Goal: Task Accomplishment & Management: Complete application form

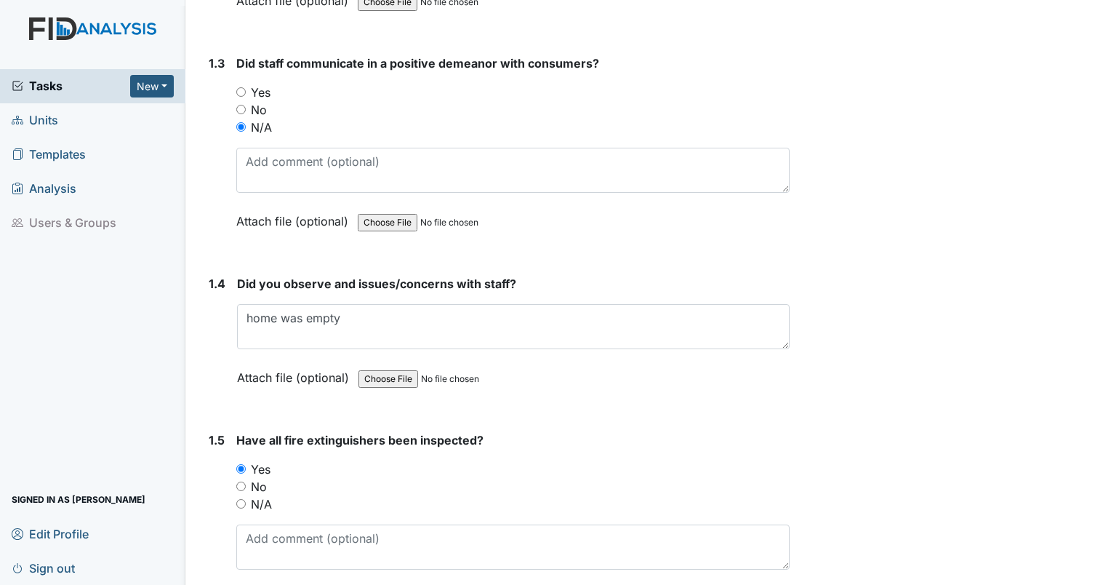
scroll to position [582, 0]
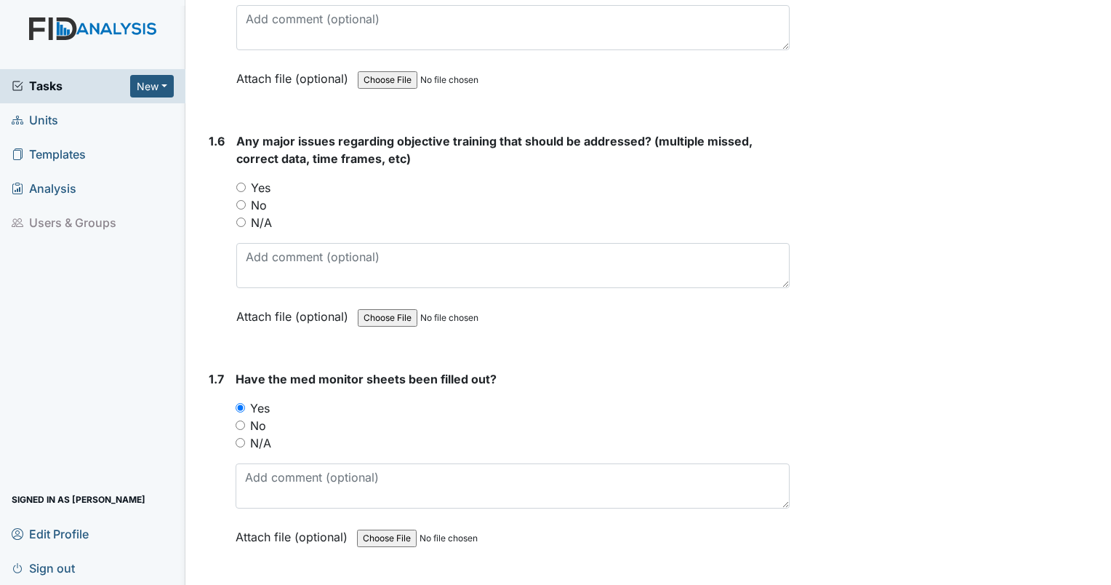
scroll to position [1166, 0]
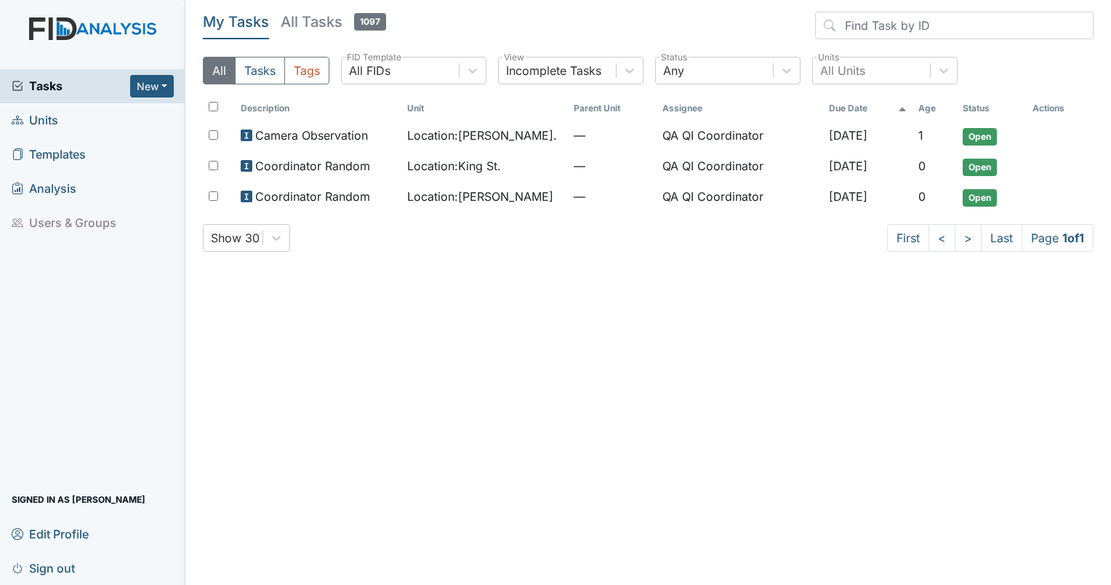
click at [37, 124] on span "Units" at bounding box center [35, 120] width 47 height 23
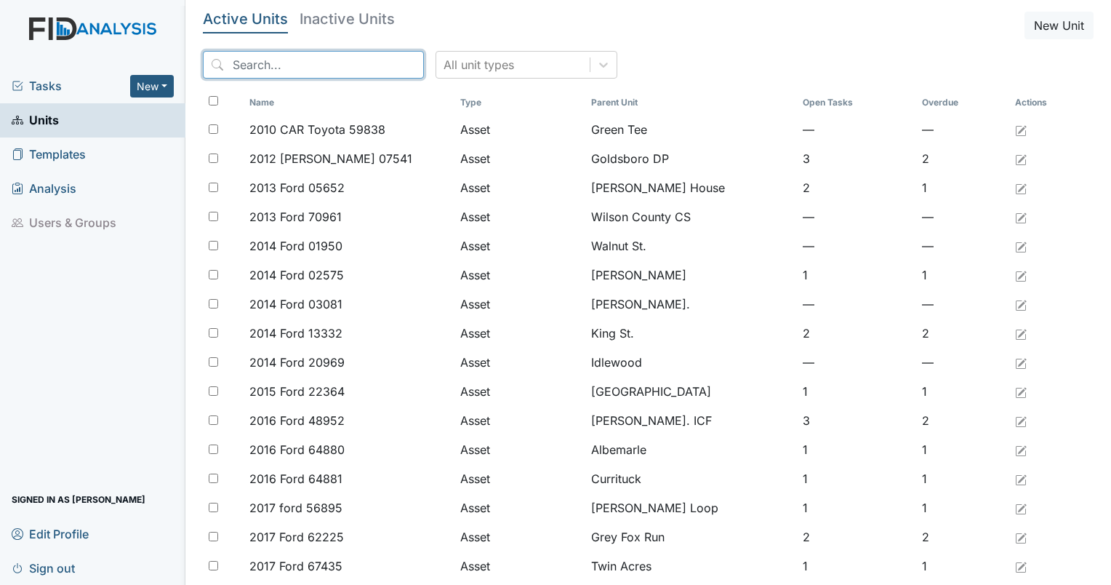
click at [345, 70] on input "search" at bounding box center [313, 65] width 221 height 28
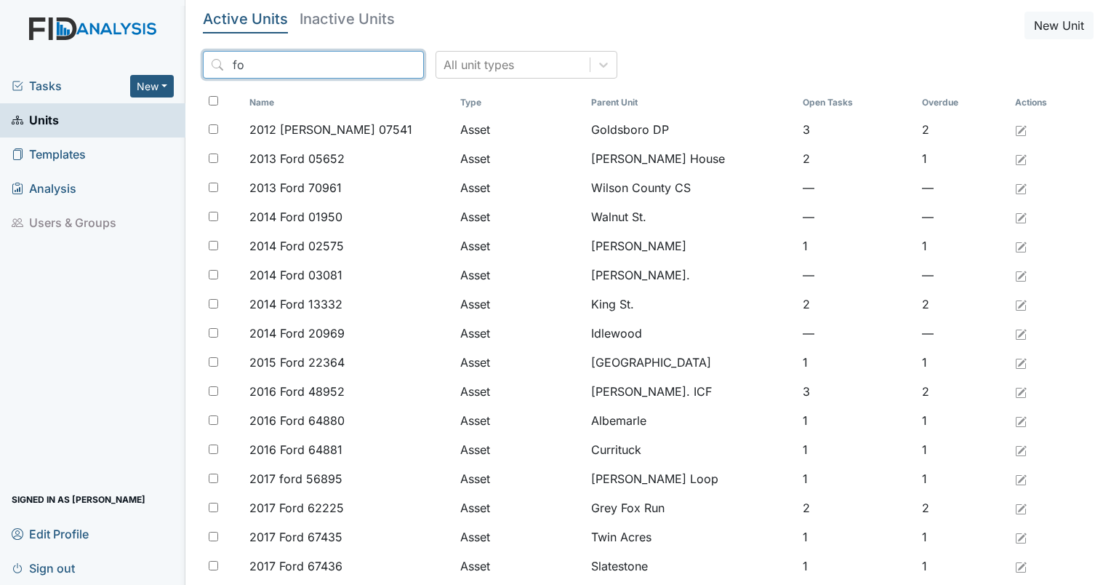
type input "f"
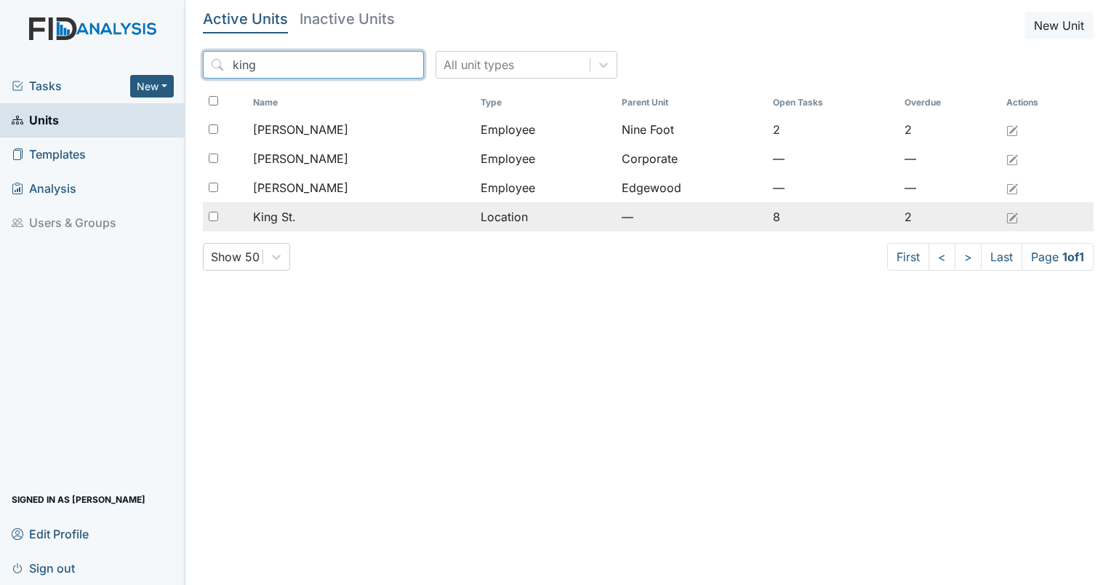
type input "king"
click at [268, 209] on span "King St." at bounding box center [274, 216] width 43 height 17
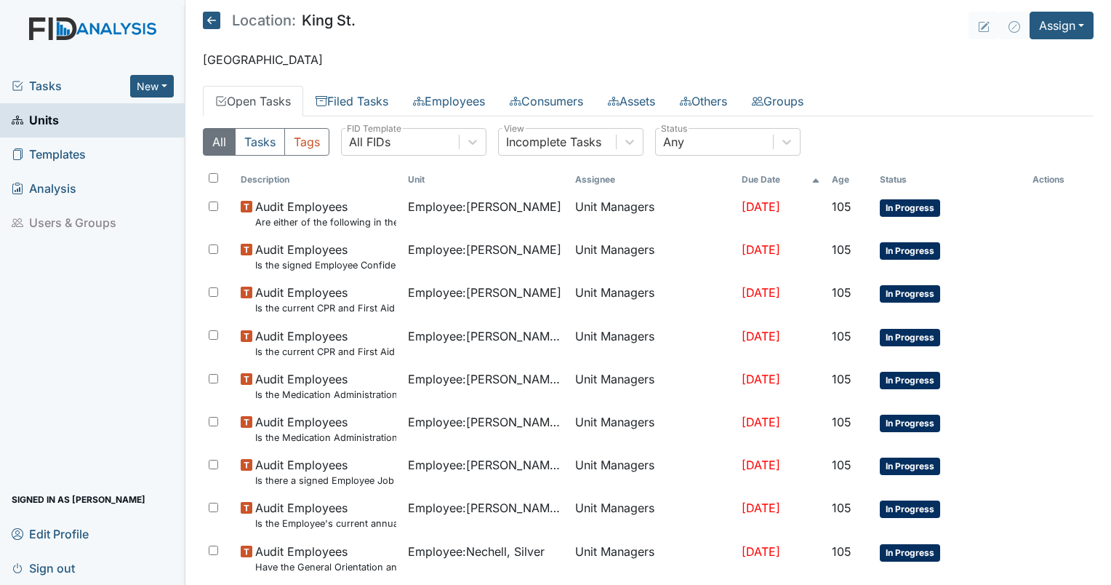
click at [51, 122] on span "Units" at bounding box center [35, 120] width 47 height 23
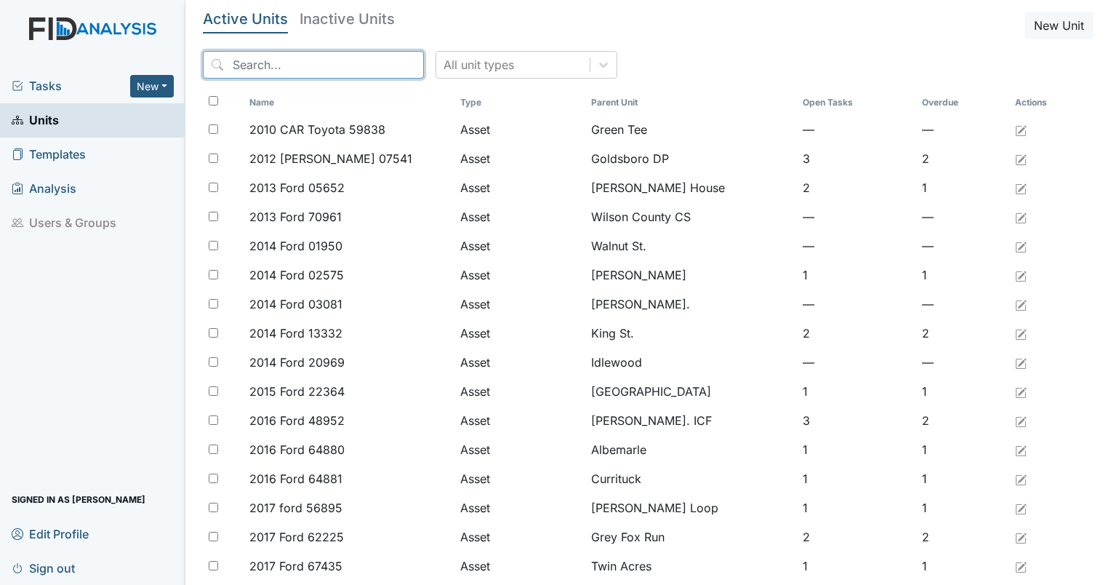
click at [310, 75] on input "search" at bounding box center [313, 65] width 221 height 28
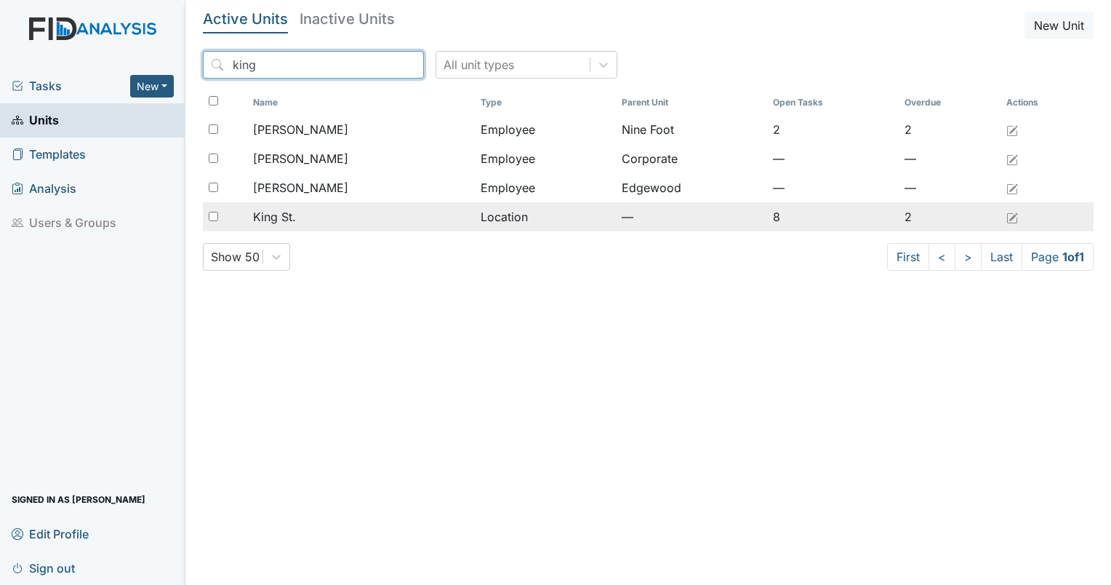
type input "king"
click at [302, 220] on div "King St." at bounding box center [361, 216] width 216 height 17
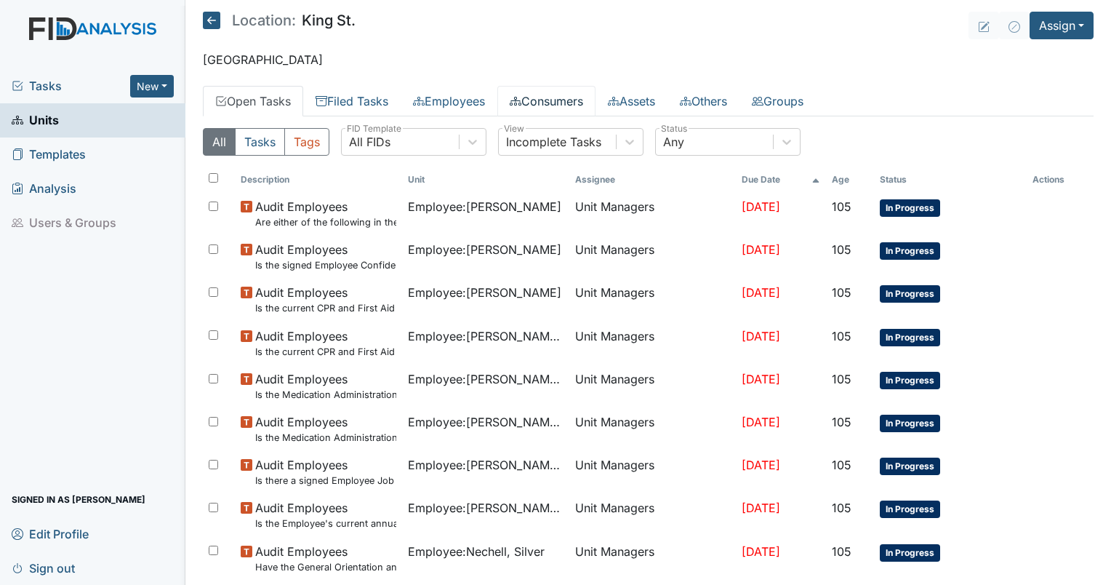
click at [531, 95] on link "Consumers" at bounding box center [546, 101] width 98 height 31
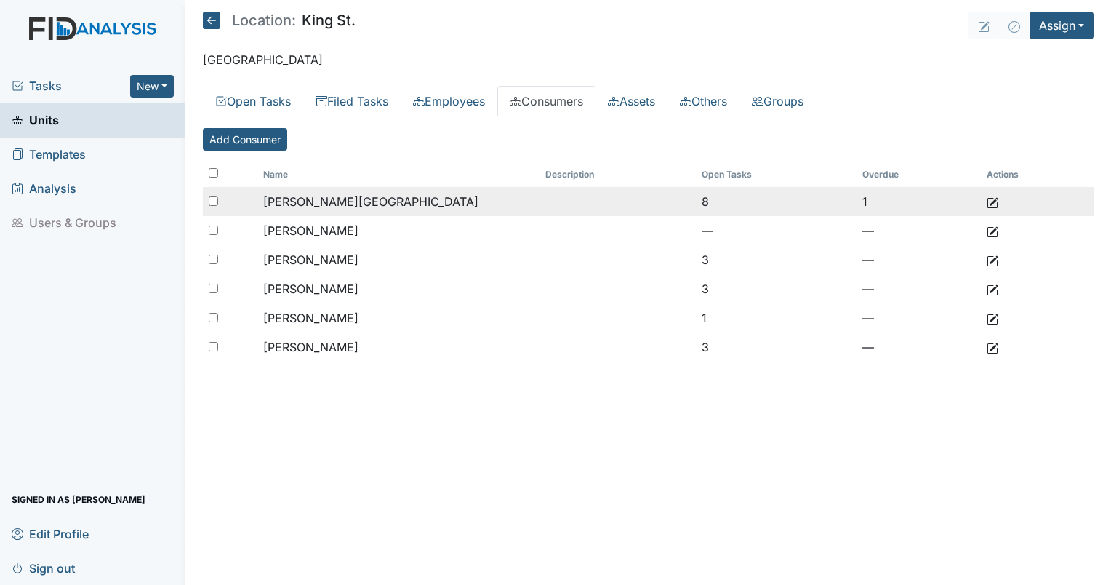
click at [308, 205] on span "[PERSON_NAME][GEOGRAPHIC_DATA]" at bounding box center [370, 201] width 215 height 15
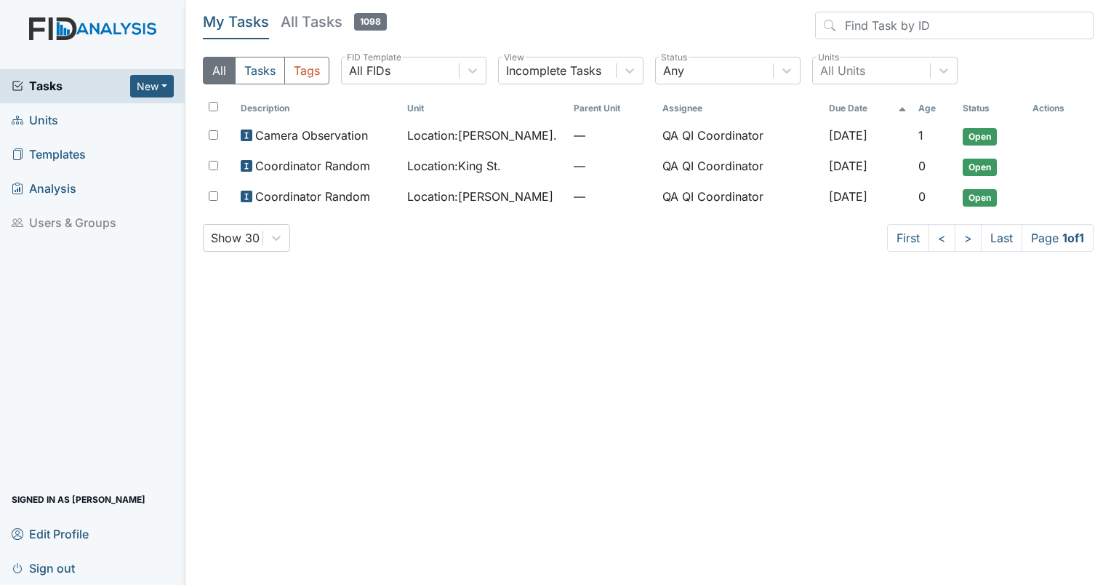
click at [60, 116] on link "Units" at bounding box center [92, 120] width 185 height 34
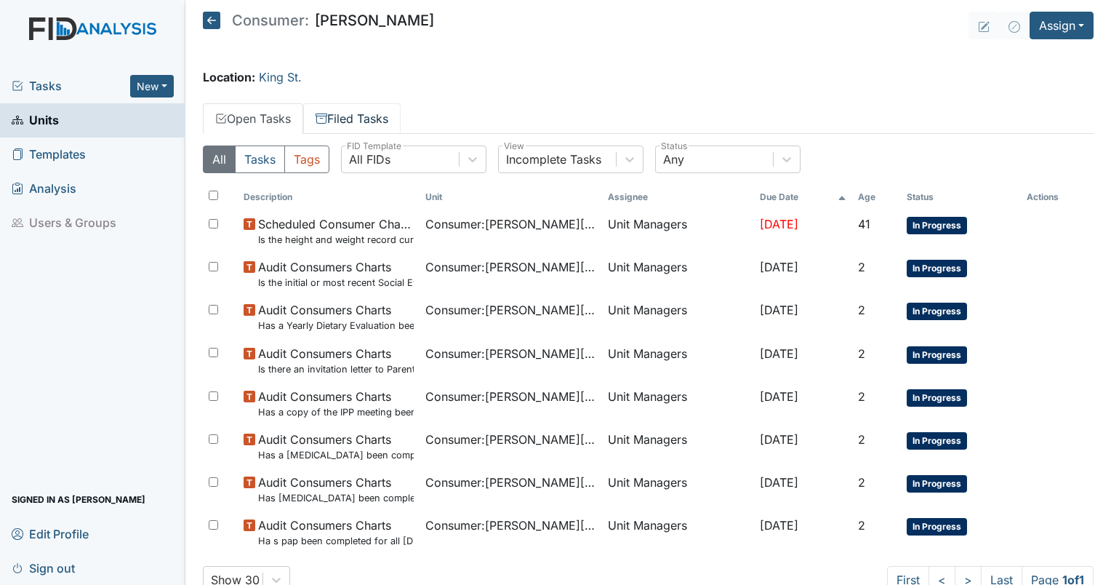
click at [356, 129] on link "Filed Tasks" at bounding box center [351, 118] width 97 height 31
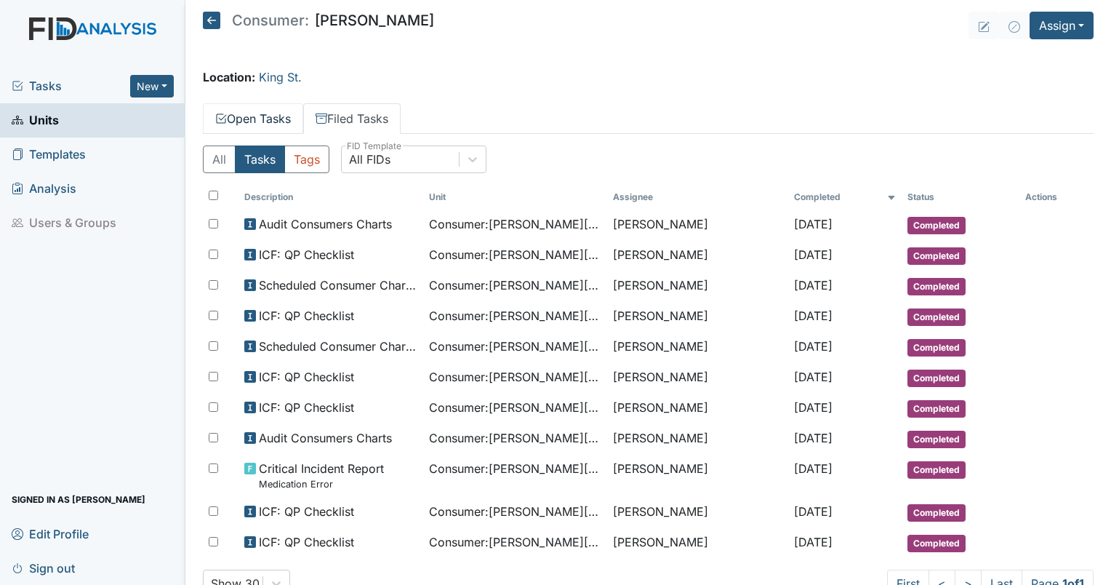
click at [261, 127] on link "Open Tasks" at bounding box center [253, 118] width 100 height 31
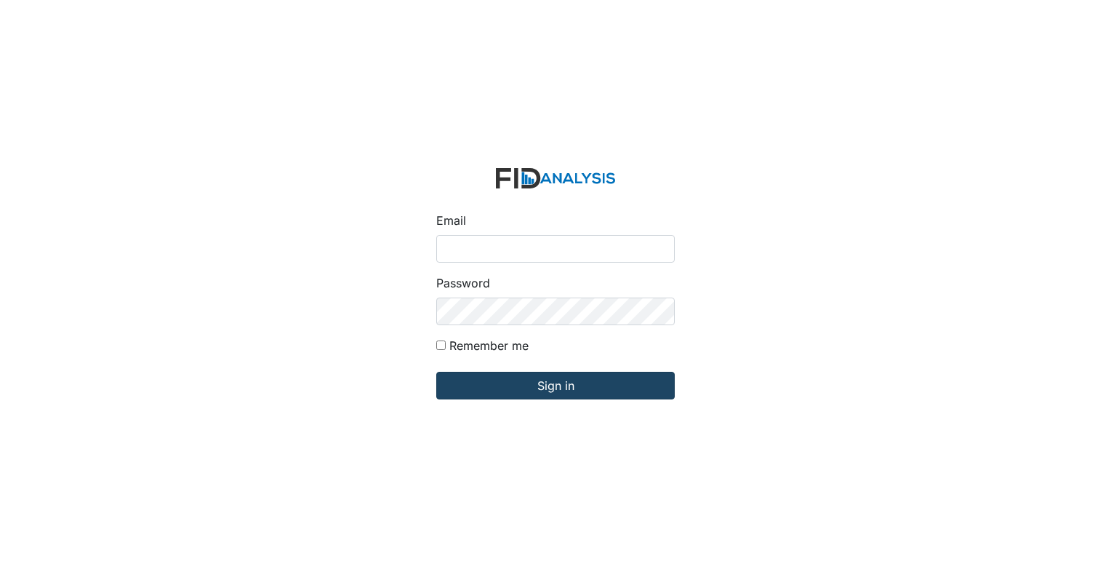
type input "[EMAIL_ADDRESS][DOMAIN_NAME]"
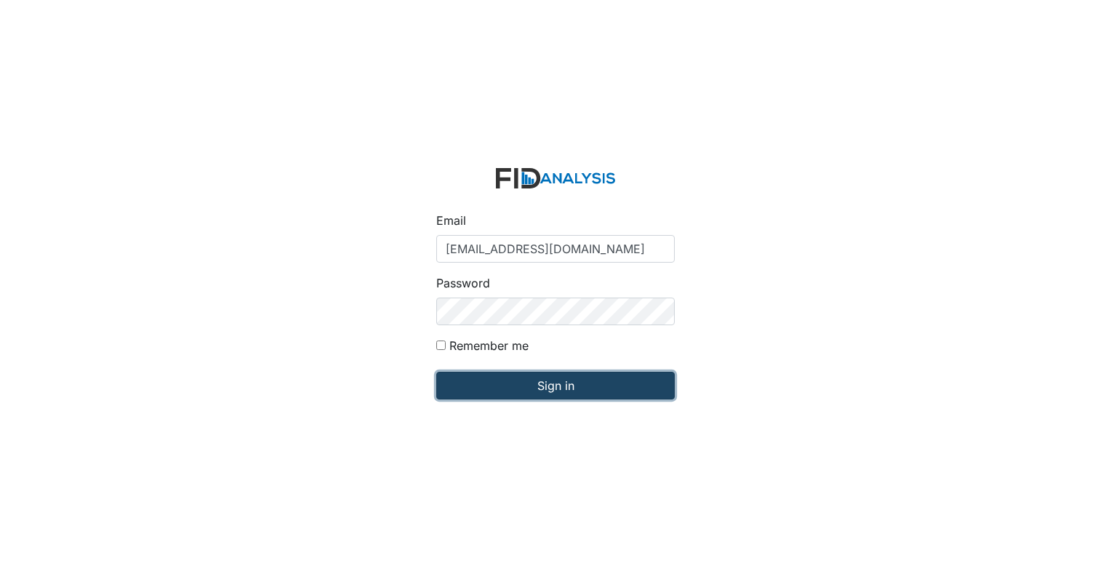
click at [540, 392] on input "Sign in" at bounding box center [555, 386] width 239 height 28
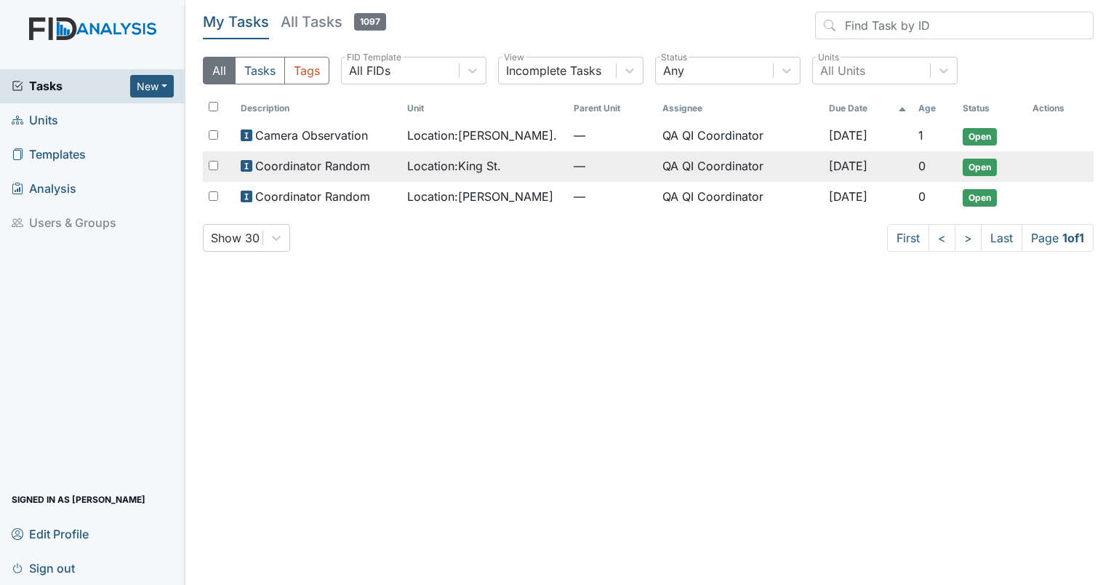
click at [443, 157] on span "Location : King St." at bounding box center [454, 165] width 94 height 17
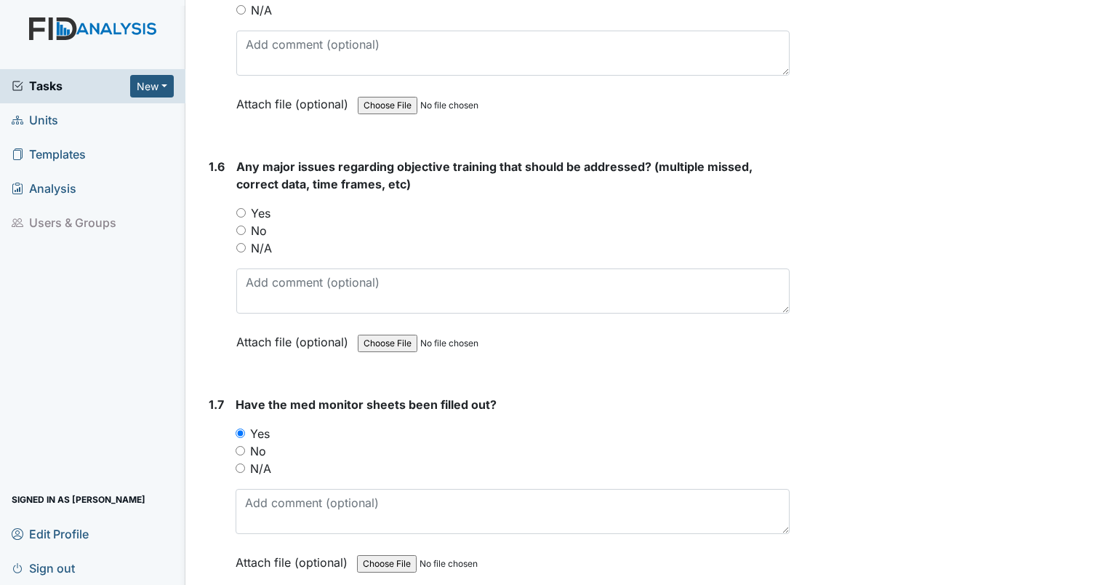
scroll to position [1065, 0]
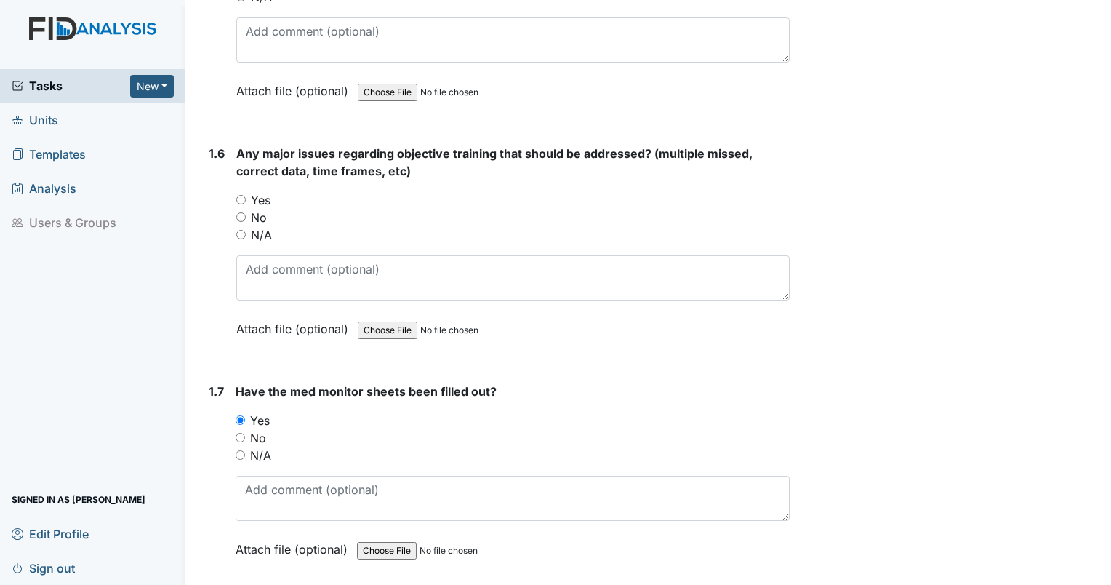
click at [242, 212] on input "No" at bounding box center [240, 216] width 9 height 9
radio input "true"
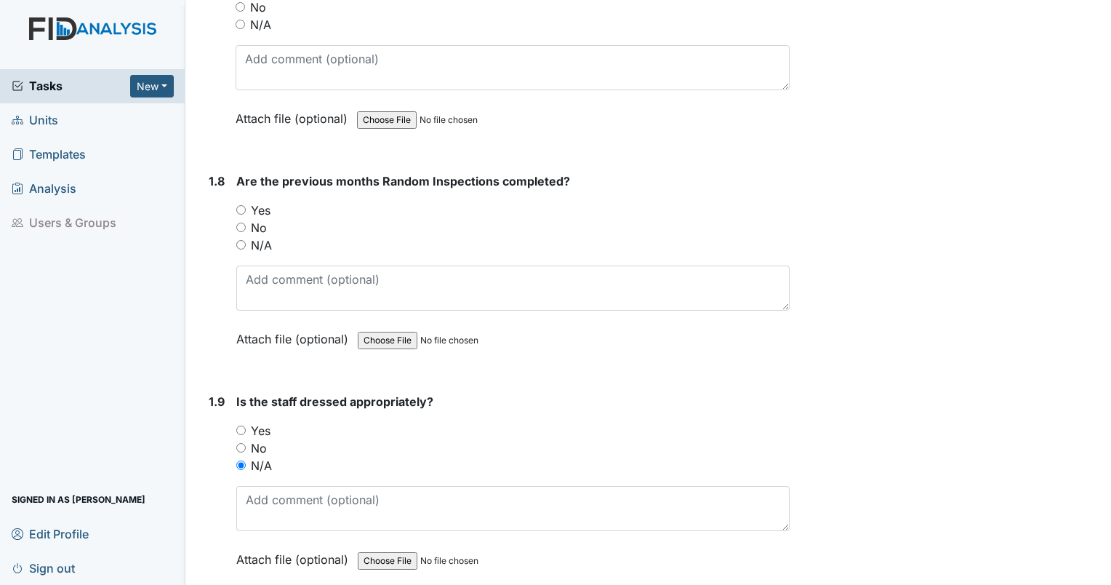
scroll to position [1483, 0]
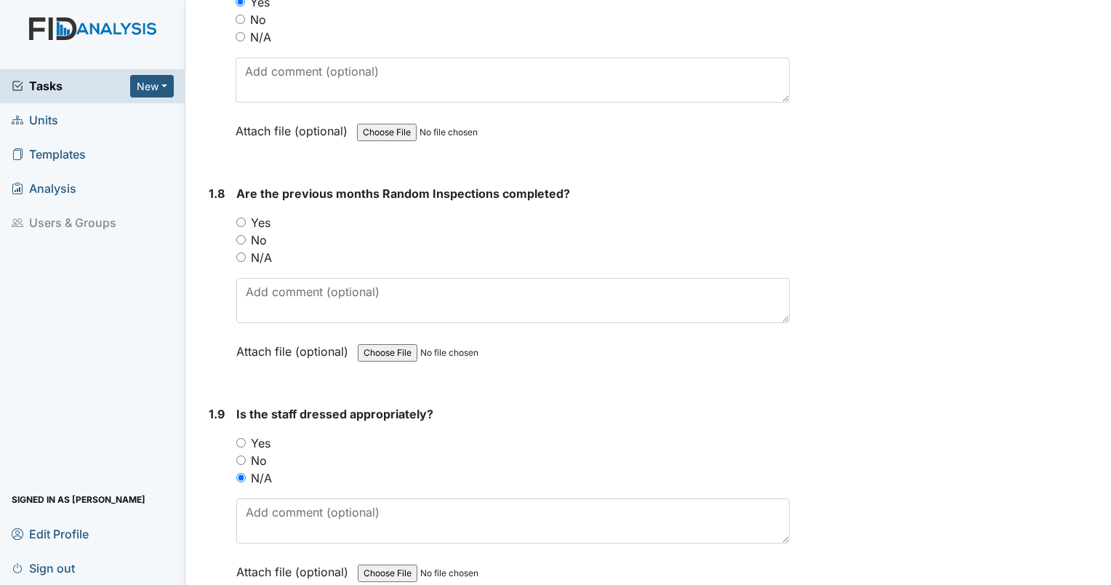
radio input "true"
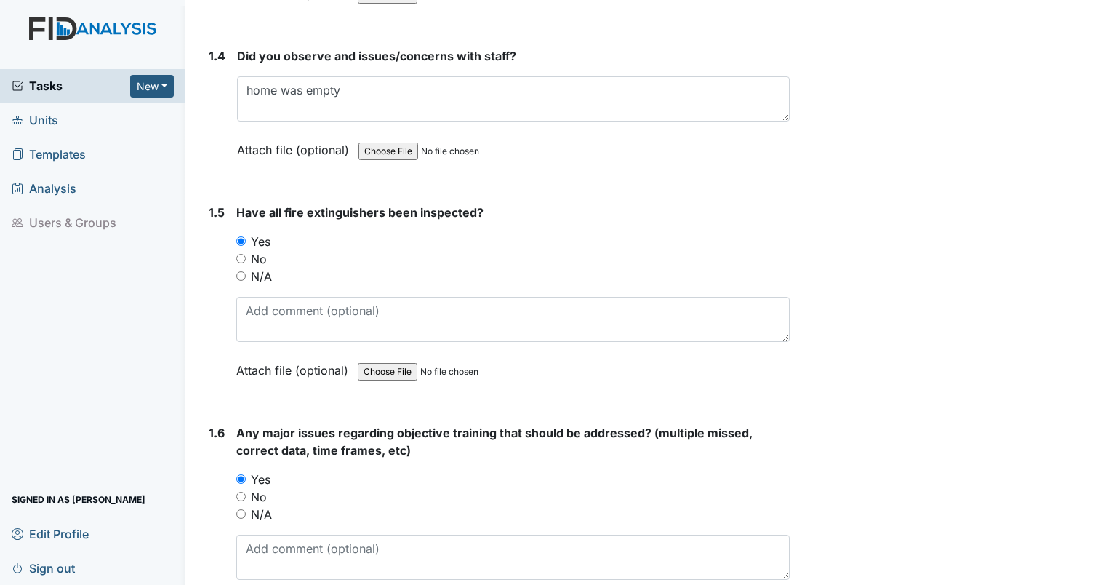
scroll to position [863, 0]
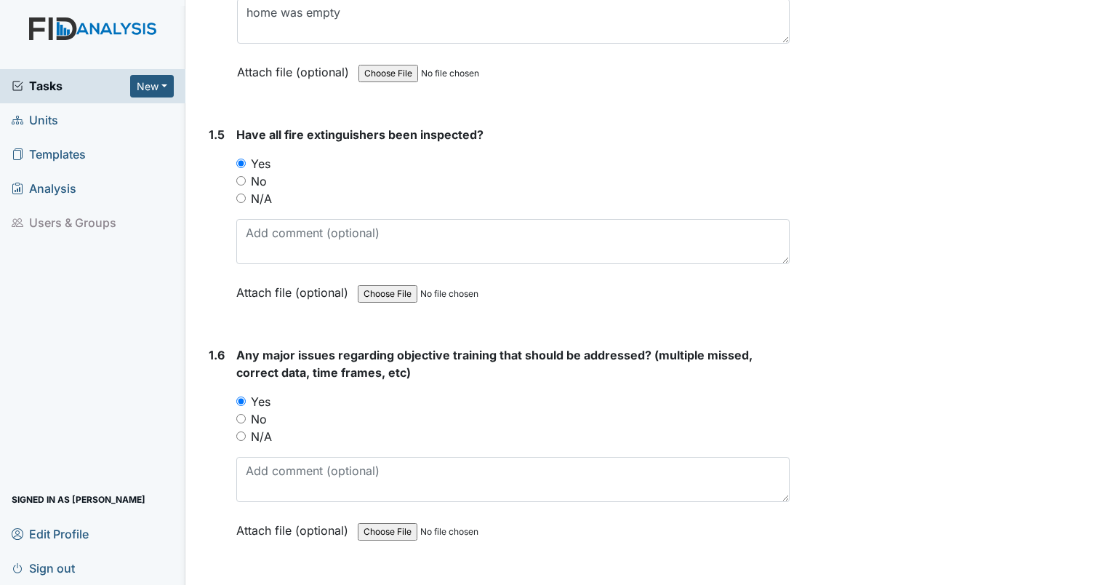
click at [241, 414] on input "No" at bounding box center [240, 418] width 9 height 9
radio input "true"
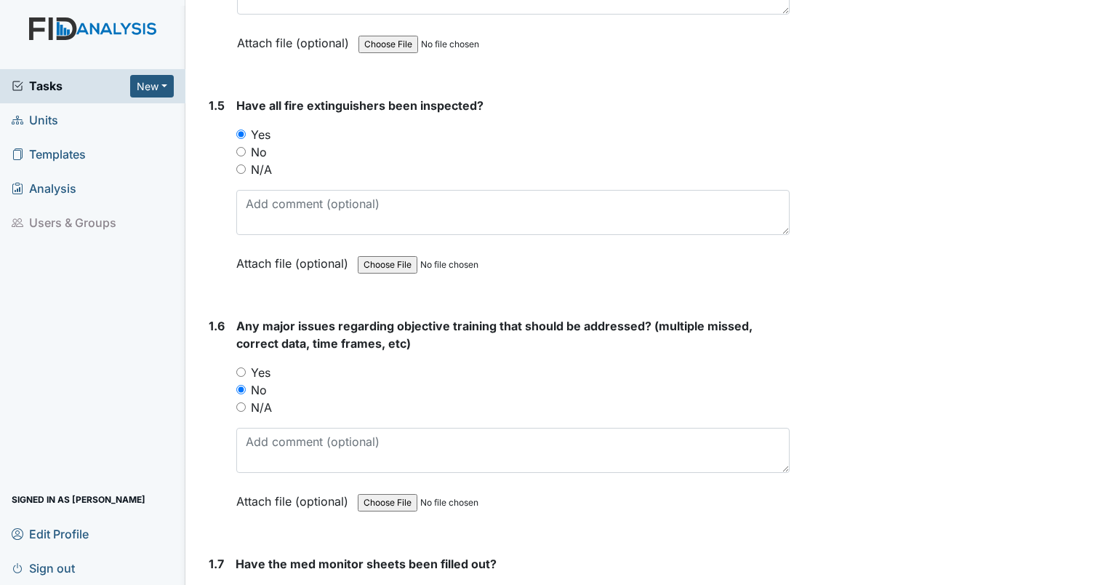
drag, startPoint x: 1110, startPoint y: 576, endPoint x: 1079, endPoint y: 198, distance: 379.4
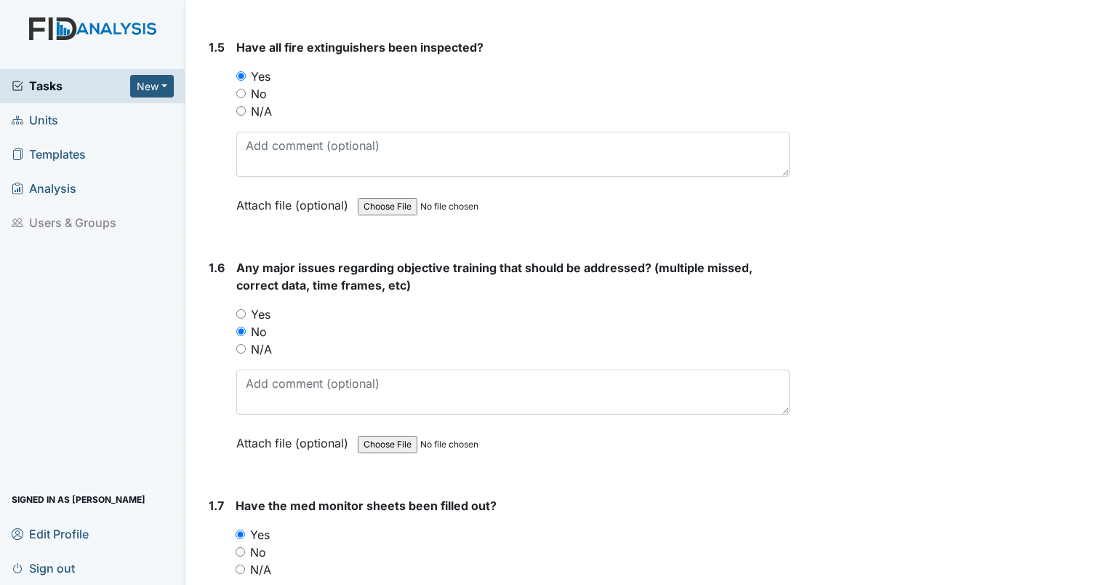
scroll to position [1462, 0]
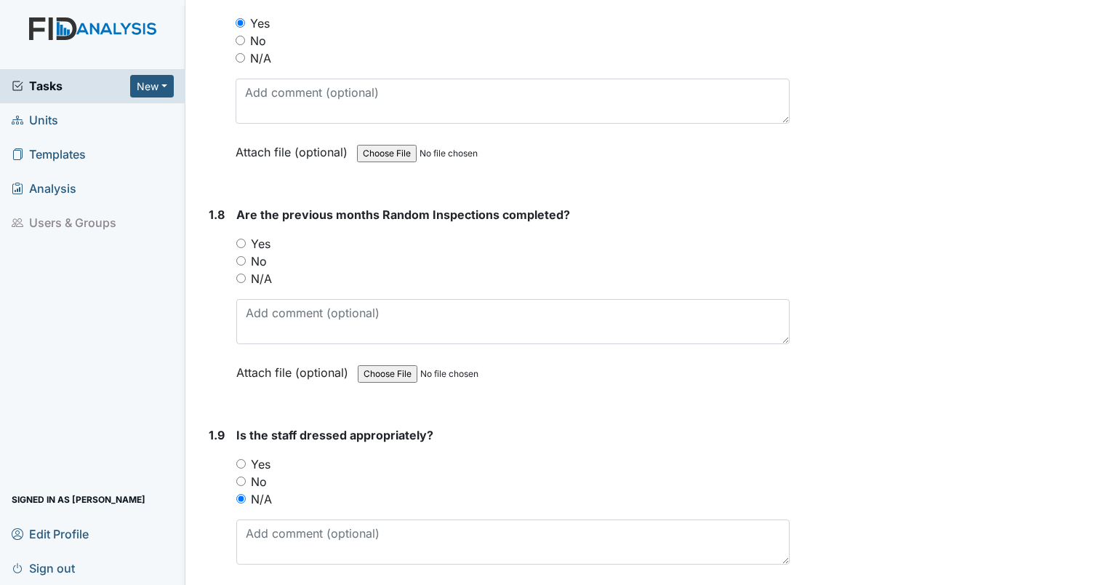
click at [240, 239] on input "Yes" at bounding box center [240, 243] width 9 height 9
radio input "true"
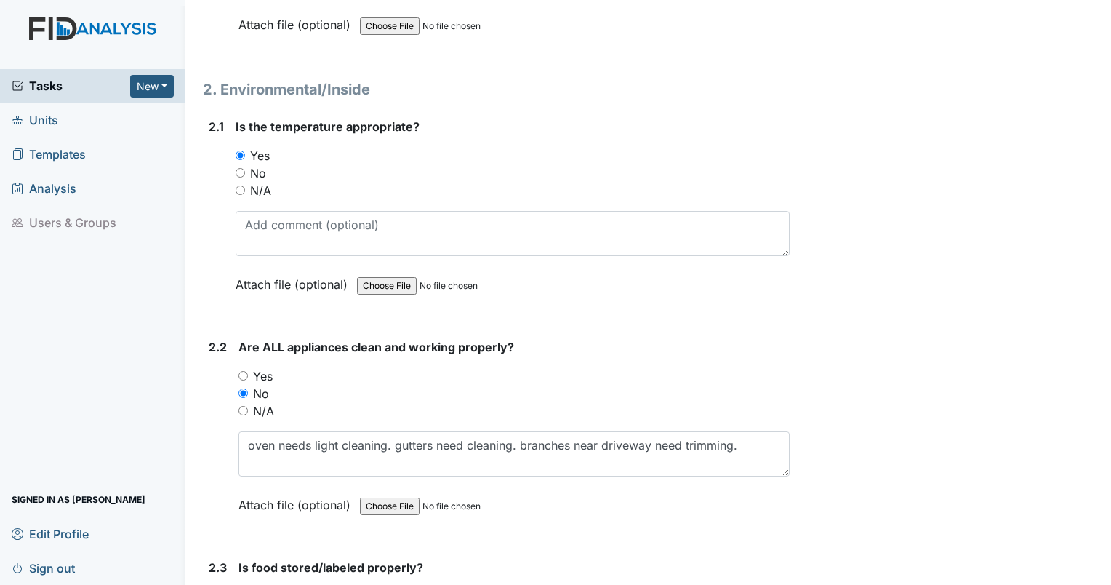
scroll to position [2499, 0]
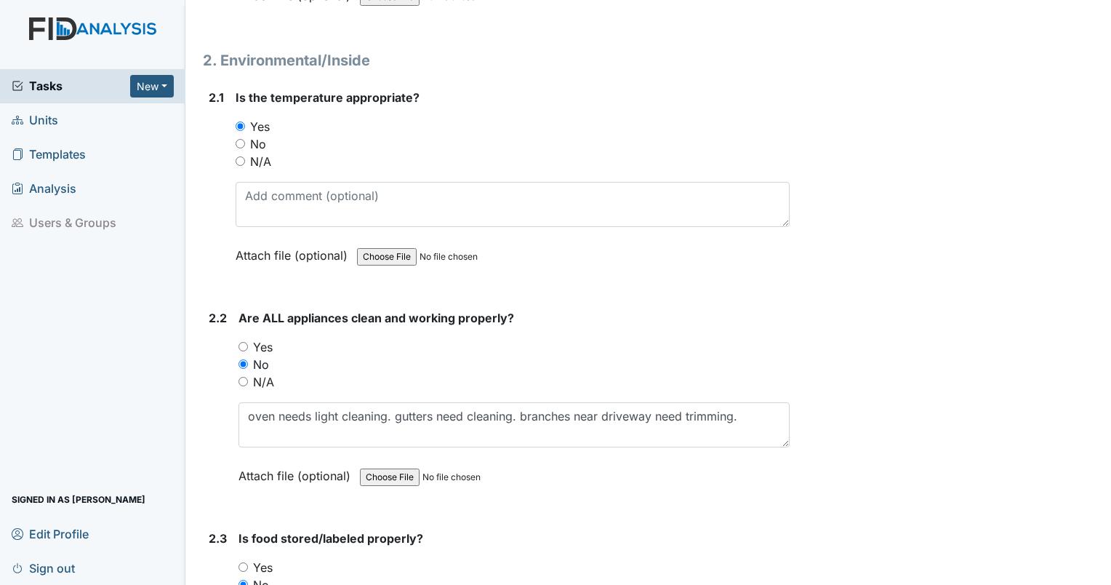
click at [570, 558] on div "Yes" at bounding box center [514, 566] width 551 height 17
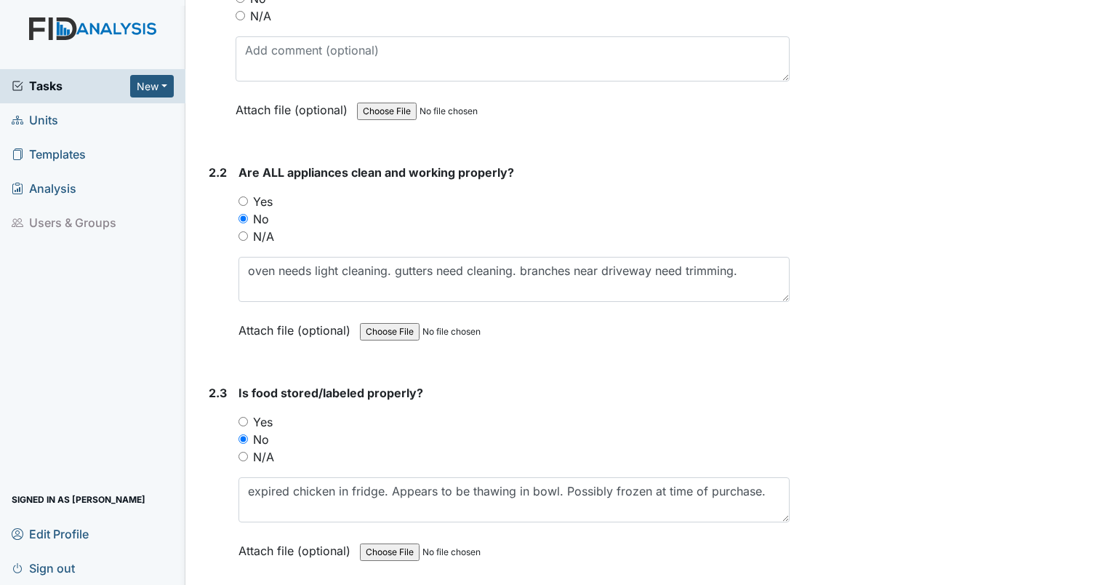
scroll to position [2674, 0]
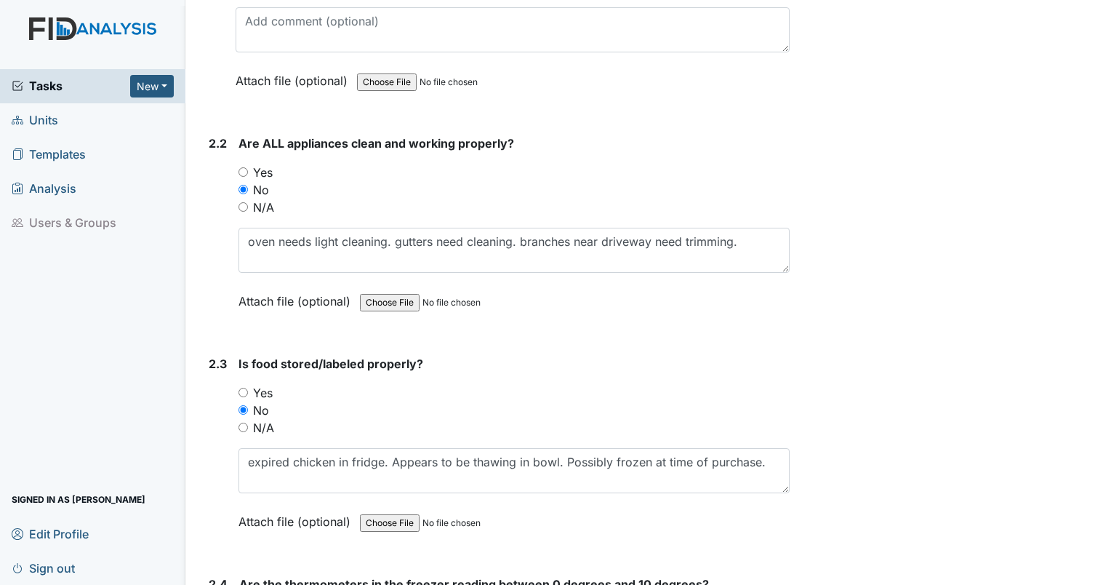
click at [248, 384] on div "Yes" at bounding box center [514, 392] width 551 height 17
click at [242, 388] on input "Yes" at bounding box center [243, 392] width 9 height 9
radio input "true"
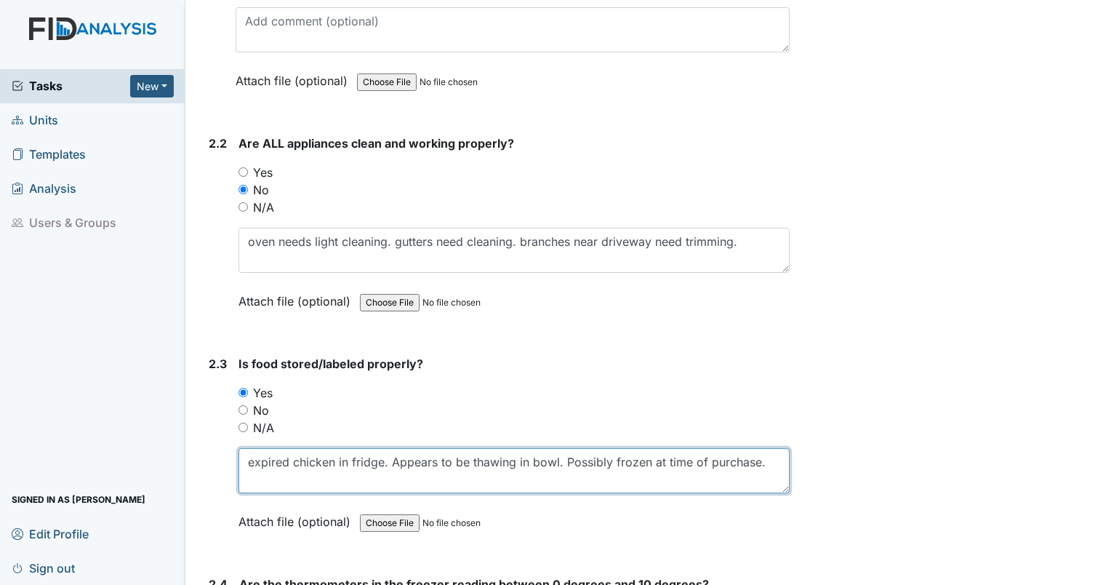
click at [328, 458] on textarea "expired chicken in fridge. Appears to be thawing in bowl. Possibly frozen at ti…" at bounding box center [514, 470] width 551 height 45
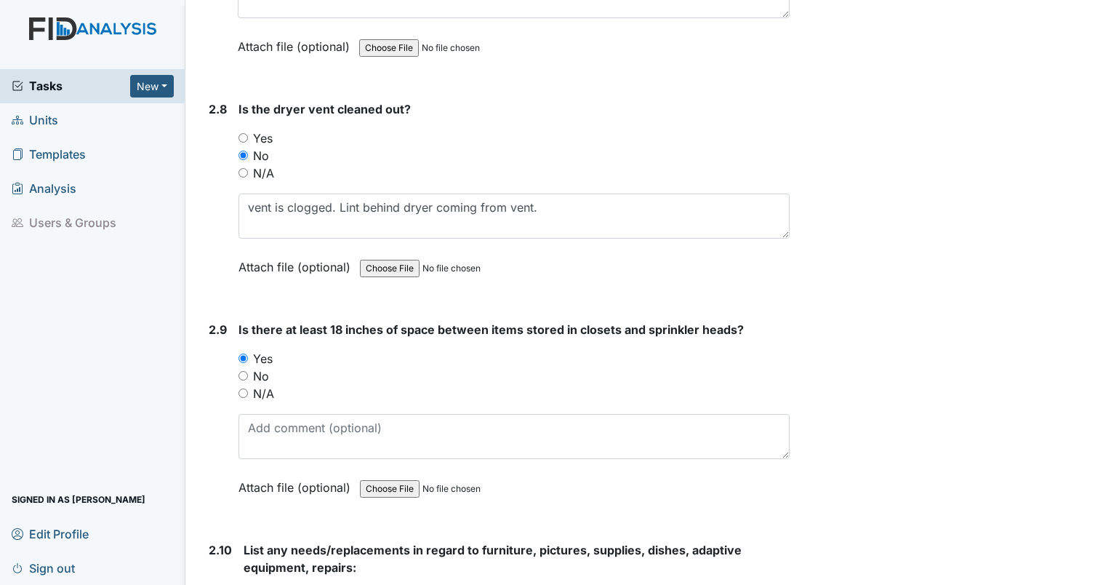
scroll to position [3825, 0]
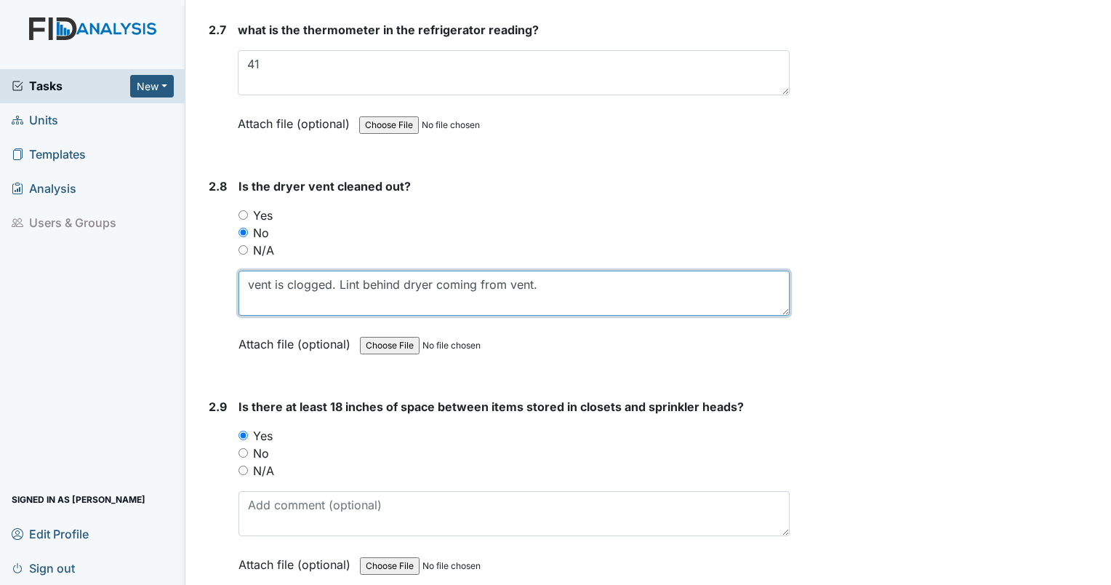
click at [612, 282] on textarea "vent is clogged. Lint behind dryer coming from vent." at bounding box center [514, 293] width 551 height 45
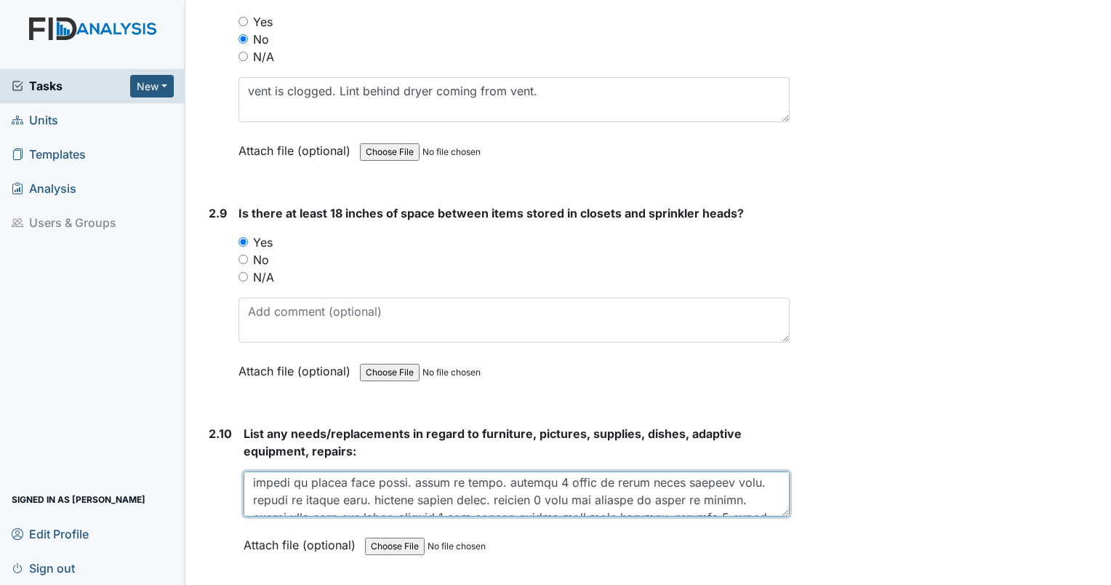
scroll to position [116, 0]
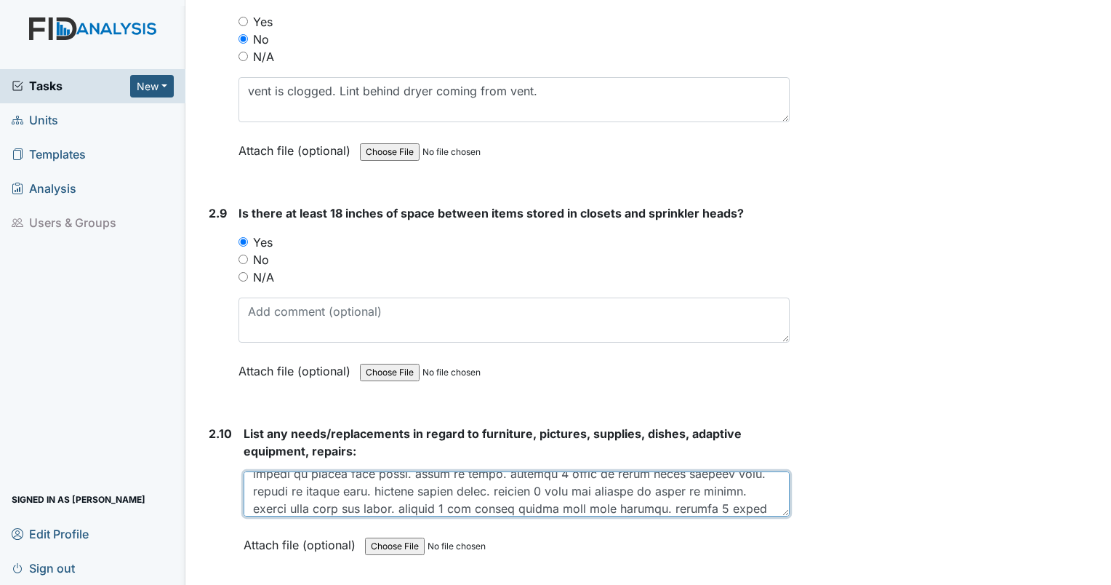
click at [620, 476] on textarea at bounding box center [517, 493] width 546 height 45
click at [740, 471] on textarea at bounding box center [517, 493] width 546 height 45
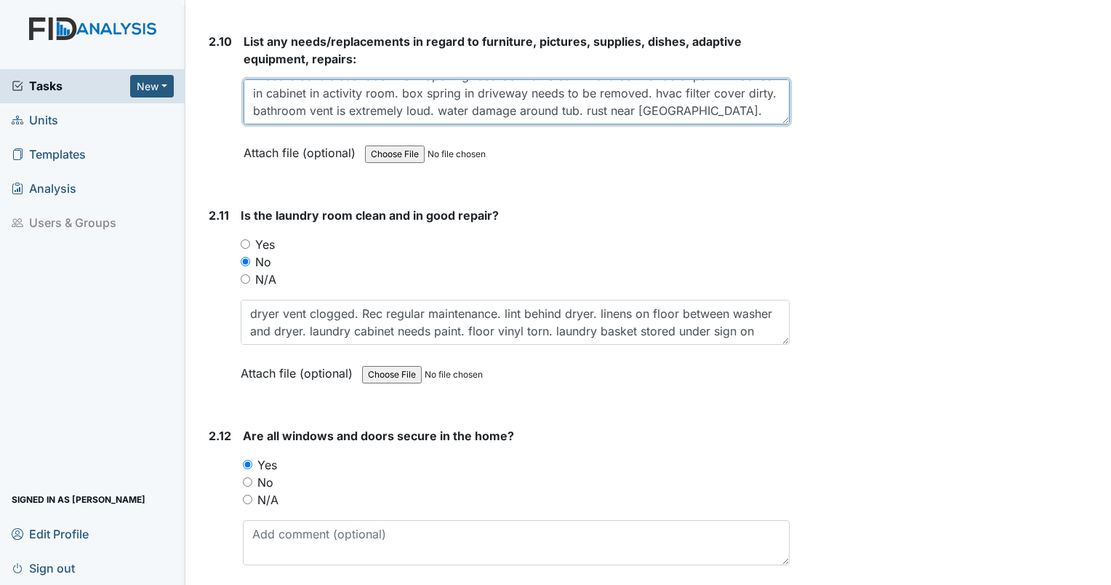
scroll to position [4416, 0]
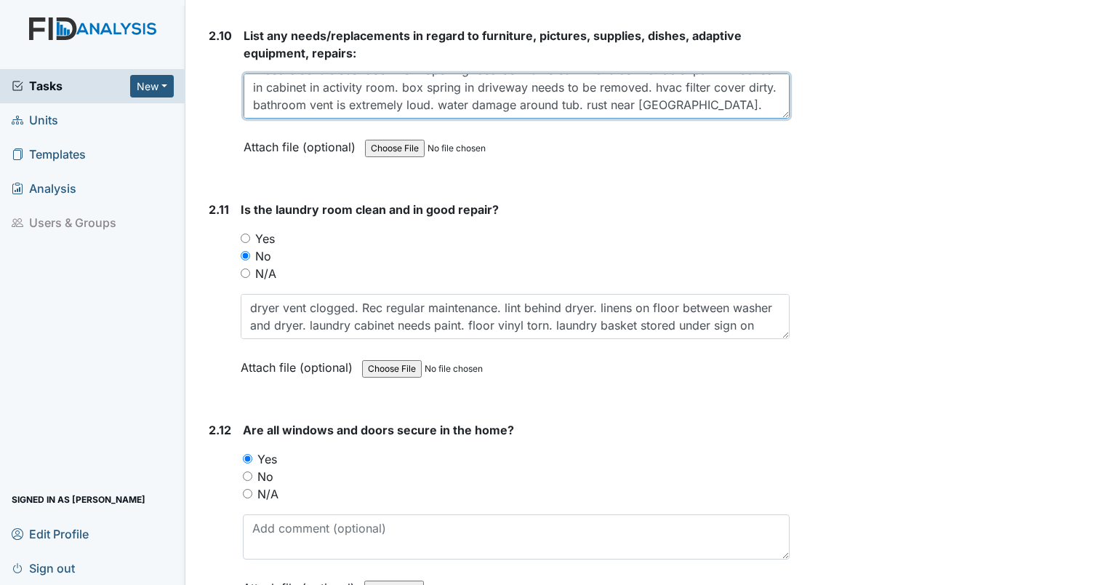
type textarea "shrubs around home should be trimmed. chair arm in living room torn. plastic tr…"
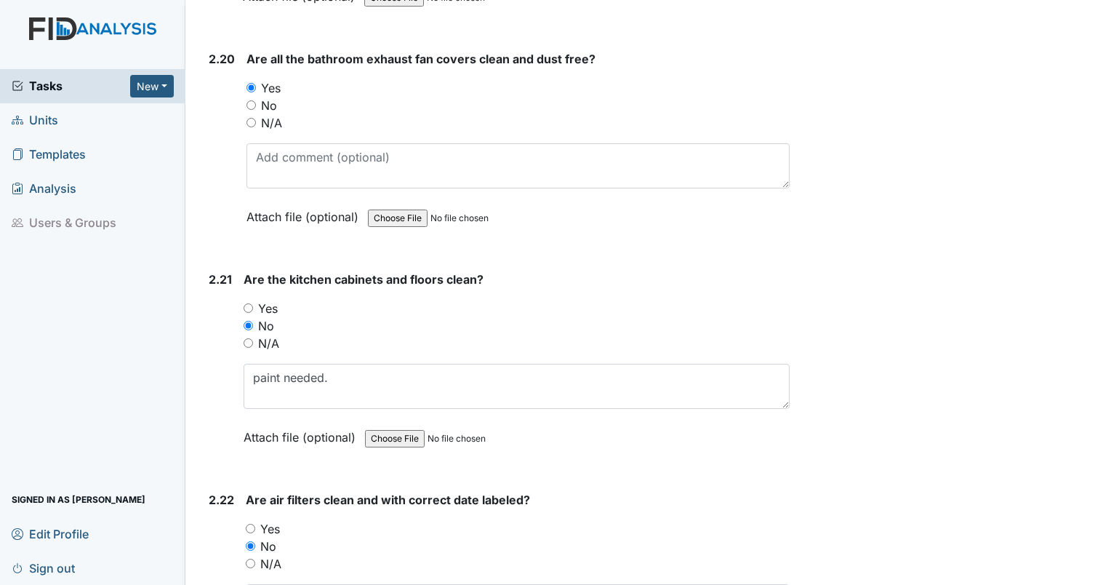
scroll to position [6579, 0]
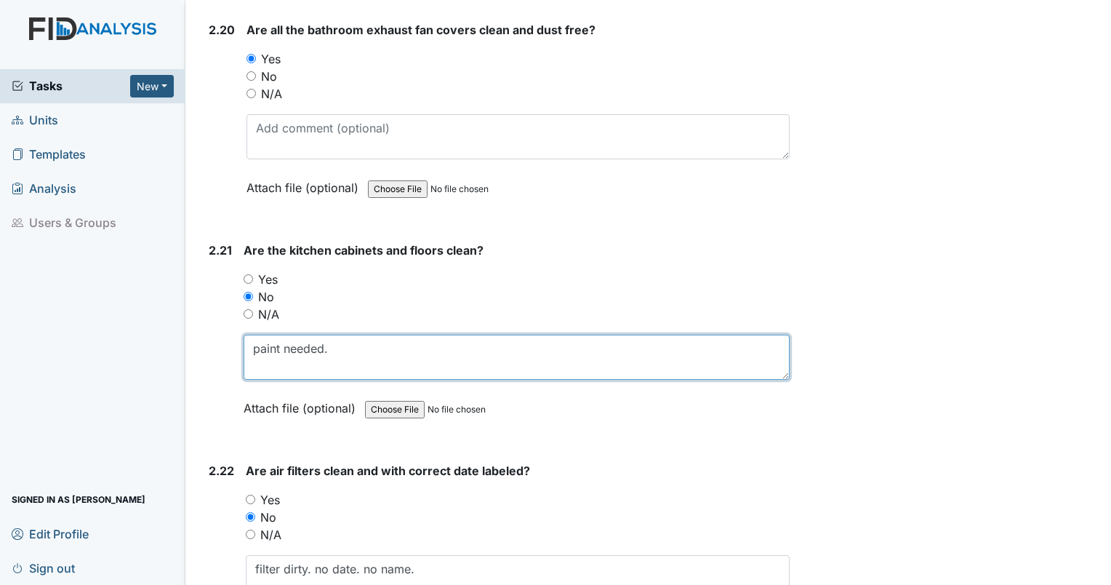
click at [361, 334] on textarea "paint needed." at bounding box center [517, 356] width 546 height 45
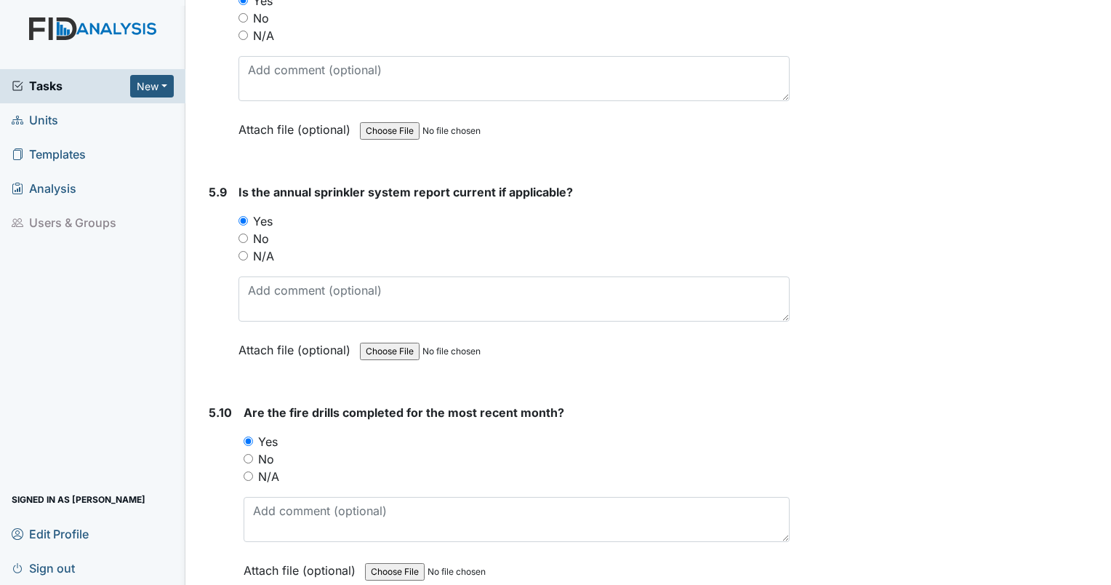
scroll to position [11420, 0]
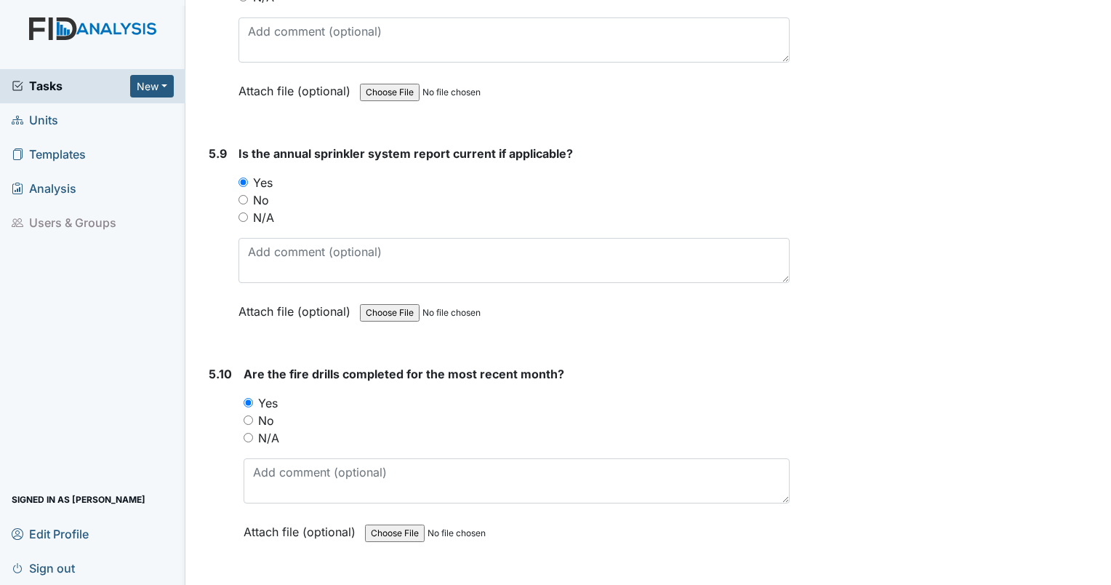
click at [35, 124] on span "Units" at bounding box center [35, 120] width 47 height 23
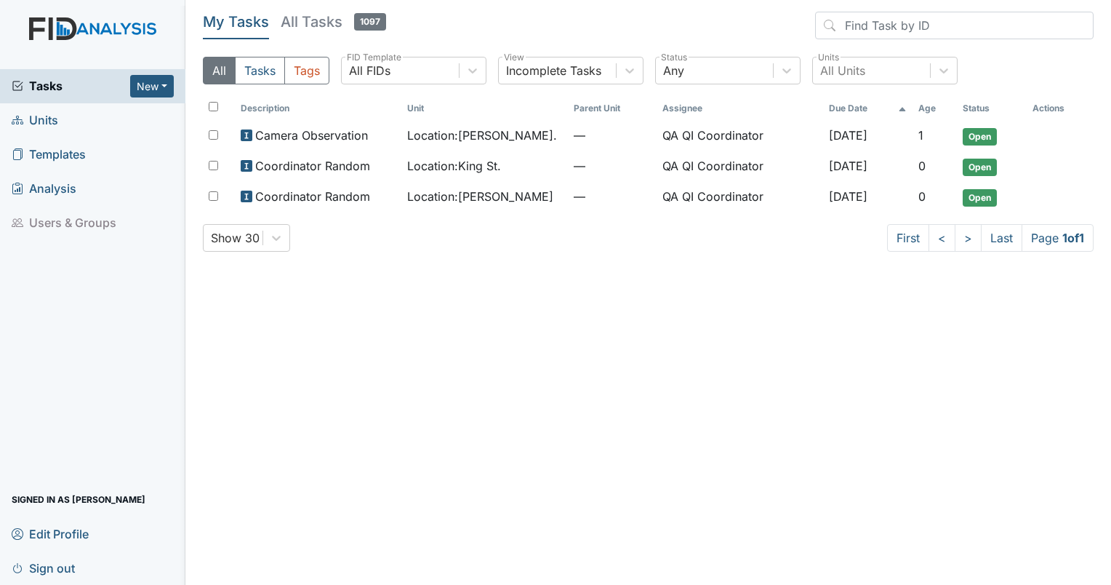
click at [41, 117] on span "Units" at bounding box center [35, 120] width 47 height 23
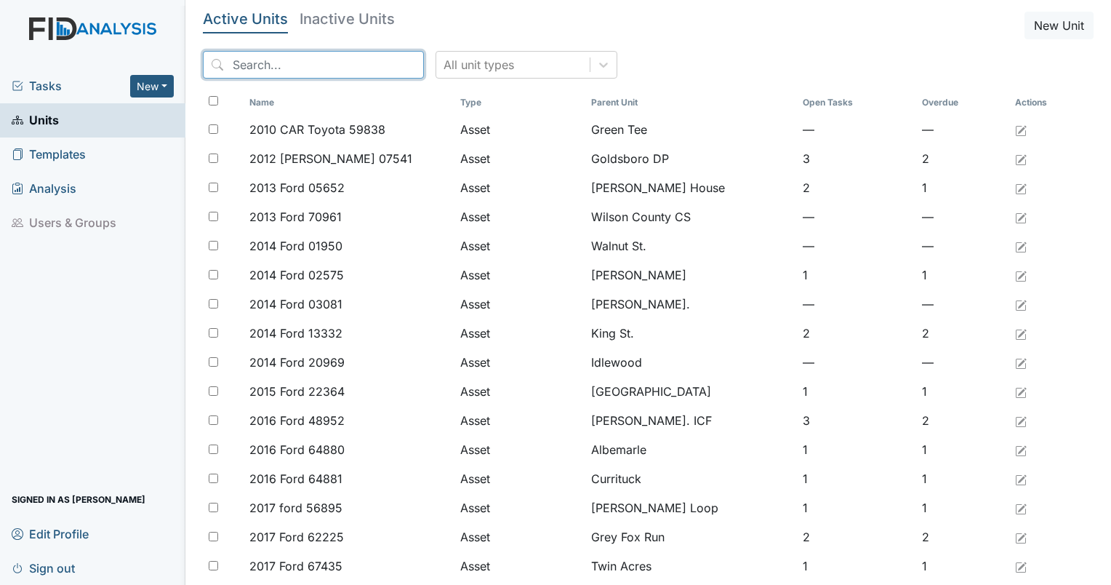
click at [311, 61] on input "search" at bounding box center [313, 65] width 221 height 28
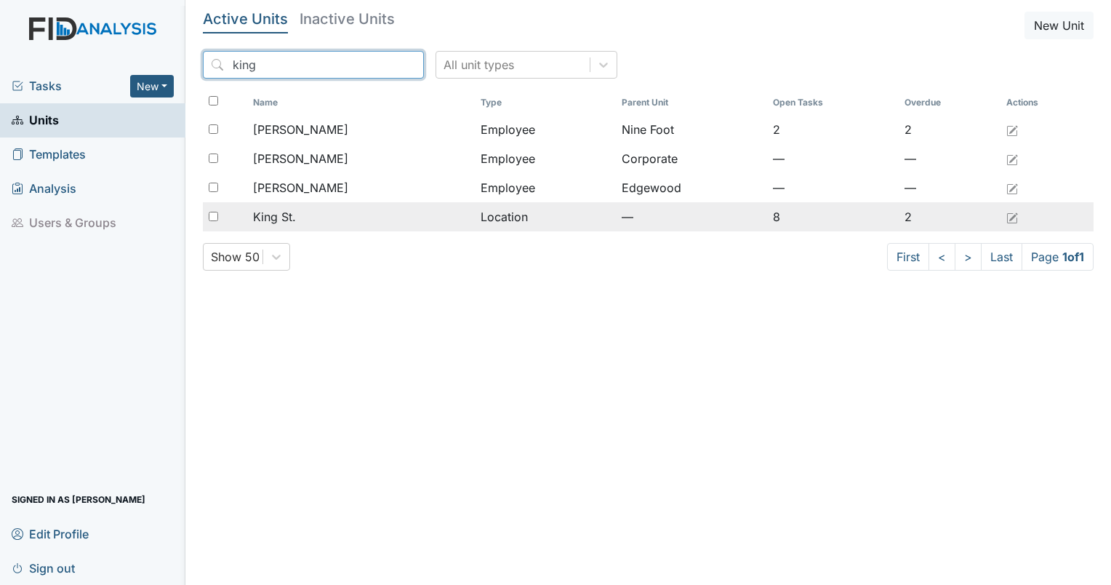
type input "king"
click at [311, 218] on div "King St." at bounding box center [361, 216] width 216 height 17
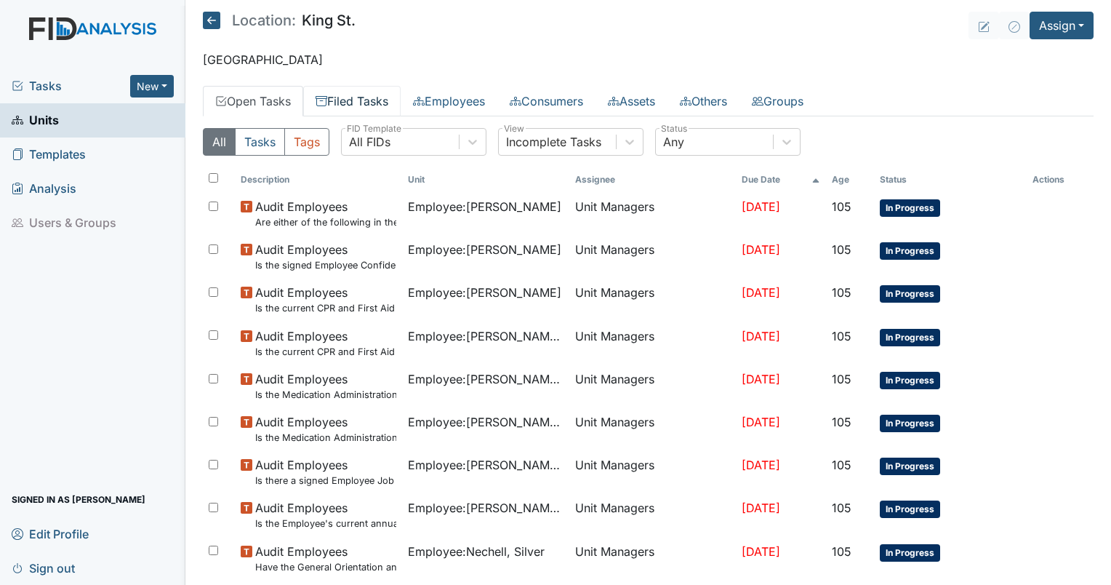
drag, startPoint x: 361, startPoint y: 100, endPoint x: 332, endPoint y: 97, distance: 28.6
click at [332, 97] on link "Filed Tasks" at bounding box center [351, 101] width 97 height 31
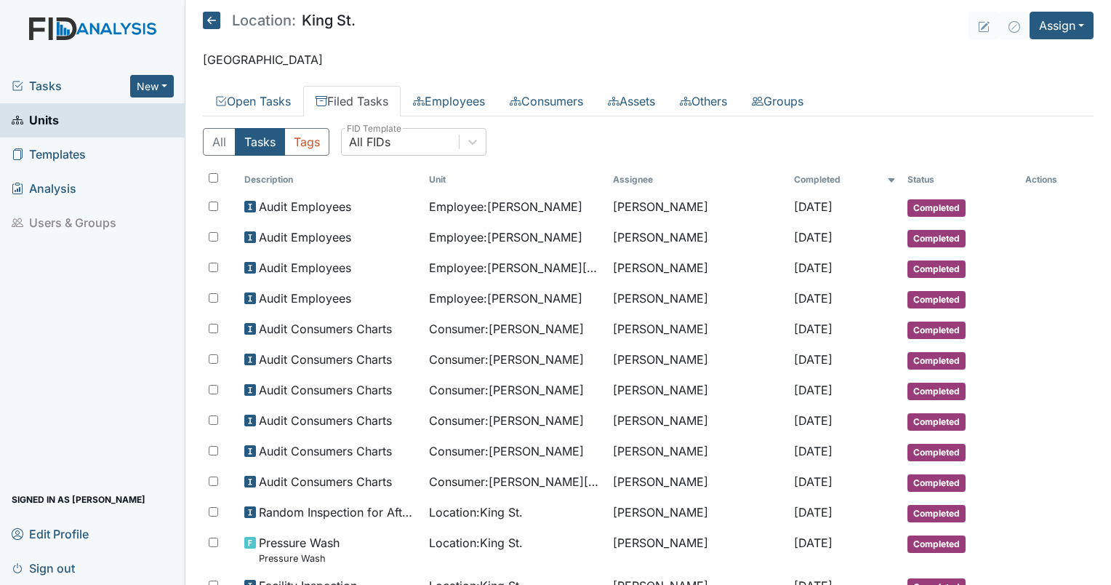
click at [332, 102] on link "Filed Tasks" at bounding box center [351, 101] width 97 height 31
click at [385, 136] on div "All FIDs" at bounding box center [369, 141] width 41 height 17
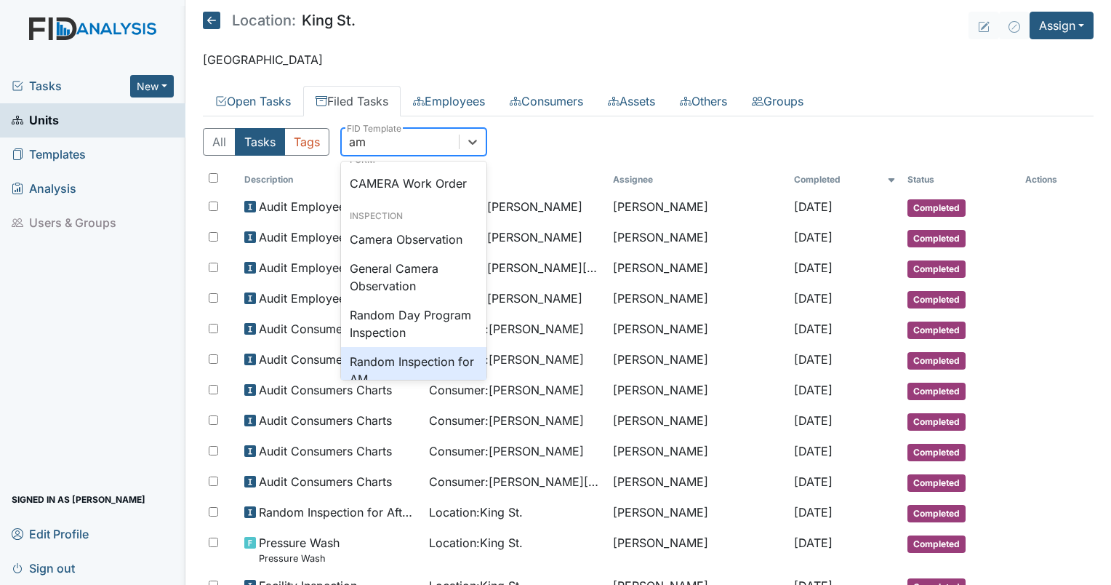
scroll to position [29, 0]
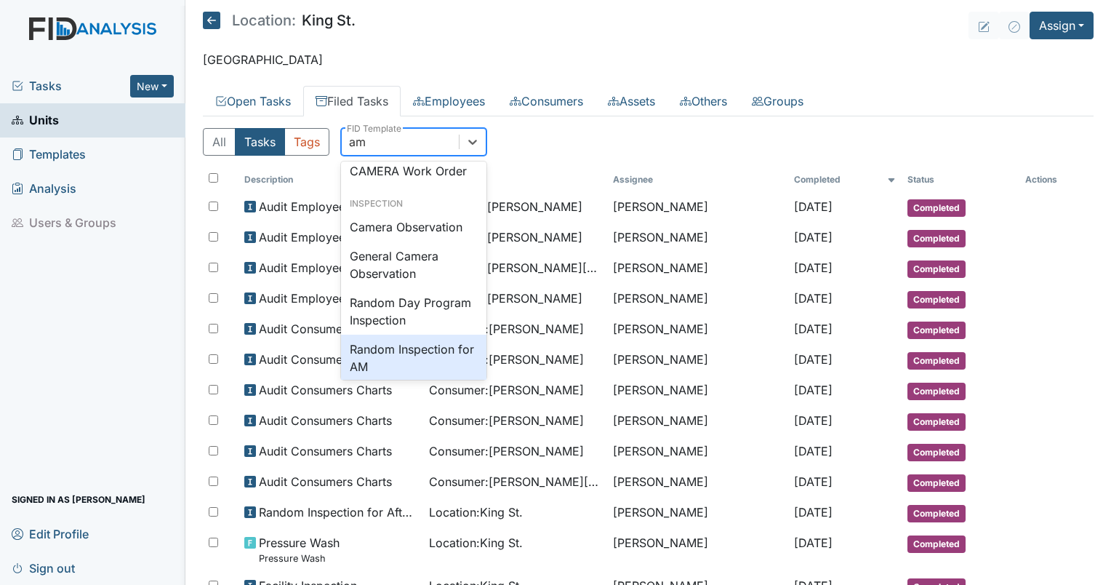
type input "am"
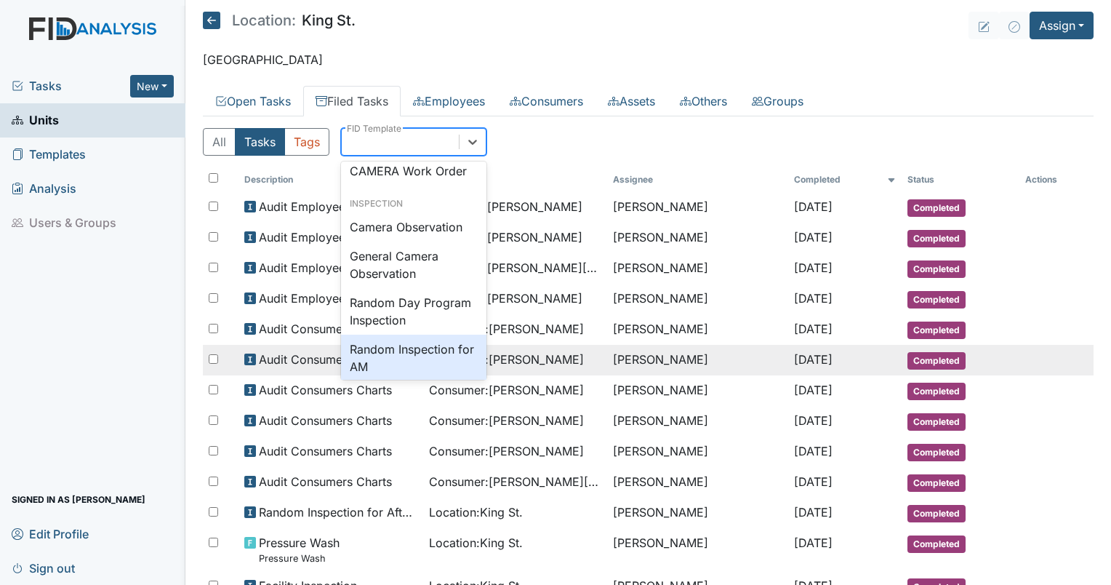
drag, startPoint x: 481, startPoint y: 369, endPoint x: 437, endPoint y: 352, distance: 47.0
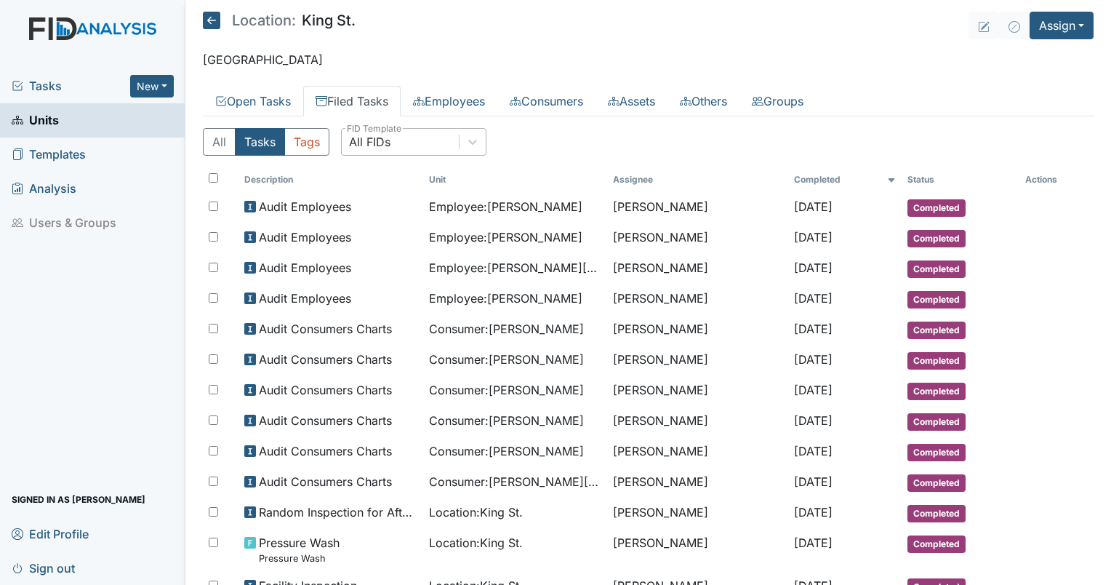
drag, startPoint x: 437, startPoint y: 352, endPoint x: 447, endPoint y: 35, distance: 317.2
click at [447, 35] on header "Location: [GEOGRAPHIC_DATA]. Assign Assign Form Assign Inspection Assign Docume…" at bounding box center [648, 26] width 891 height 28
click at [406, 140] on div "All FIDs" at bounding box center [400, 142] width 117 height 26
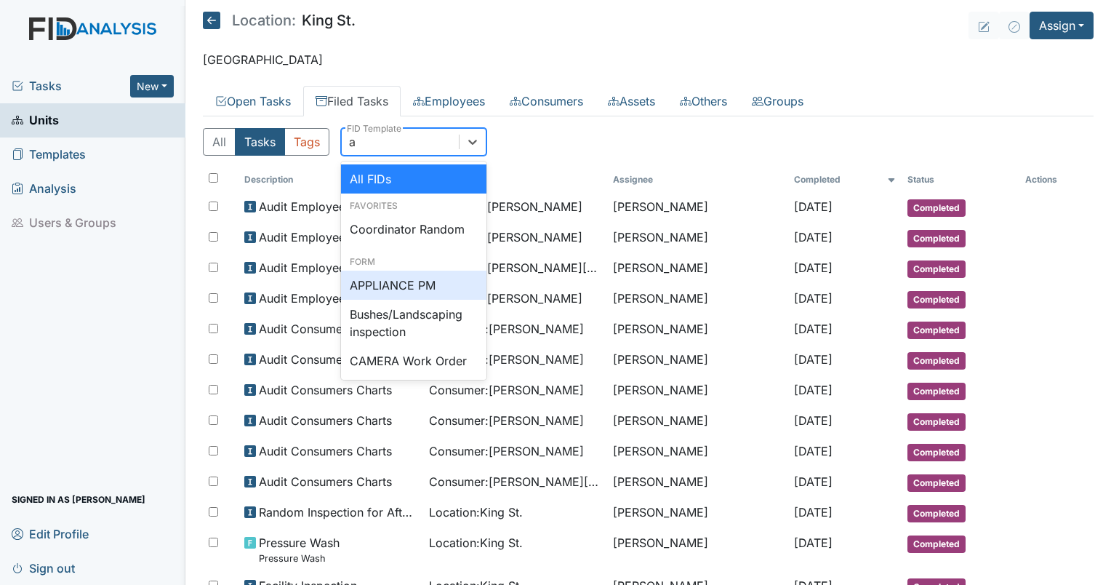
type input "am"
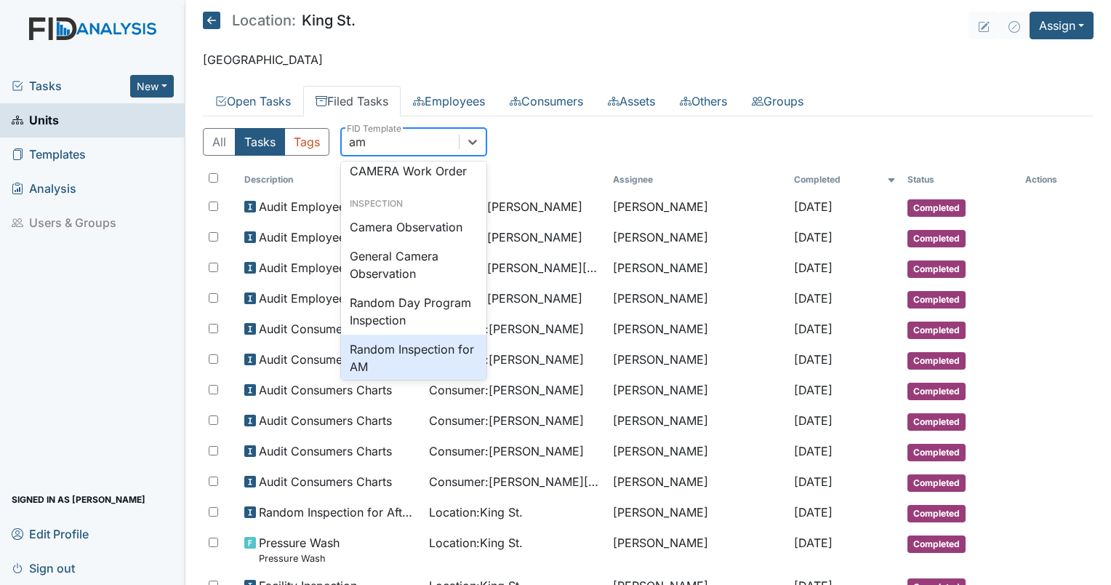
click at [398, 349] on div "Random Inspection for AM" at bounding box center [413, 357] width 145 height 47
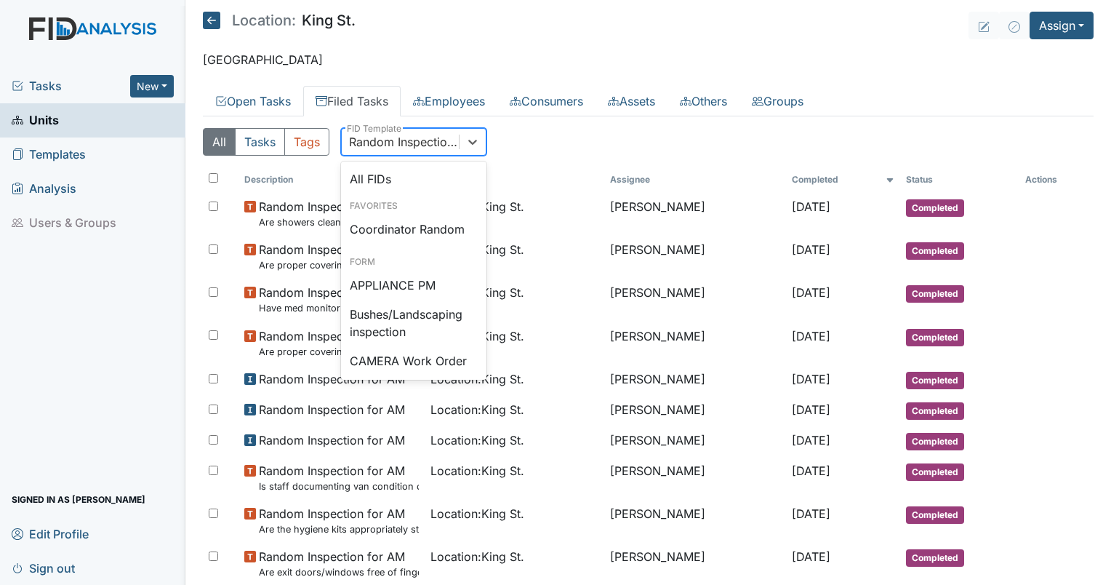
click at [412, 145] on div "Random Inspection for AM" at bounding box center [404, 141] width 111 height 17
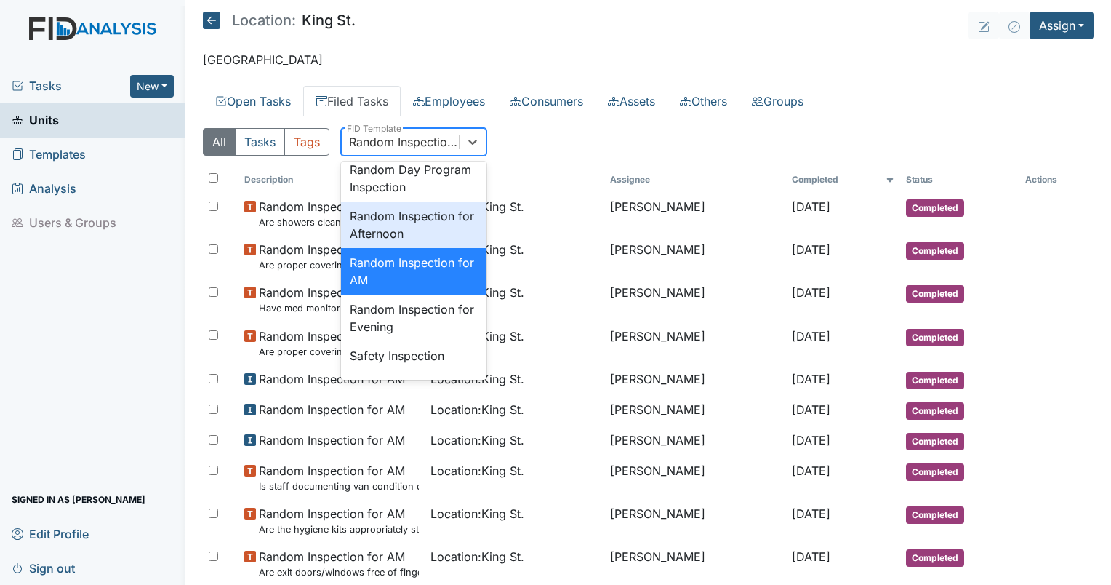
click at [416, 248] on div "Random Inspection for Afternoon" at bounding box center [413, 224] width 145 height 47
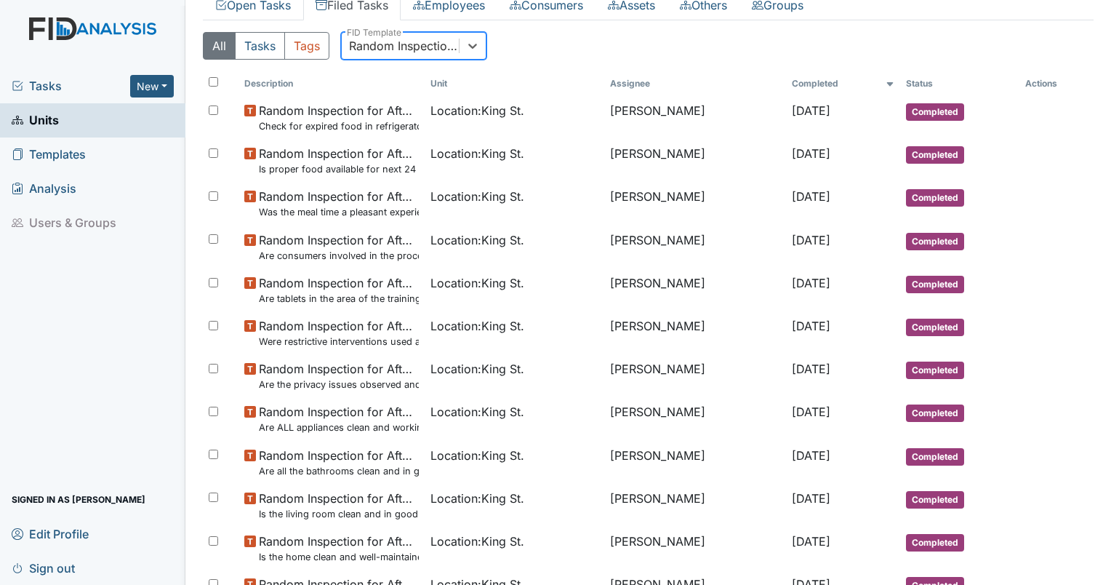
scroll to position [87, 0]
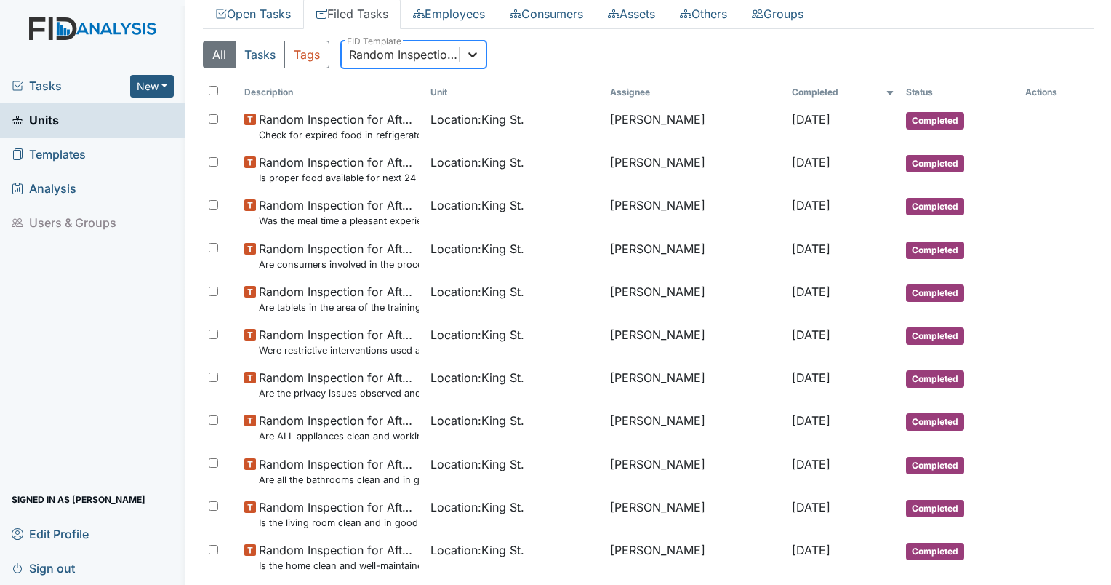
click at [472, 59] on icon at bounding box center [472, 54] width 15 height 15
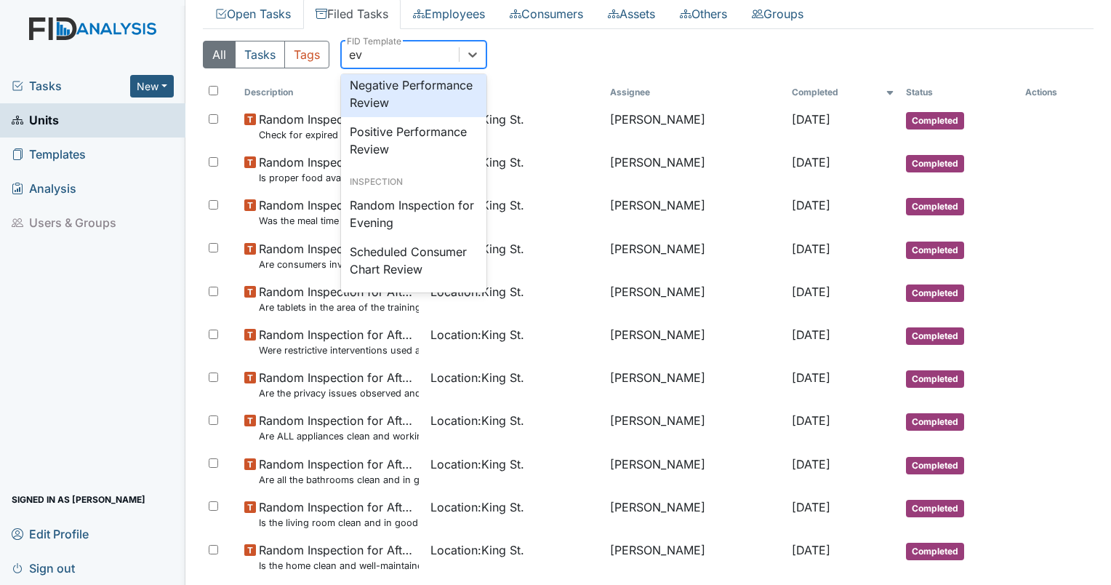
scroll to position [45, 0]
type input "eve"
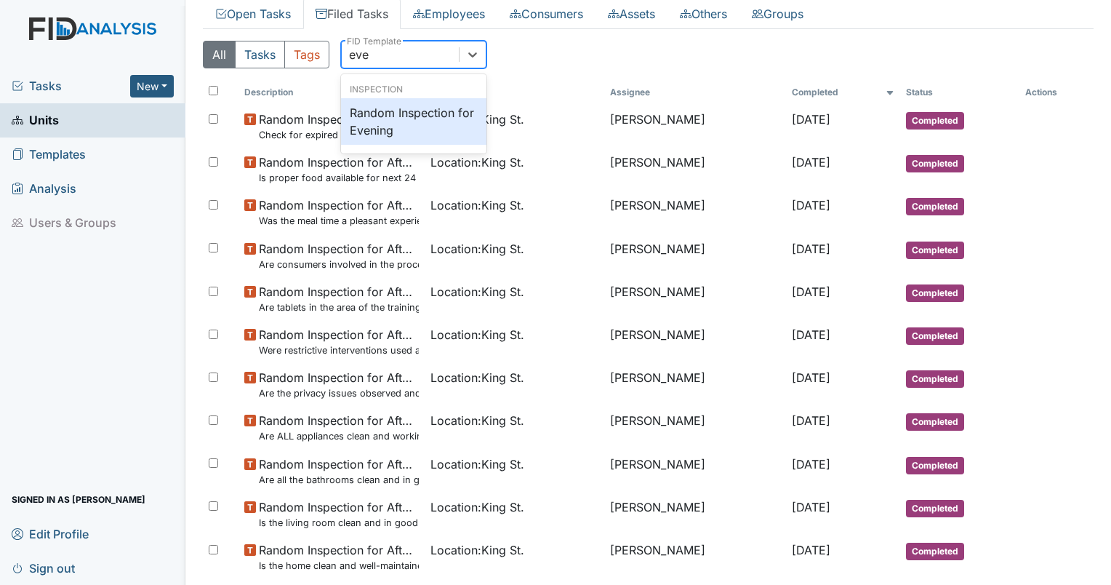
scroll to position [0, 0]
click at [417, 122] on div "Random Inspection for Evening" at bounding box center [413, 121] width 145 height 47
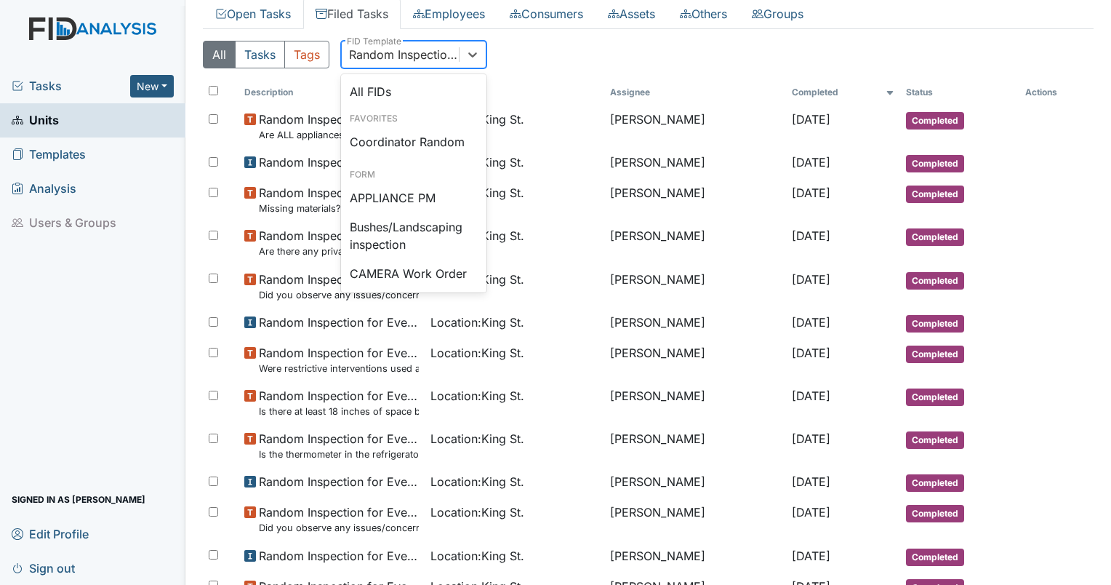
click at [444, 55] on div "Random Inspection for Evening" at bounding box center [404, 54] width 111 height 17
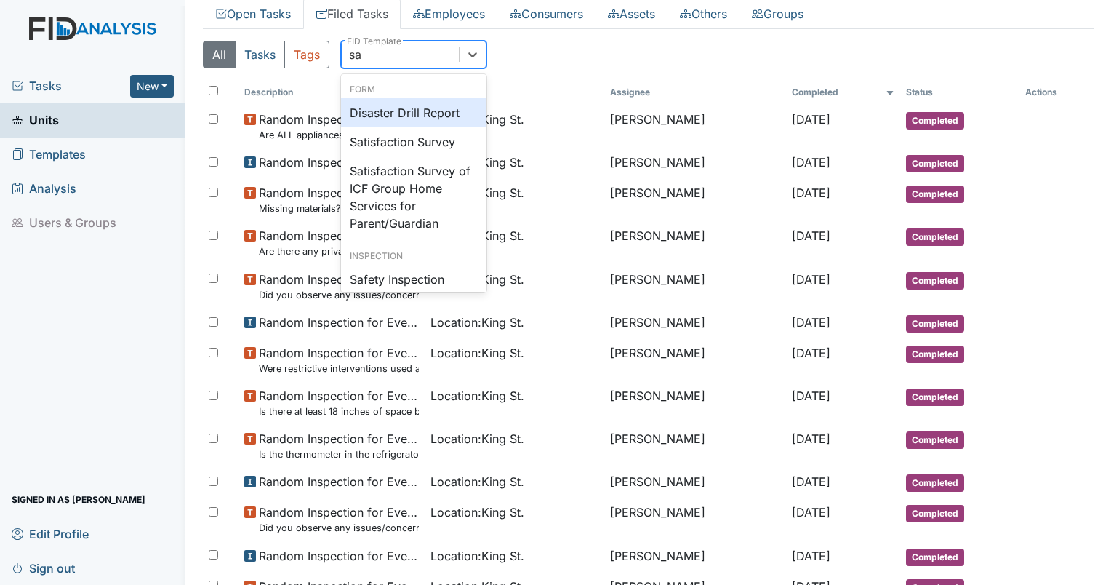
type input "saf"
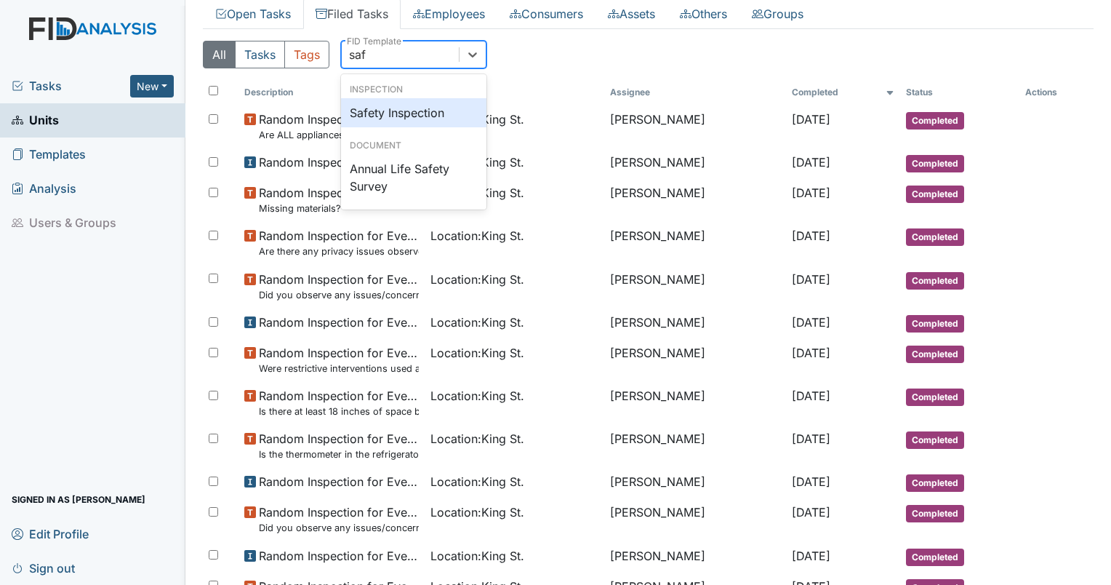
click at [441, 108] on div "Safety Inspection" at bounding box center [413, 112] width 145 height 29
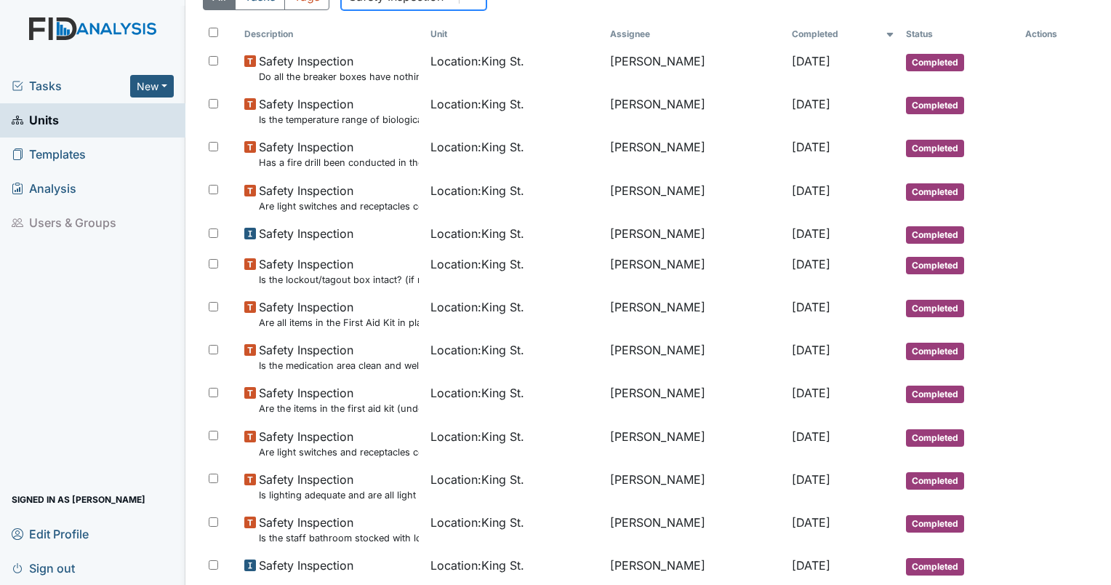
scroll to position [116, 0]
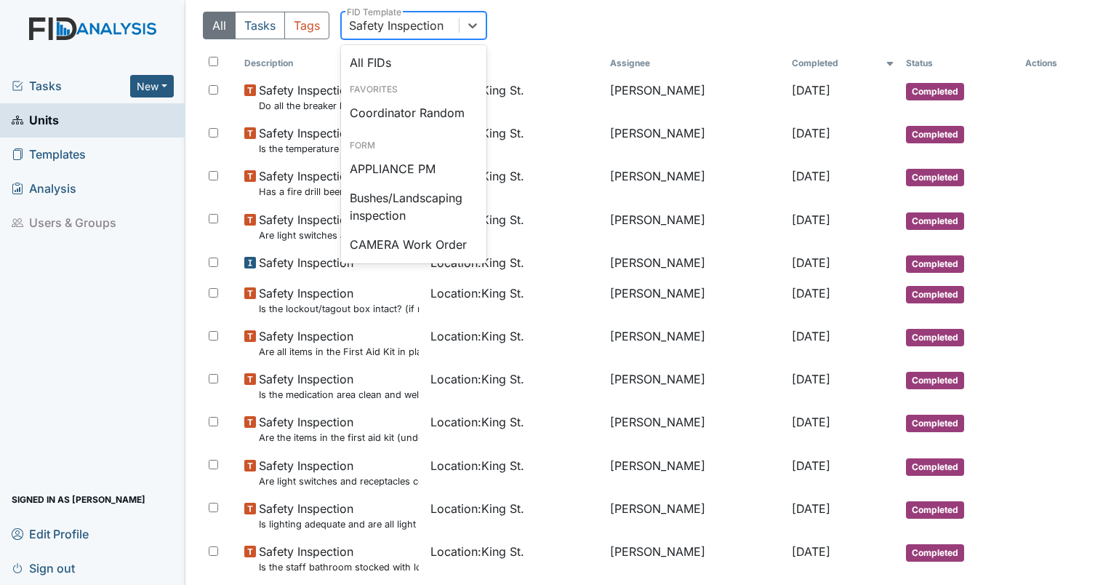
click at [451, 15] on div "Safety Inspection" at bounding box center [400, 25] width 117 height 26
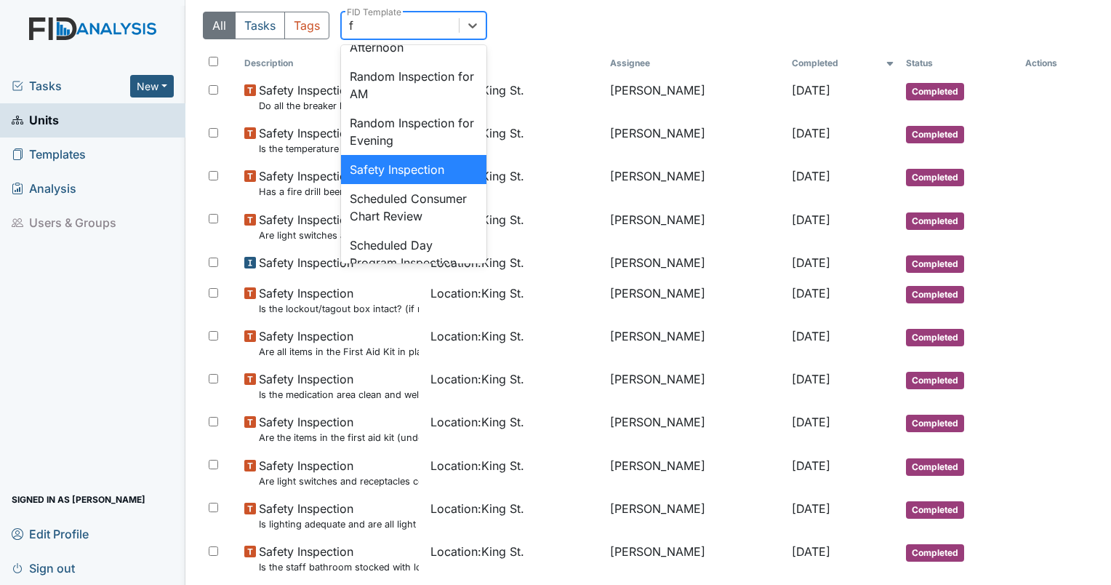
type input "fa"
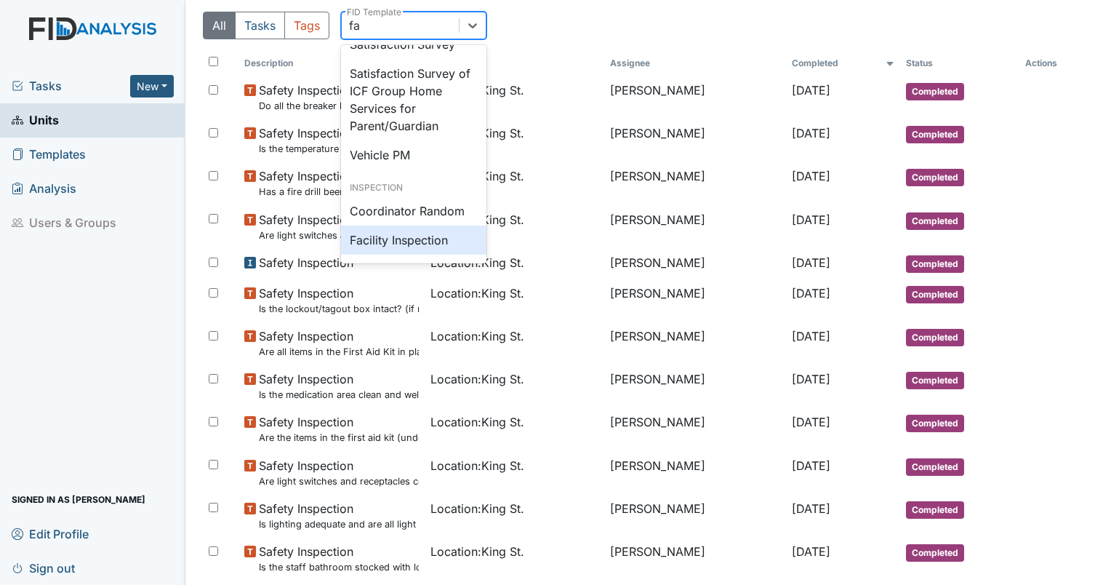
click at [401, 245] on div "Facility Inspection" at bounding box center [413, 239] width 145 height 29
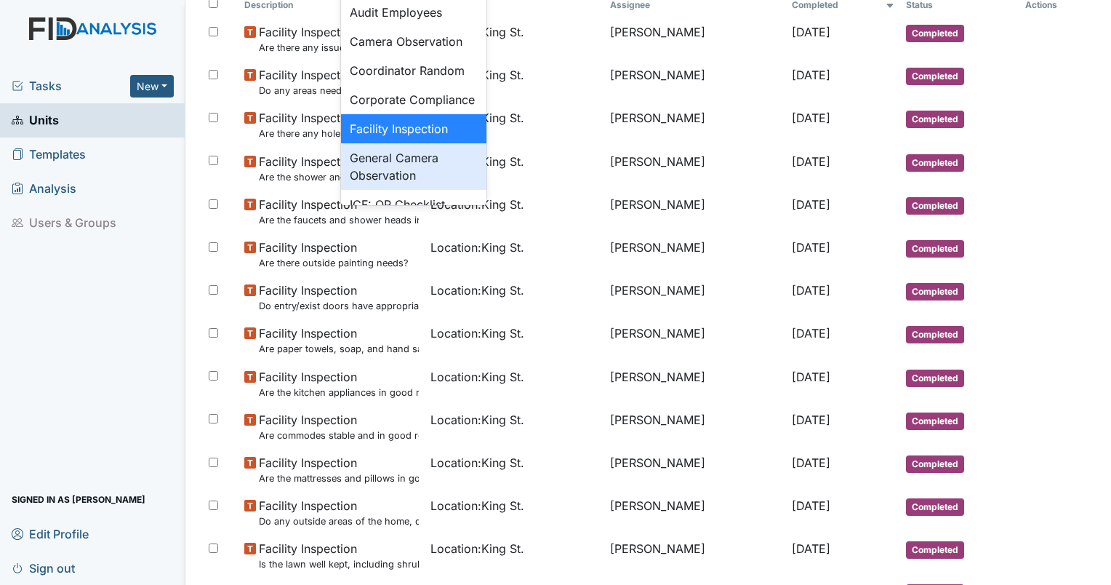
scroll to position [957, 0]
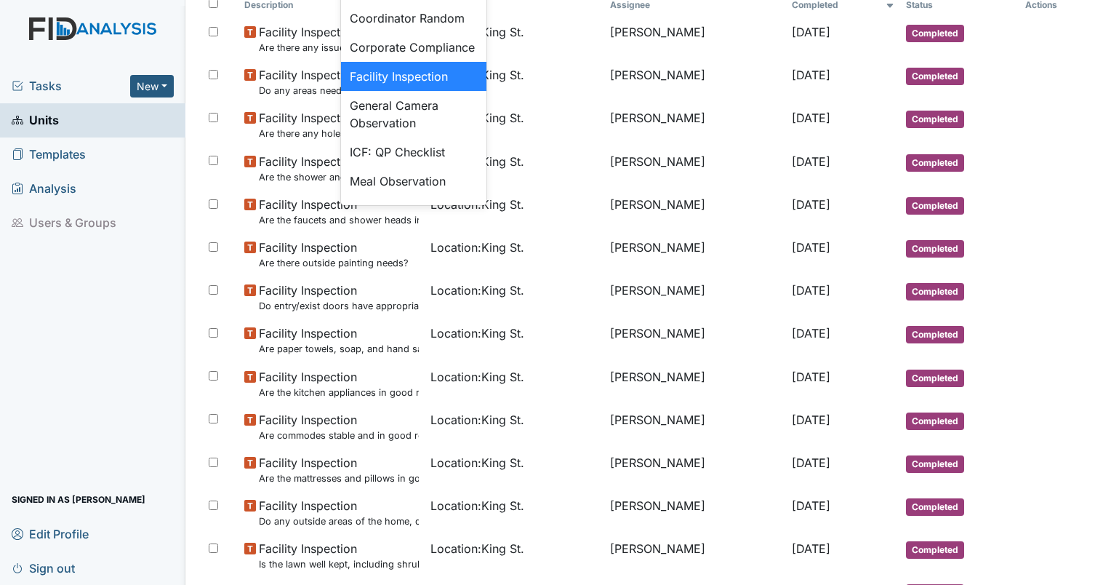
click at [396, 91] on div "Facility Inspection" at bounding box center [413, 76] width 145 height 29
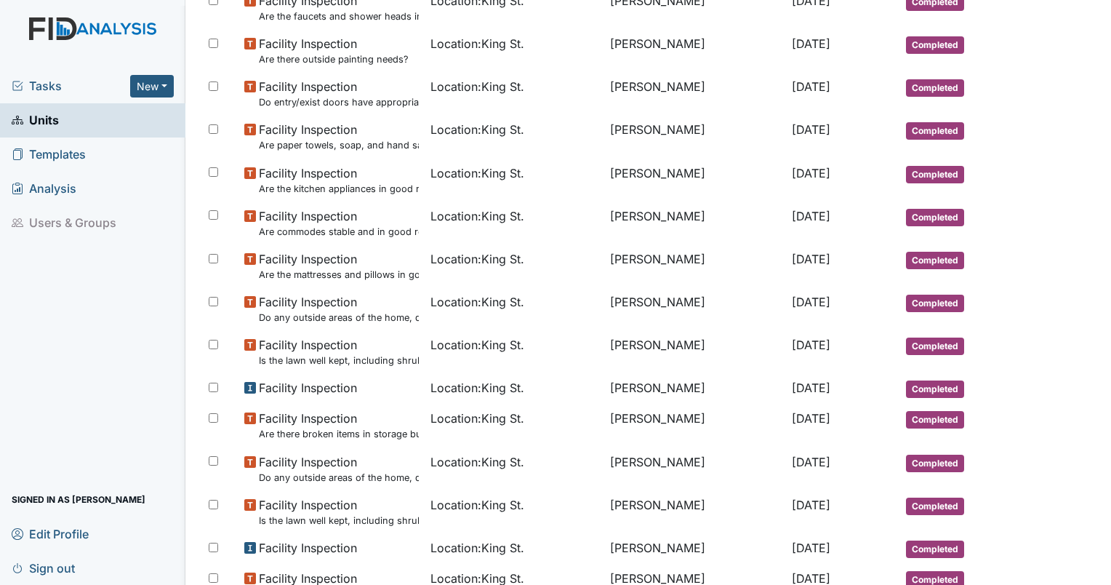
scroll to position [388, 0]
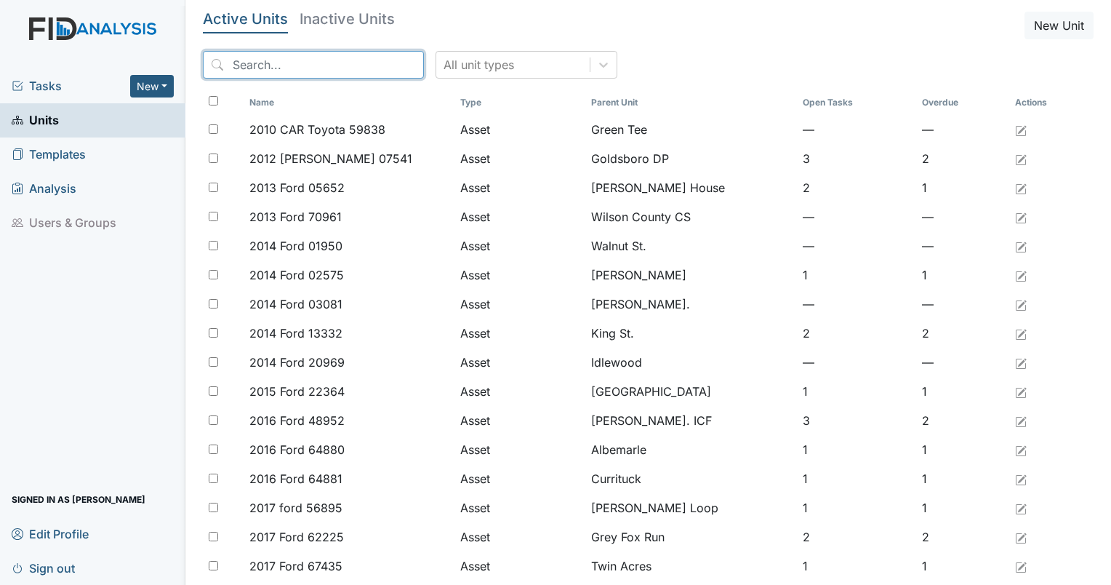
click at [279, 68] on input "search" at bounding box center [313, 65] width 221 height 28
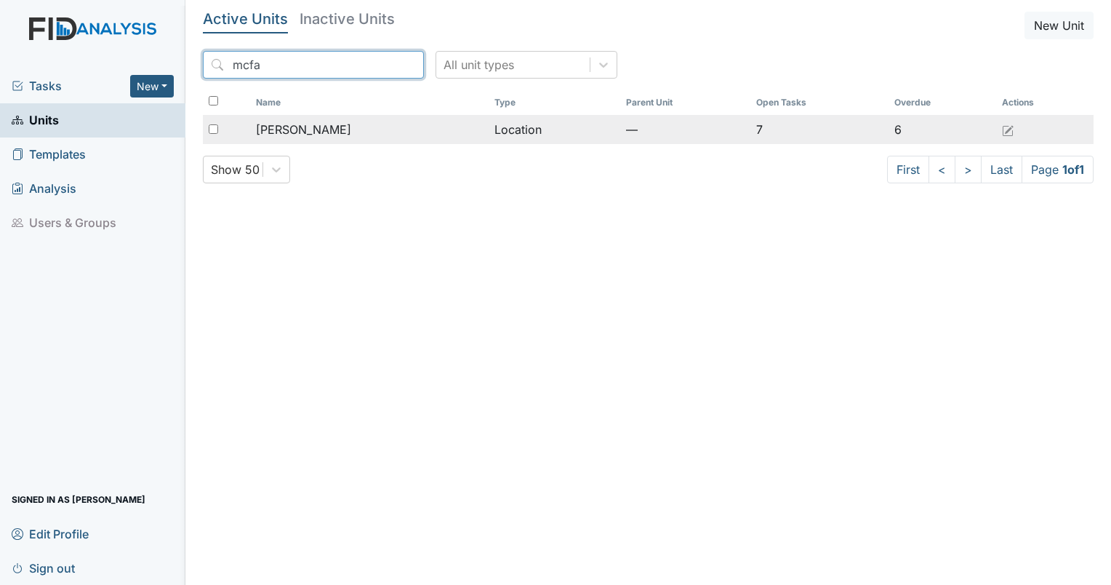
type input "mcfa"
click at [328, 131] on div "[PERSON_NAME]" at bounding box center [370, 129] width 228 height 17
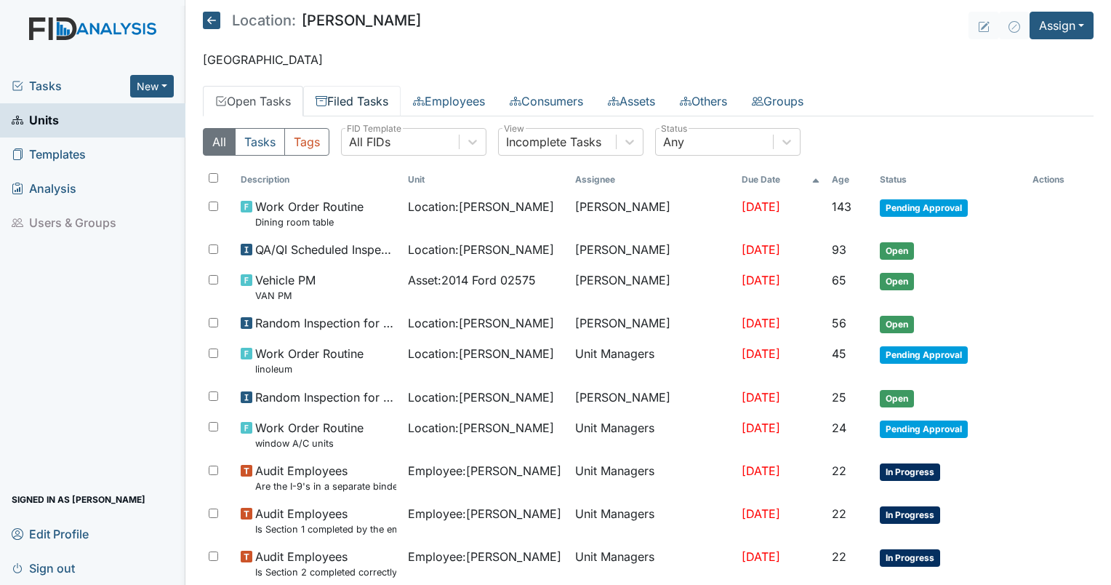
click at [380, 105] on link "Filed Tasks" at bounding box center [351, 101] width 97 height 31
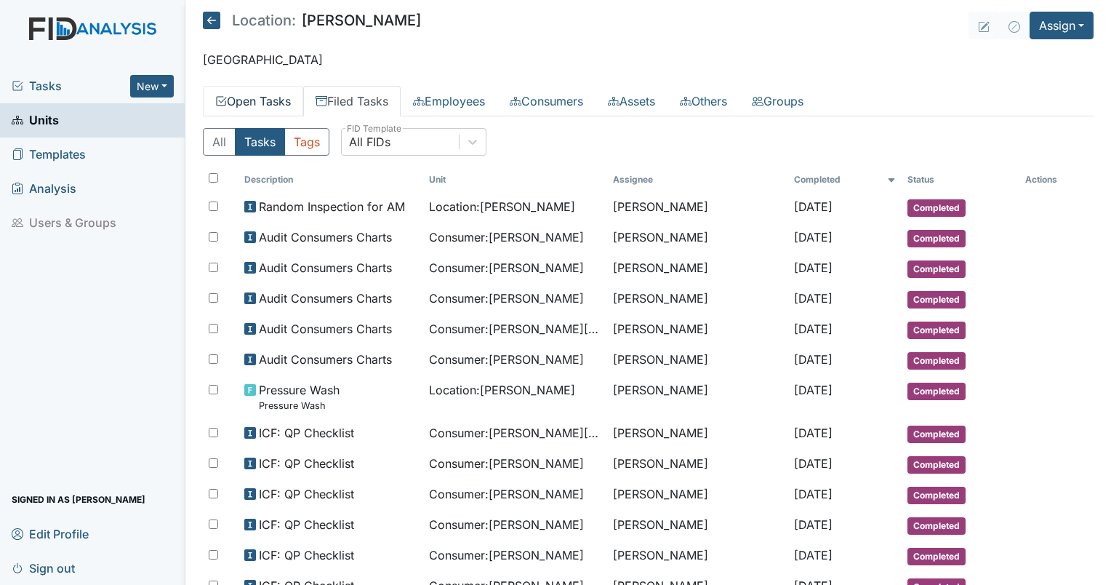
click at [261, 105] on link "Open Tasks" at bounding box center [253, 101] width 100 height 31
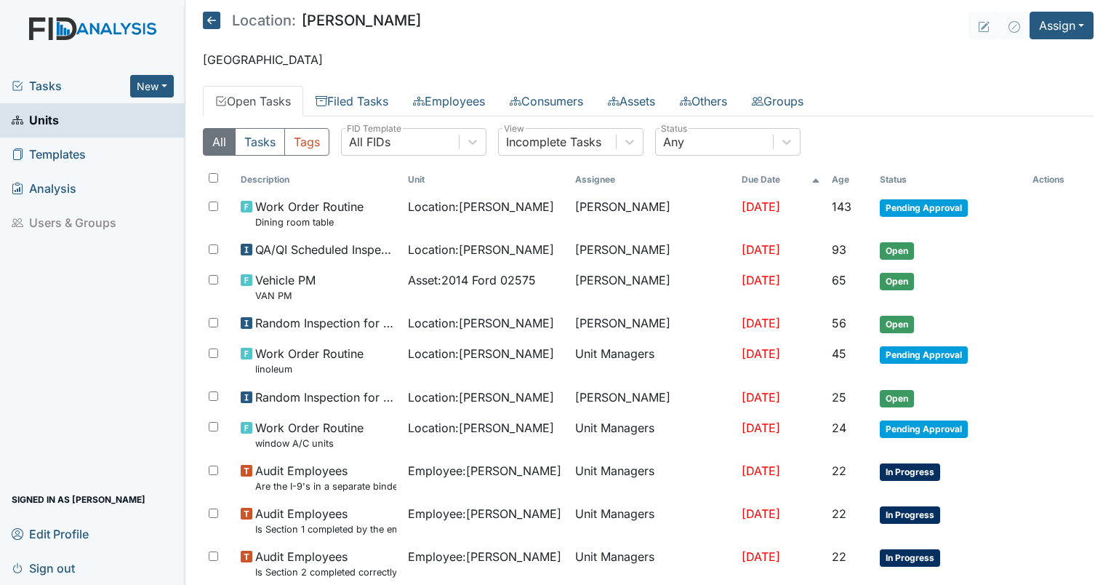
click at [35, 88] on span "Tasks" at bounding box center [71, 85] width 119 height 17
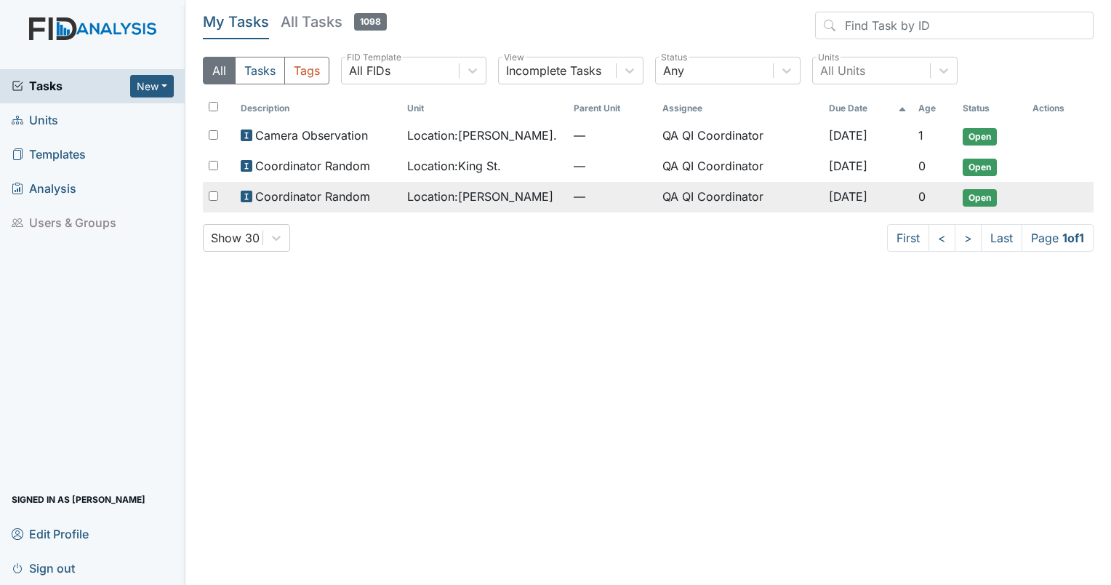
drag, startPoint x: 420, startPoint y: 207, endPoint x: 366, endPoint y: 201, distance: 54.8
click at [366, 201] on span "Coordinator Random" at bounding box center [312, 196] width 115 height 17
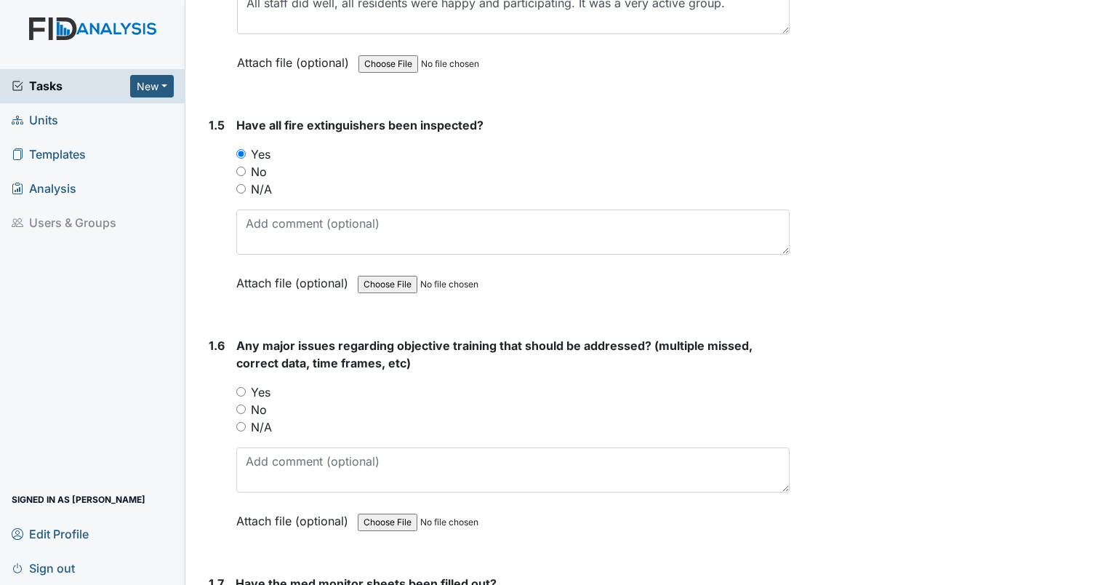
scroll to position [902, 0]
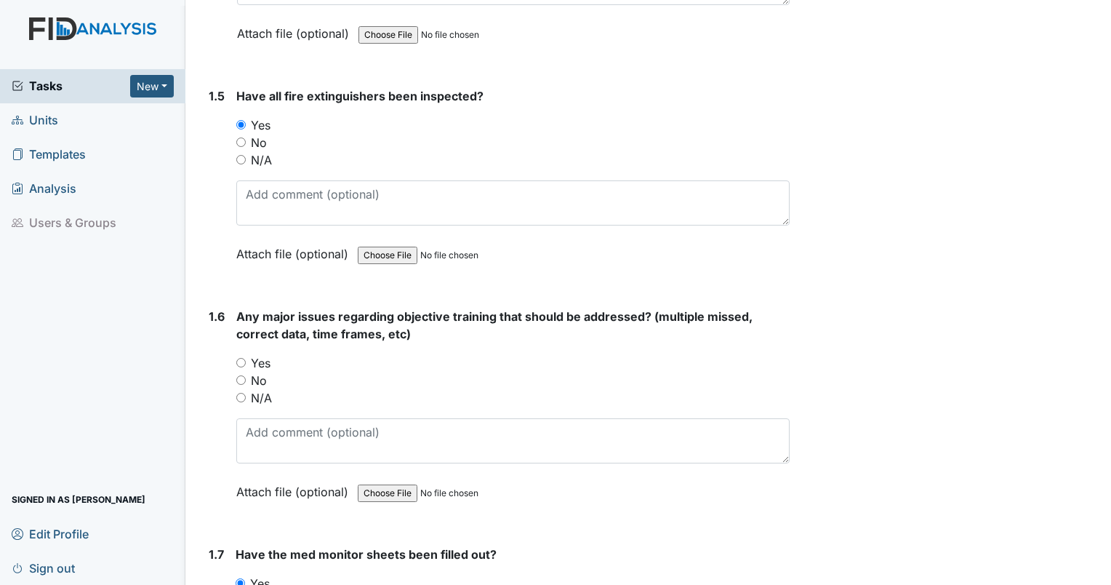
click at [241, 359] on input "Yes" at bounding box center [240, 362] width 9 height 9
radio input "true"
click at [241, 359] on input "Yes" at bounding box center [240, 362] width 9 height 9
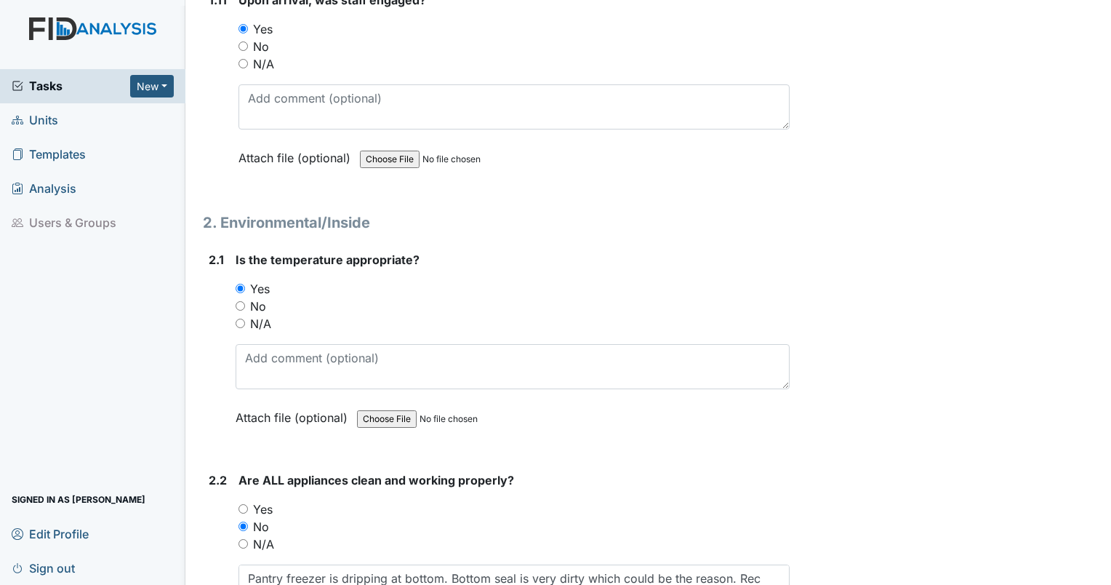
scroll to position [2464, 0]
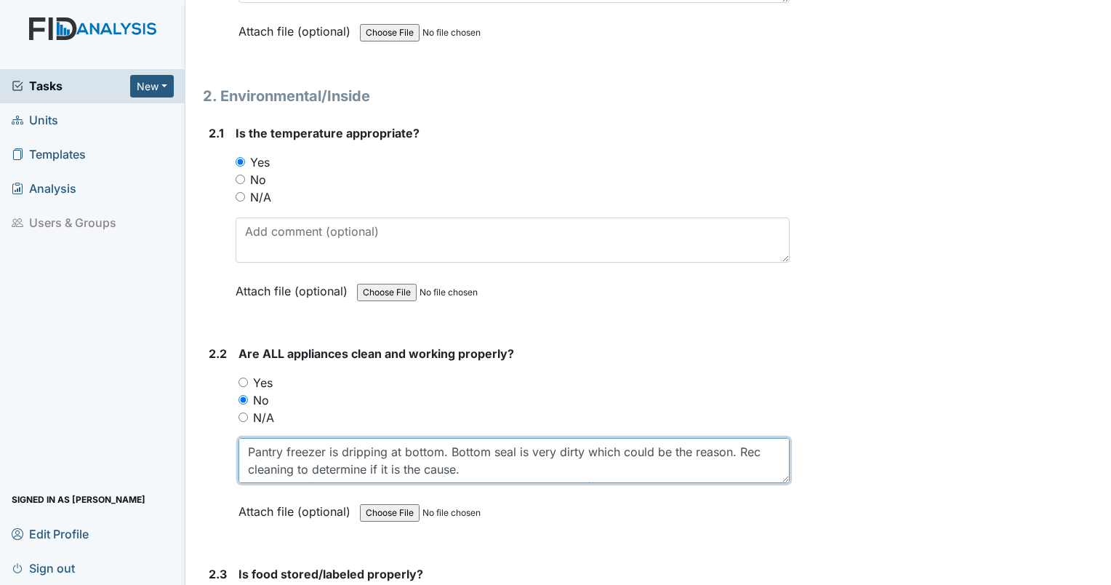
click at [769, 451] on textarea "Pantry freezer is dripping at bottom. Bottom seal is very dirty which could be …" at bounding box center [514, 460] width 551 height 45
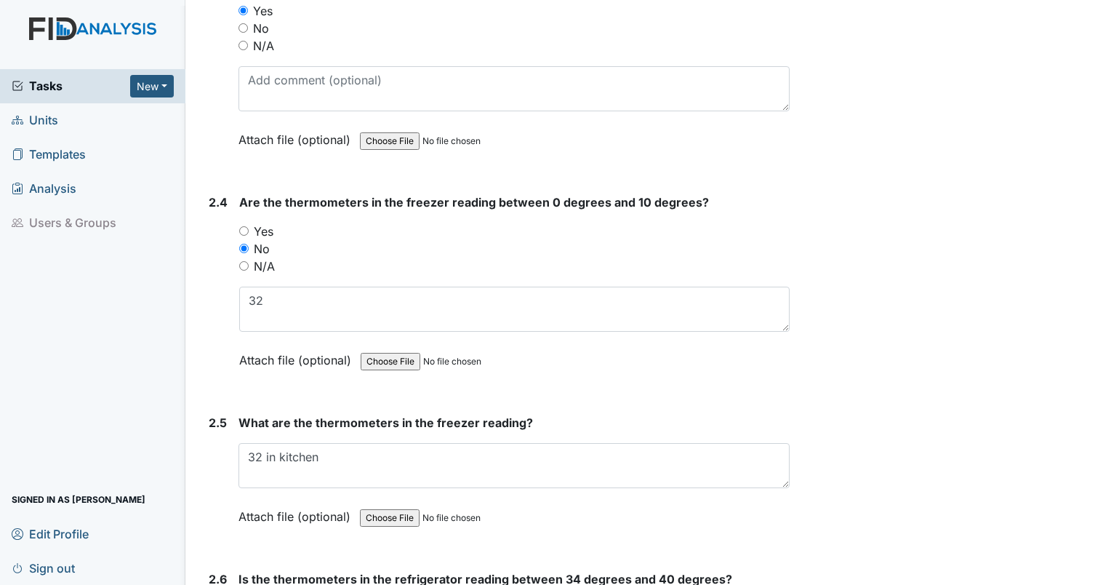
scroll to position [3065, 0]
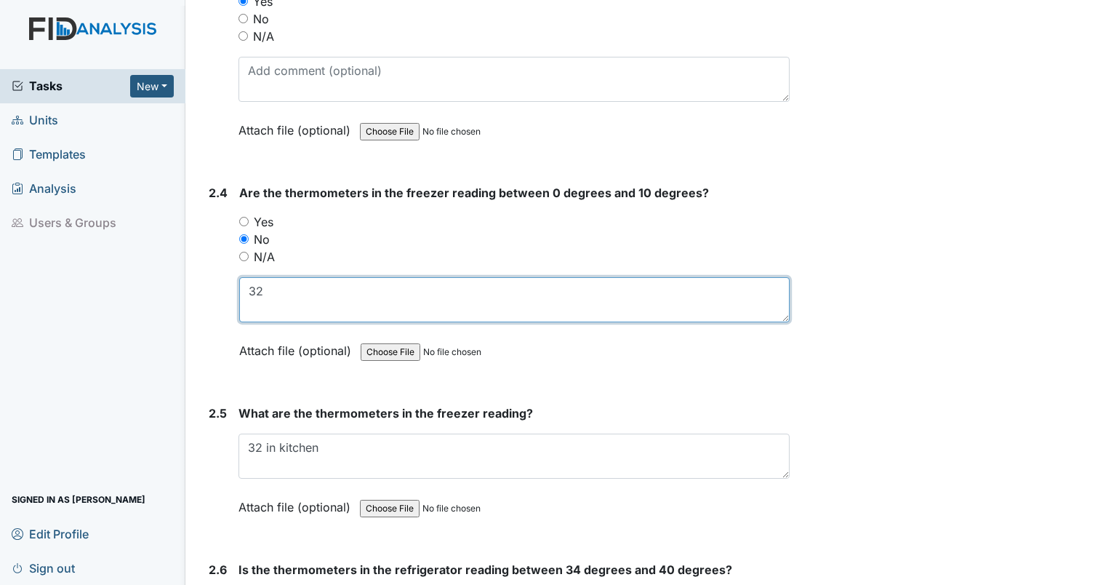
click at [473, 292] on textarea "32" at bounding box center [514, 299] width 550 height 45
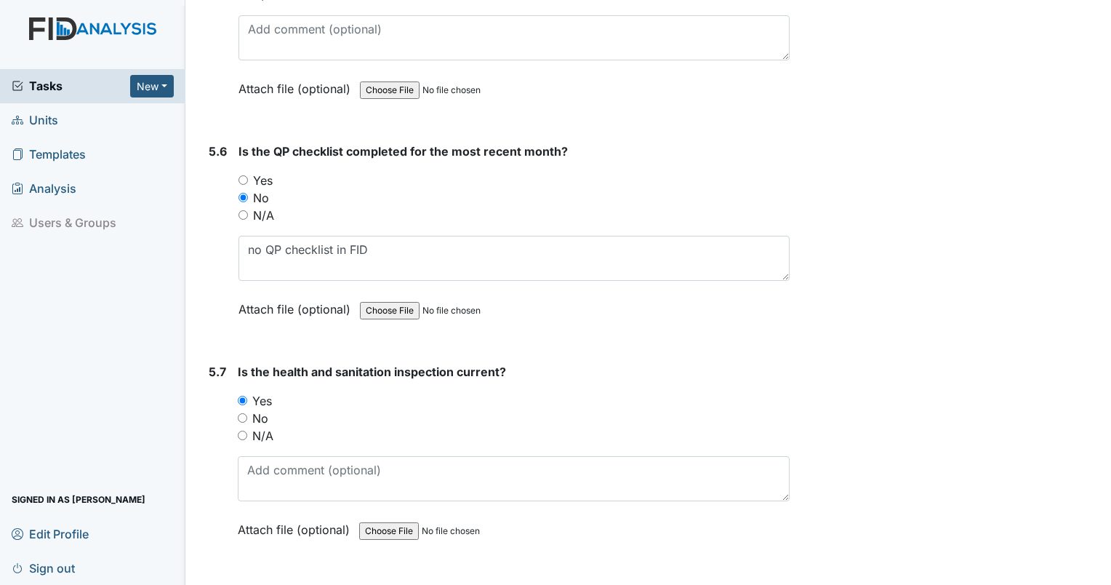
scroll to position [10768, 0]
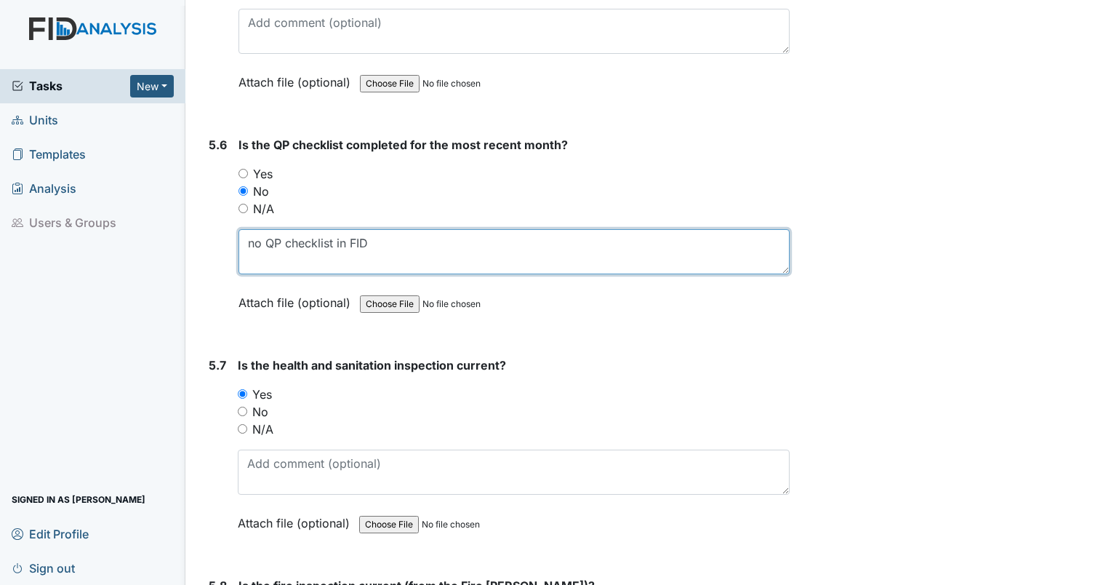
click at [421, 229] on textarea "no QP checklist in FID" at bounding box center [514, 251] width 551 height 45
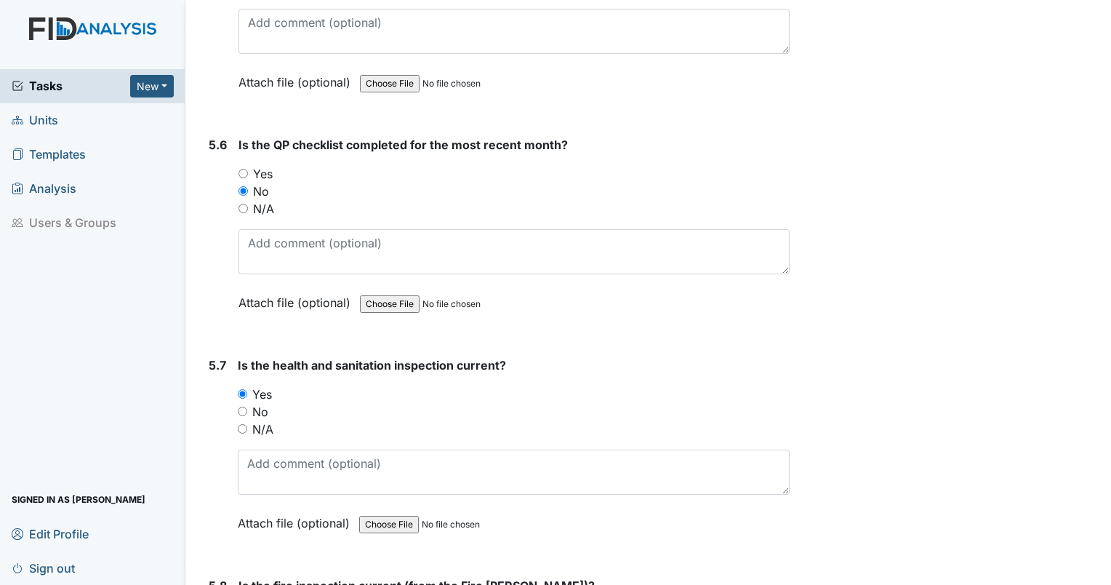
click at [244, 169] on input "Yes" at bounding box center [243, 173] width 9 height 9
radio input "true"
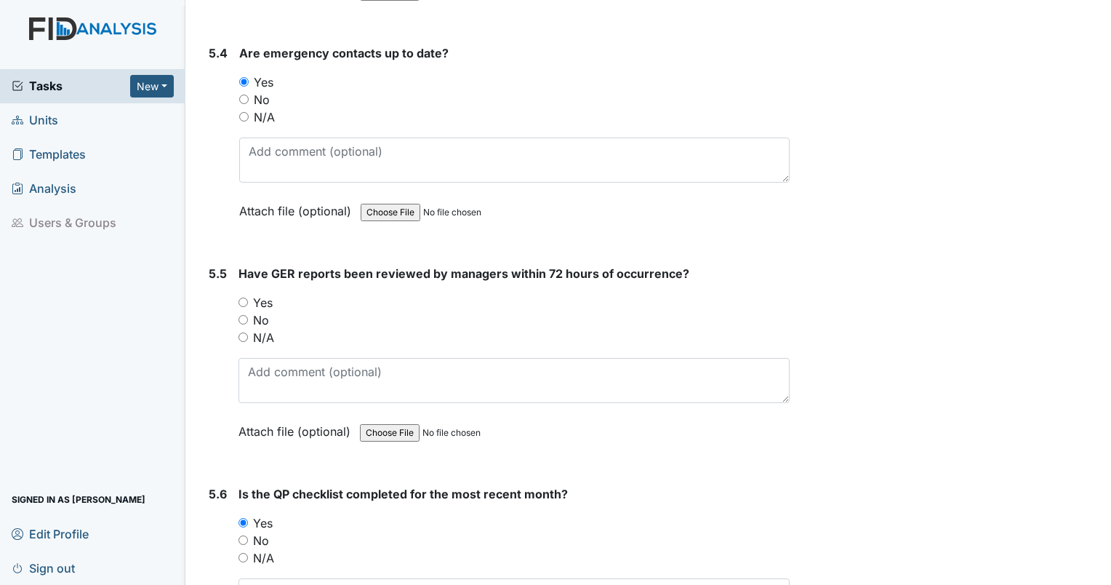
scroll to position [10444, 0]
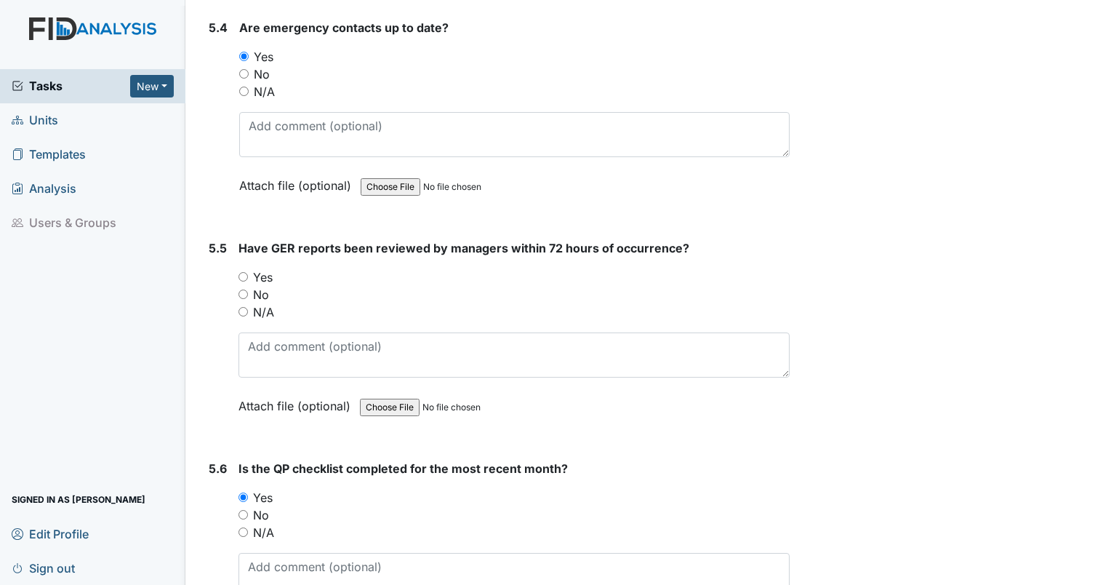
click at [241, 272] on input "Yes" at bounding box center [243, 276] width 9 height 9
radio input "true"
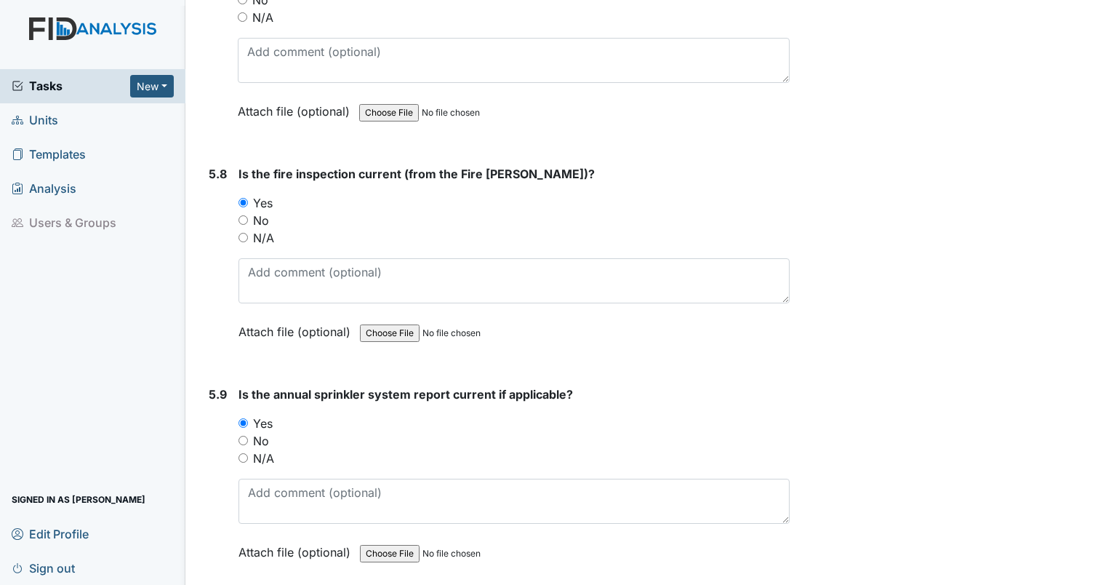
scroll to position [11420, 0]
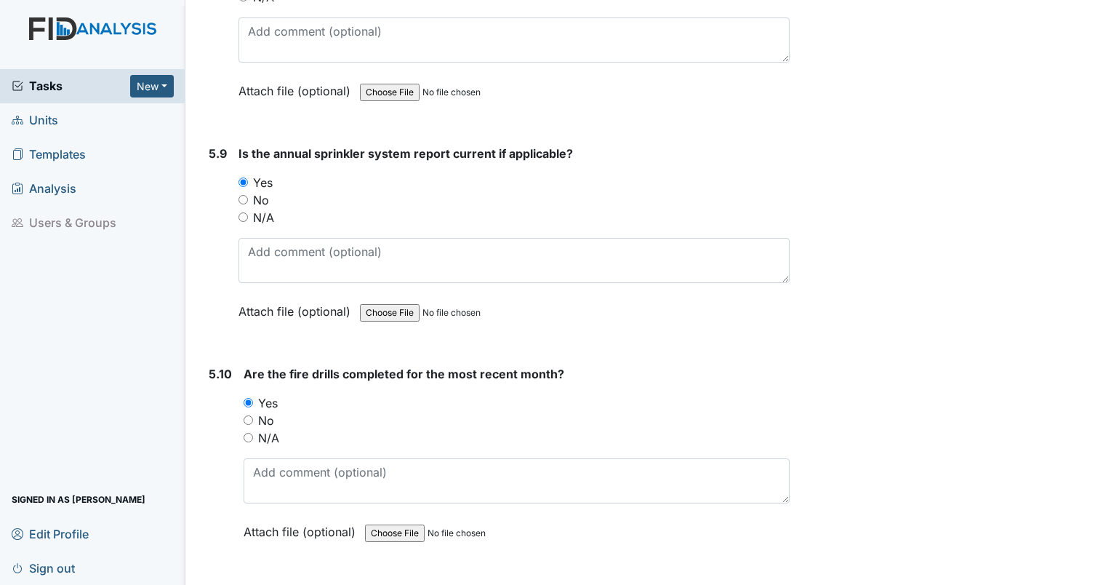
click at [358, 191] on div "No" at bounding box center [514, 199] width 551 height 17
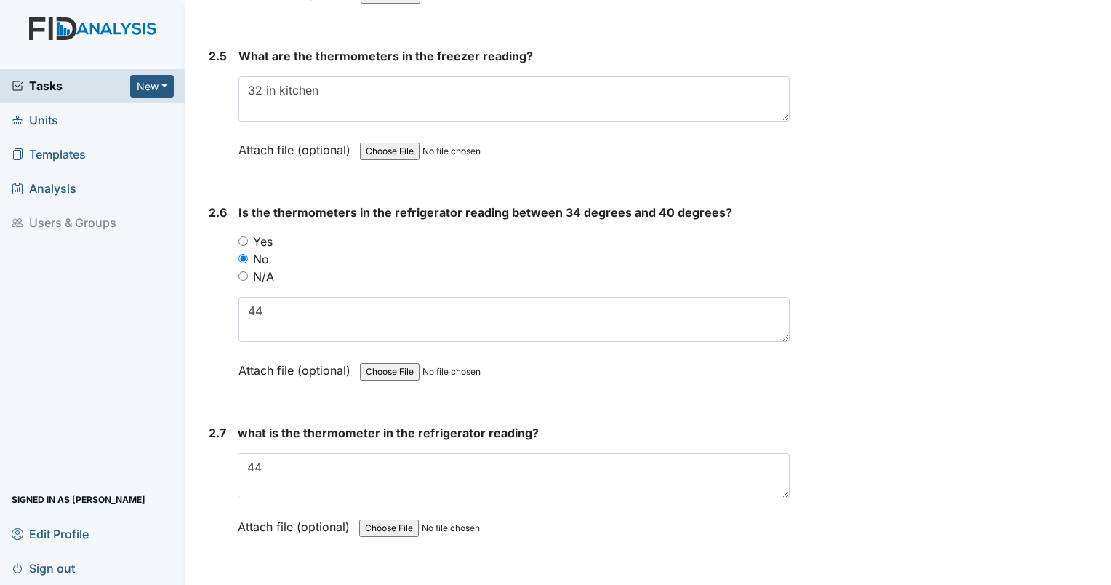
scroll to position [3460, 0]
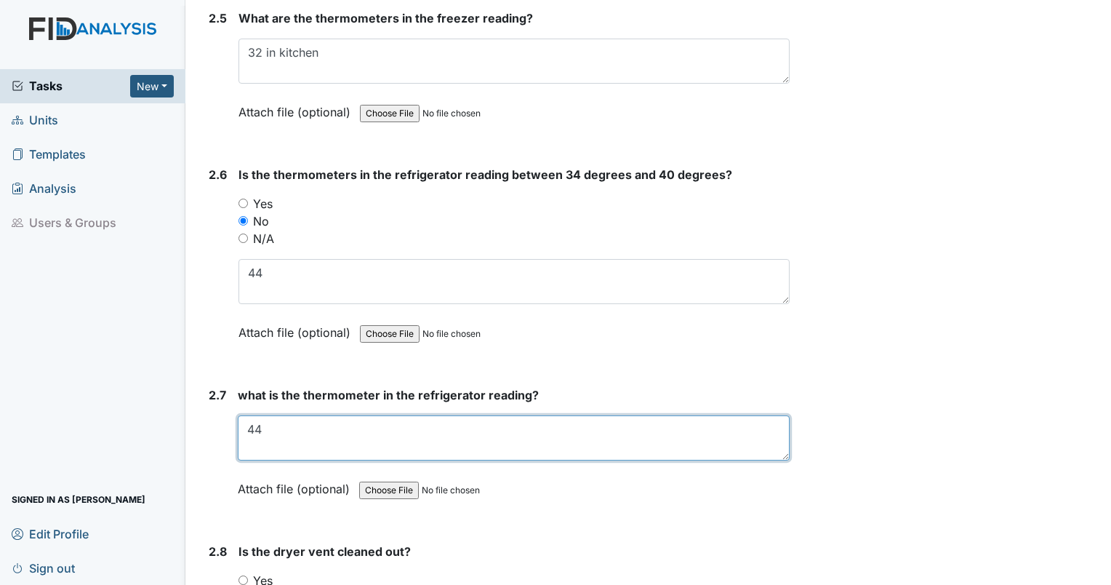
click at [425, 416] on textarea "44" at bounding box center [514, 437] width 552 height 45
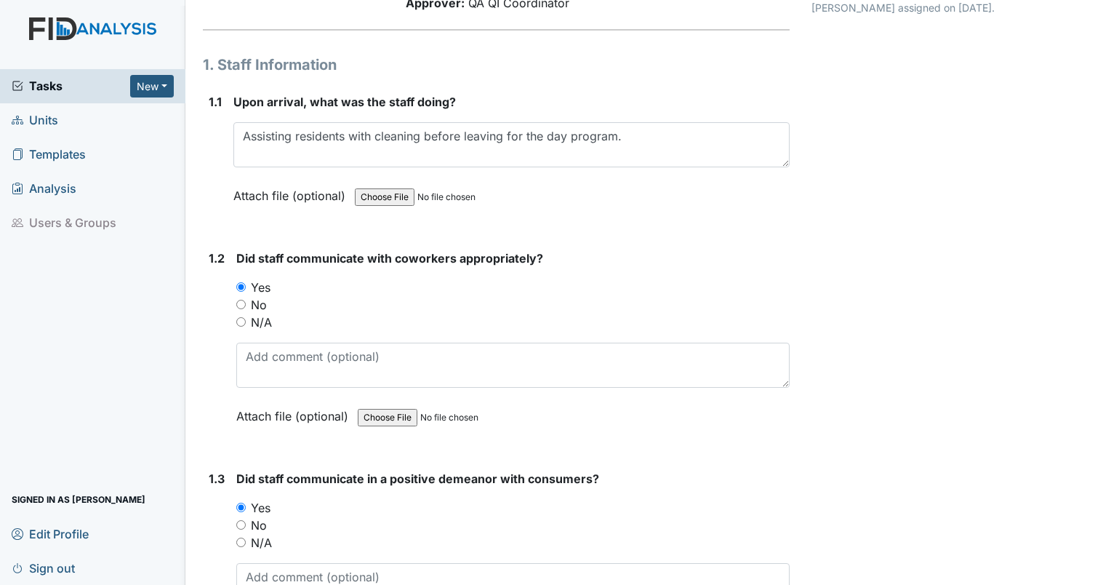
scroll to position [84, 0]
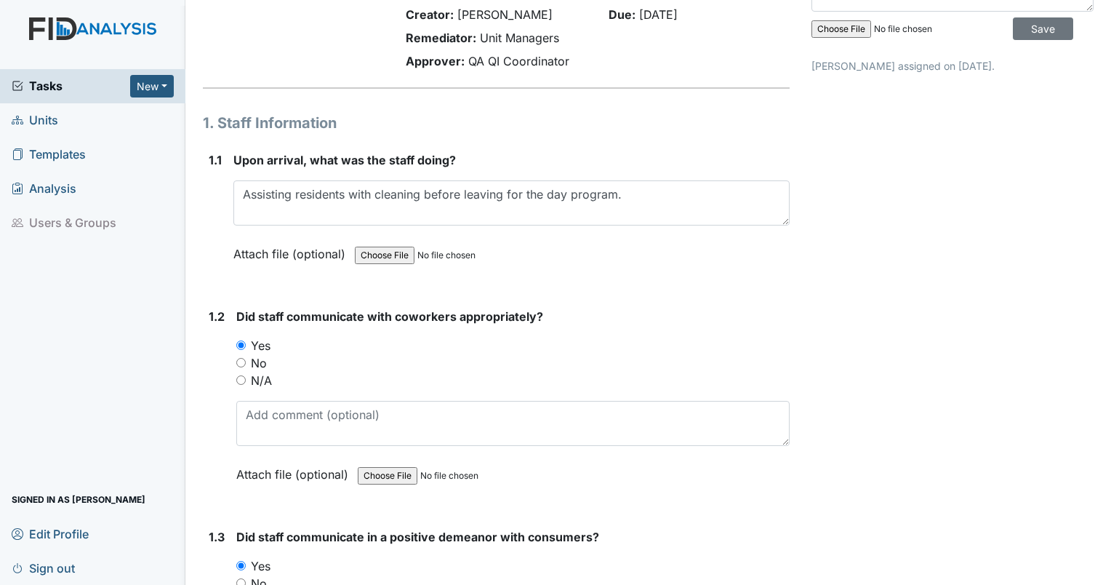
type textarea "44. Check refrigerator and check thermometers."
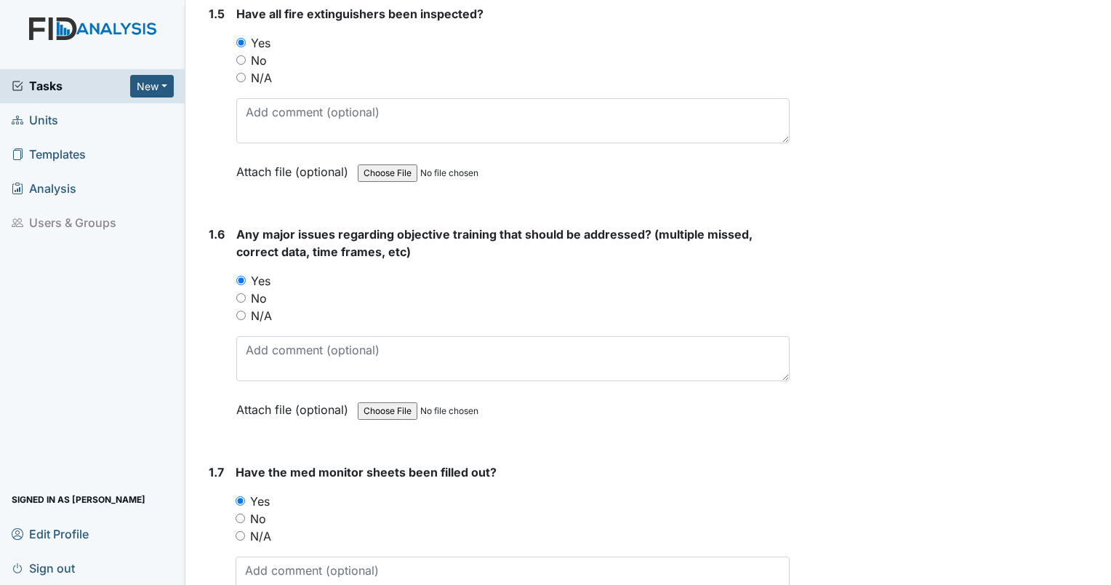
scroll to position [997, 0]
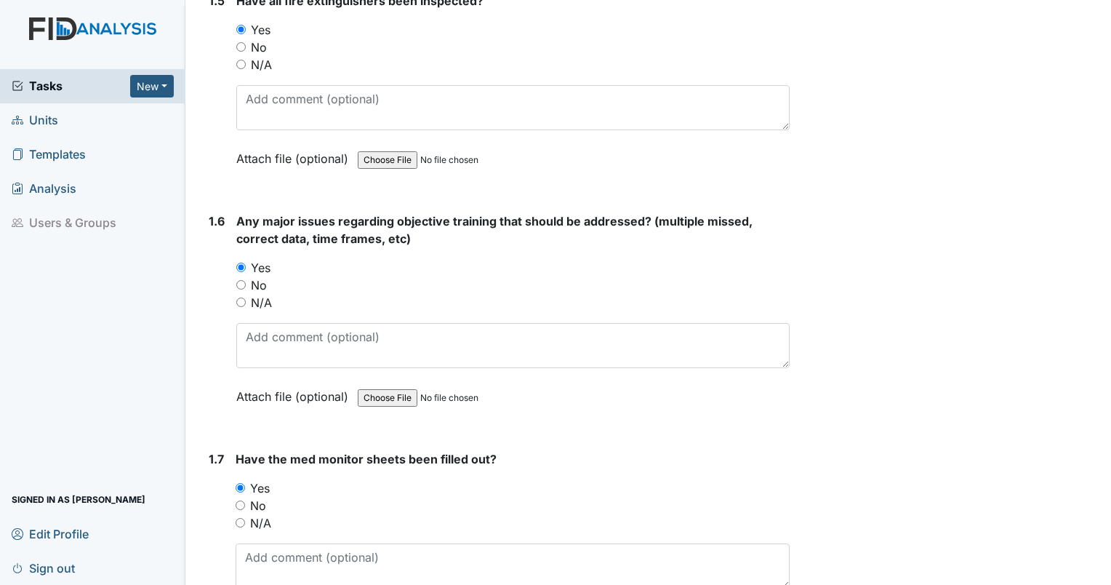
click at [239, 281] on input "No" at bounding box center [240, 284] width 9 height 9
radio input "true"
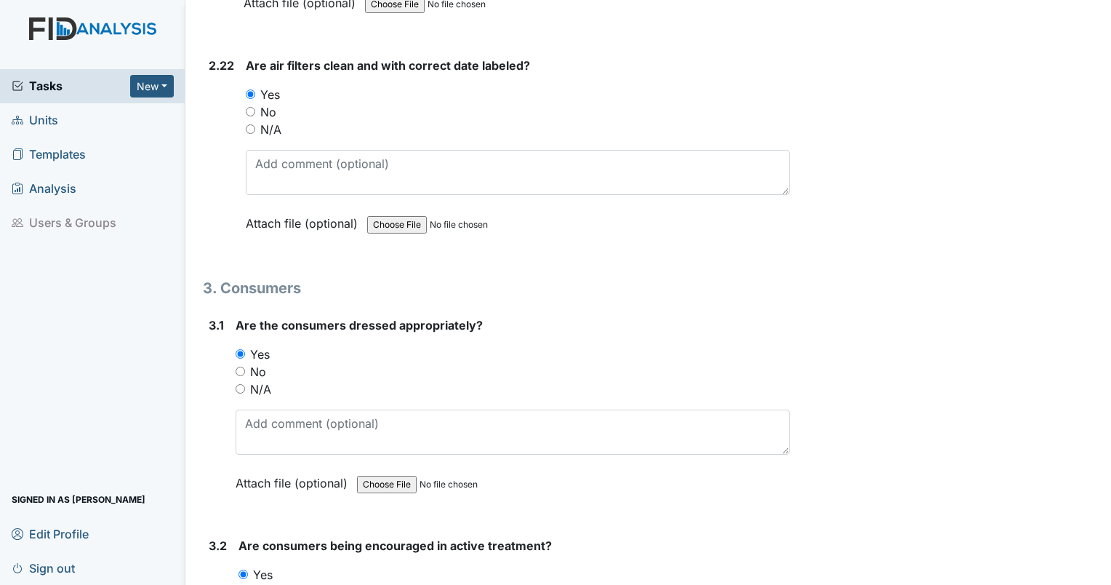
scroll to position [5970, 0]
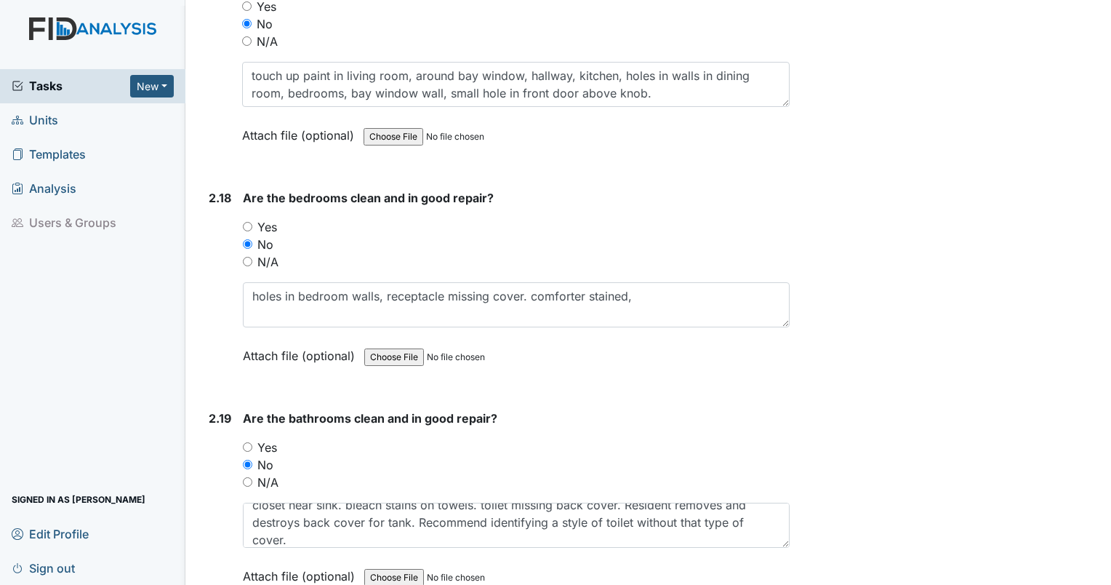
click at [82, 90] on span "Tasks" at bounding box center [71, 85] width 119 height 17
click at [38, 89] on span "Tasks" at bounding box center [71, 85] width 119 height 17
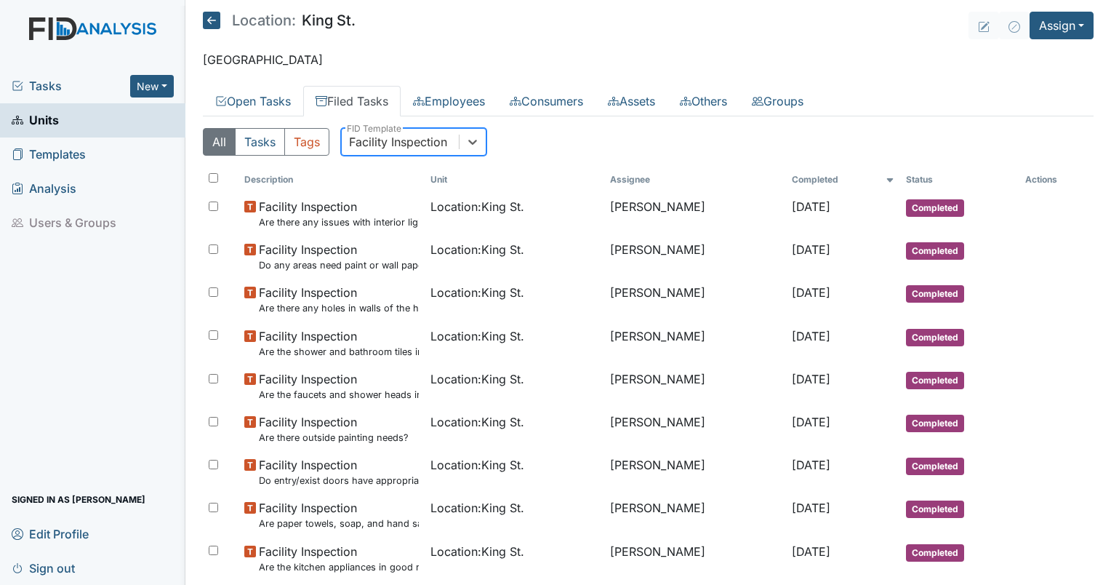
scroll to position [388, 0]
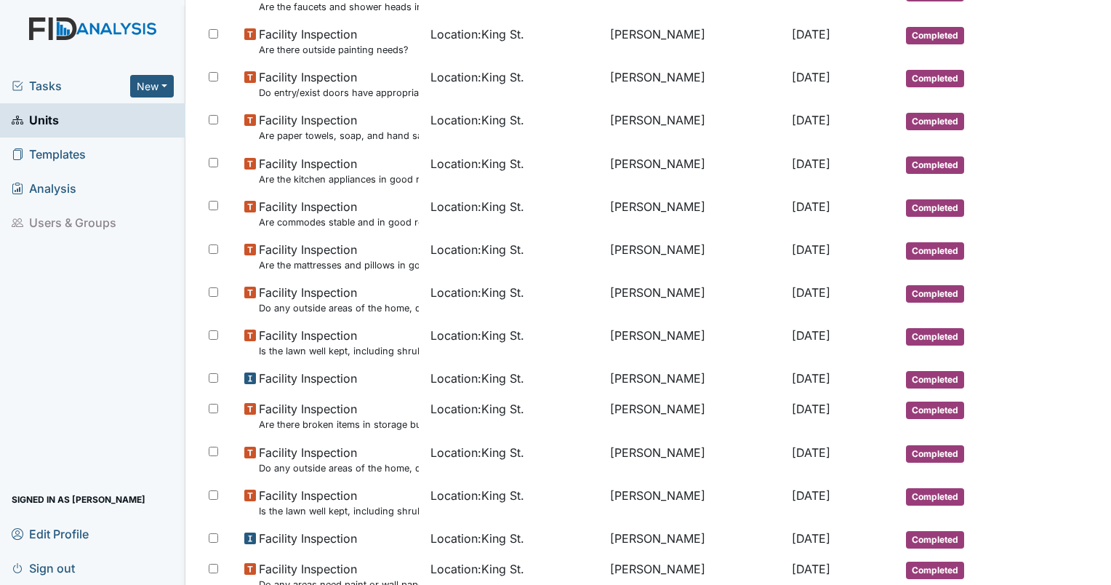
click at [87, 117] on link "Units" at bounding box center [92, 120] width 185 height 34
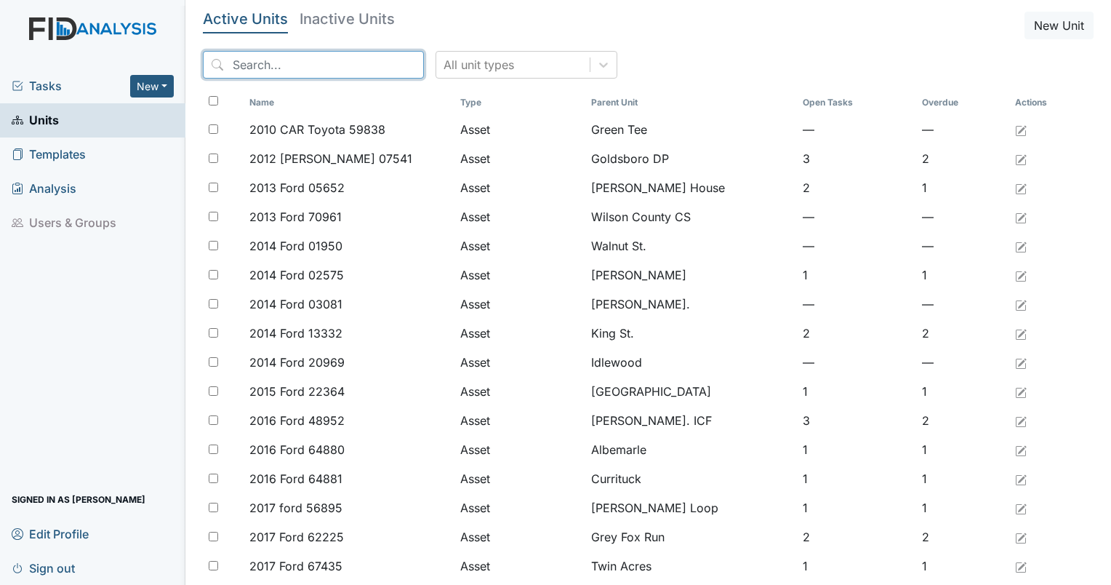
click at [247, 71] on input "search" at bounding box center [313, 65] width 221 height 28
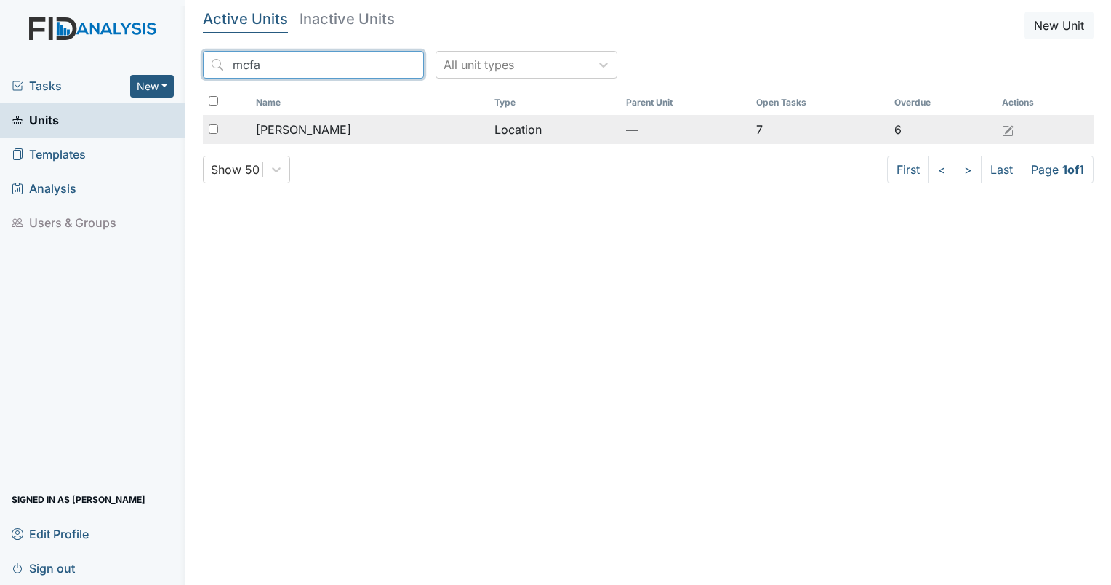
type input "mcfa"
click at [302, 128] on span "[PERSON_NAME]" at bounding box center [303, 129] width 95 height 17
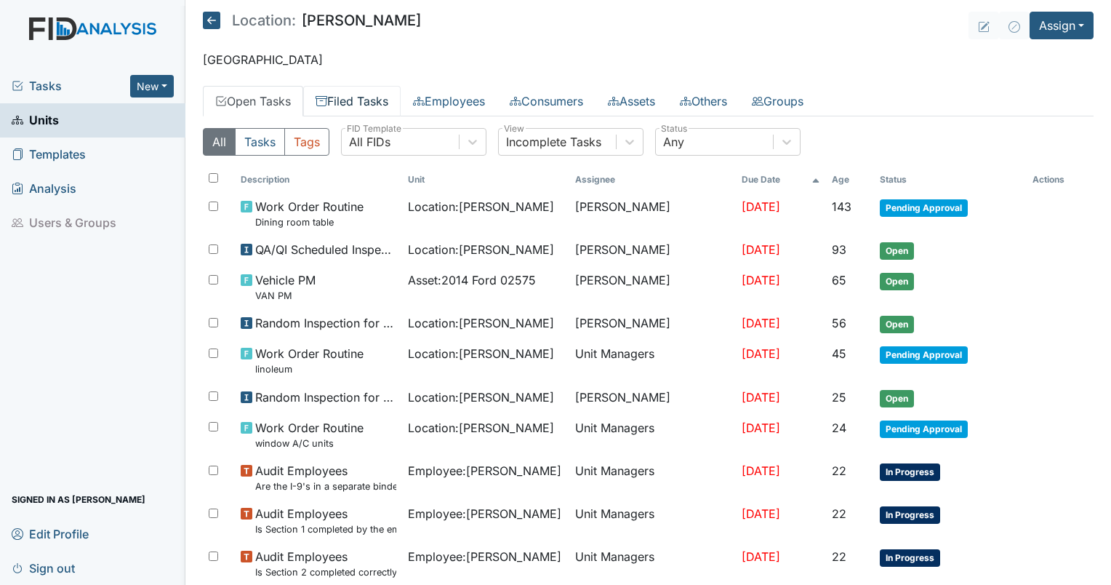
click at [356, 98] on link "Filed Tasks" at bounding box center [351, 101] width 97 height 31
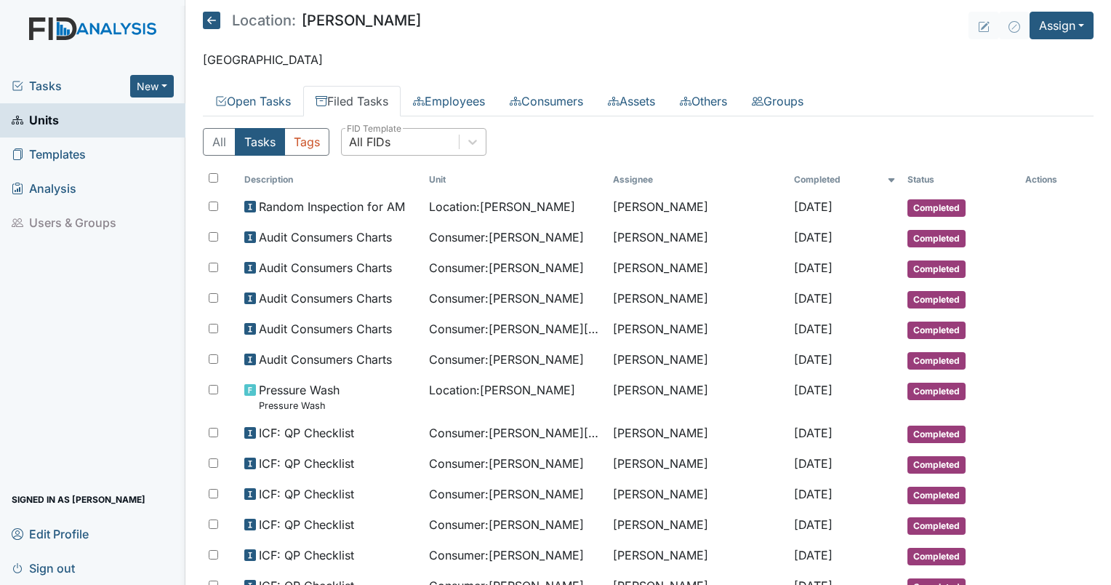
click at [419, 140] on div "All FIDs" at bounding box center [400, 142] width 117 height 26
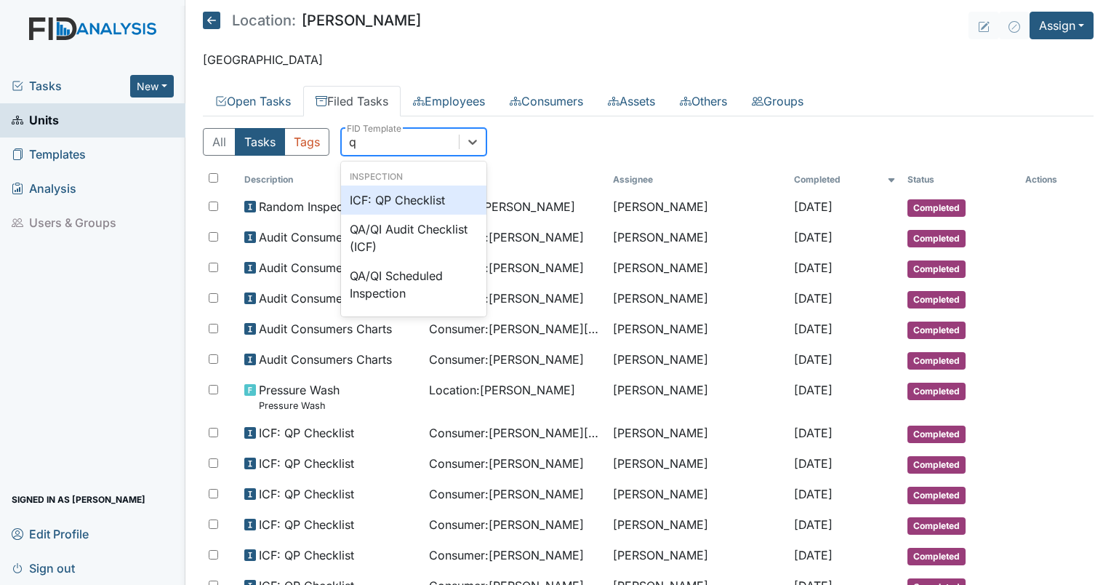
type input "qp"
click at [436, 205] on div "ICF: QP Checklist" at bounding box center [413, 199] width 145 height 29
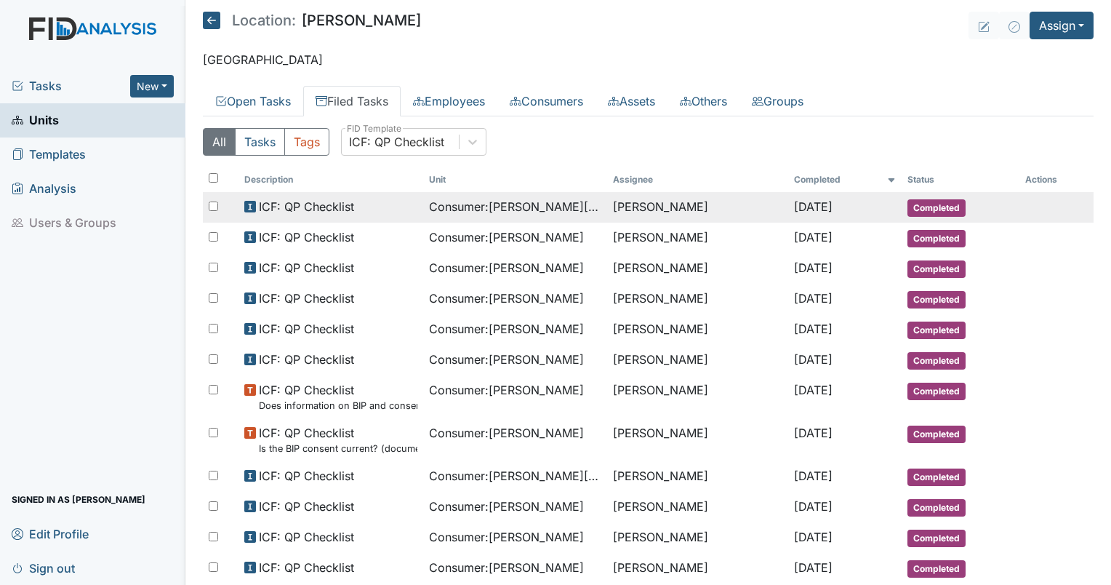
click at [558, 202] on div "Consumer : Ellis, Tyrone" at bounding box center [515, 206] width 173 height 17
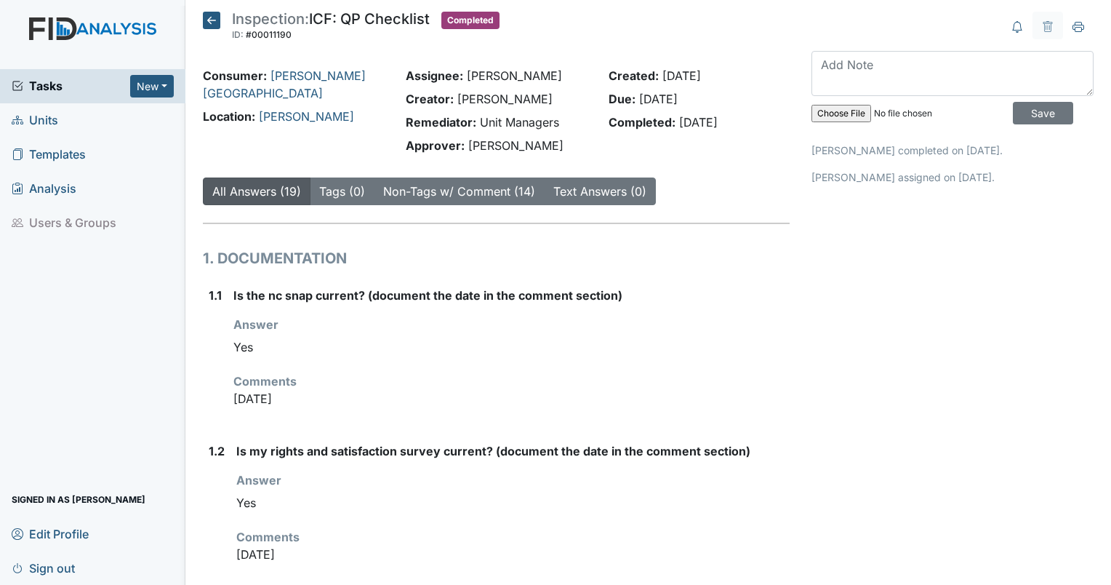
click at [209, 15] on icon at bounding box center [211, 20] width 17 height 17
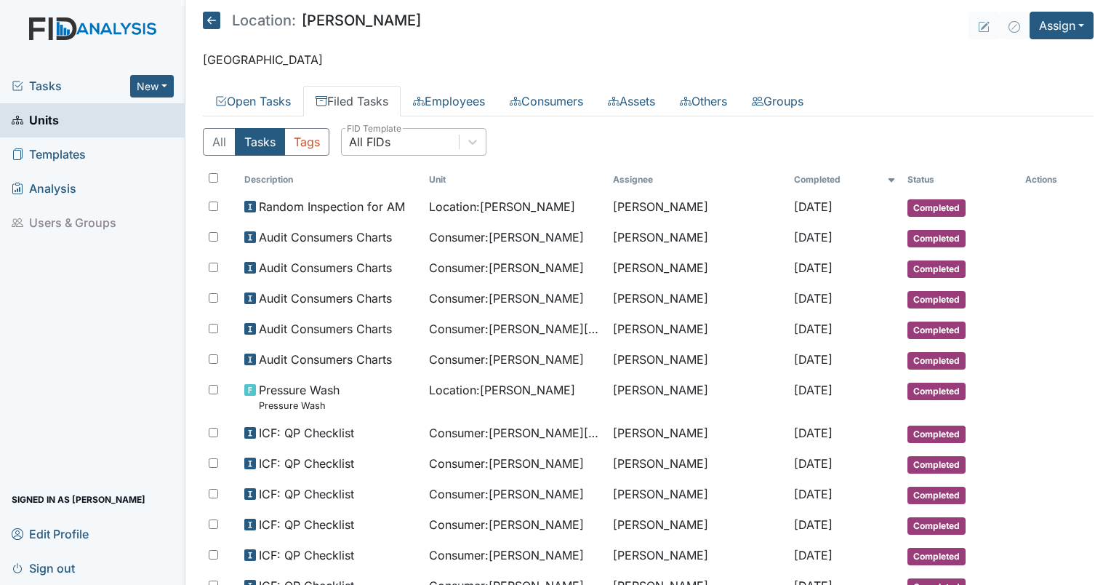
click at [407, 141] on div "All FIDs" at bounding box center [400, 142] width 117 height 26
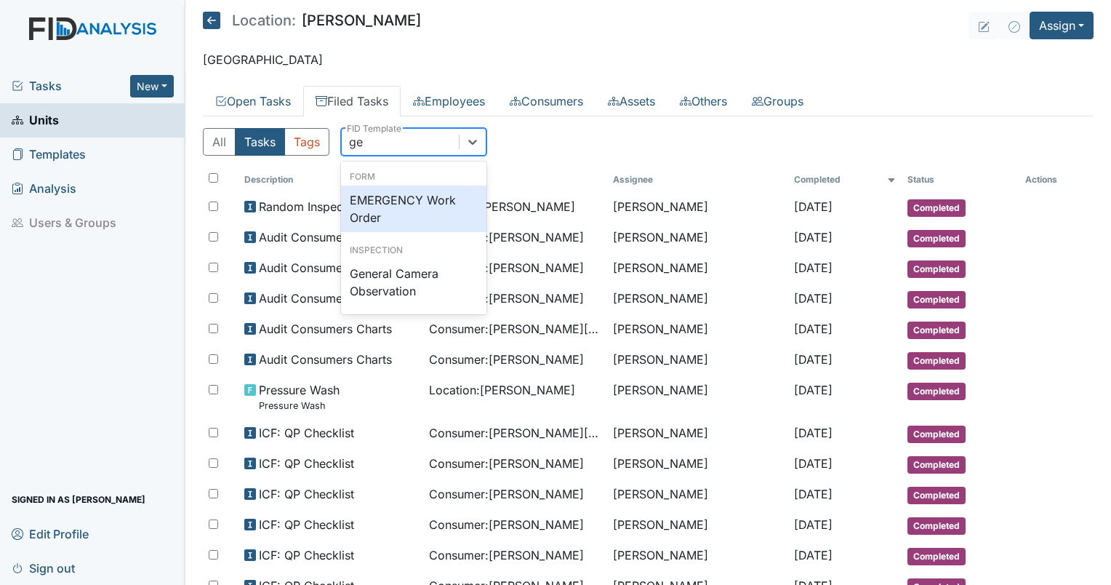
type input "g"
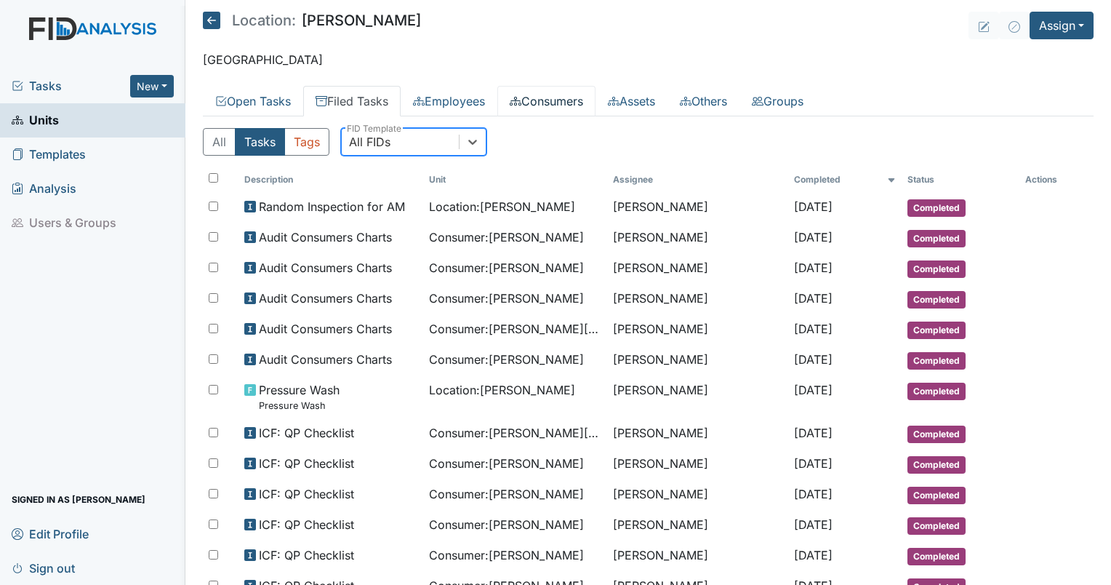
click at [561, 107] on link "Consumers" at bounding box center [546, 101] width 98 height 31
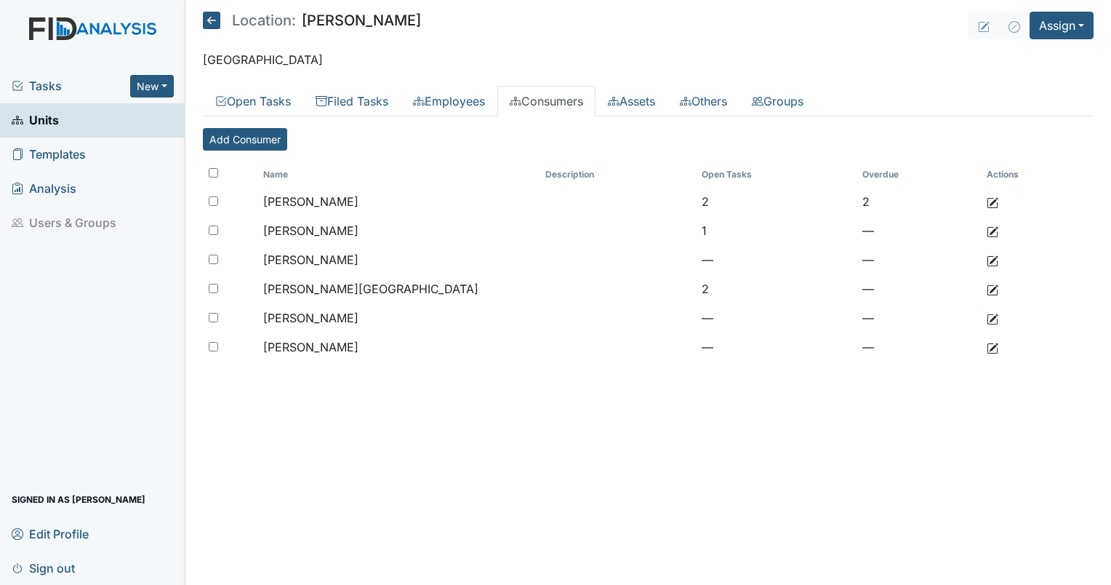
click at [47, 90] on span "Tasks" at bounding box center [71, 85] width 119 height 17
